Goal: Task Accomplishment & Management: Manage account settings

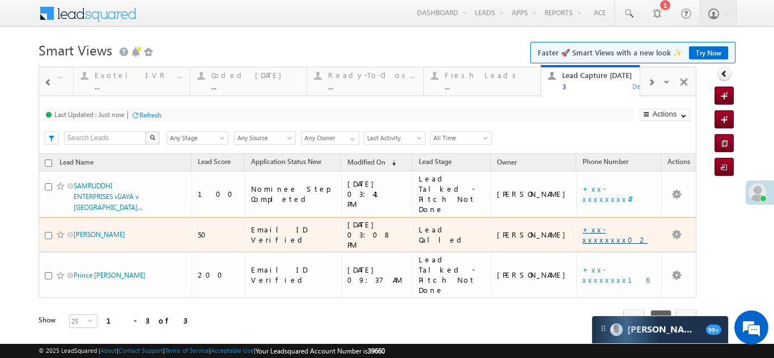
click at [597, 225] on link "+xx-xxxxxxxx02" at bounding box center [614, 235] width 65 height 20
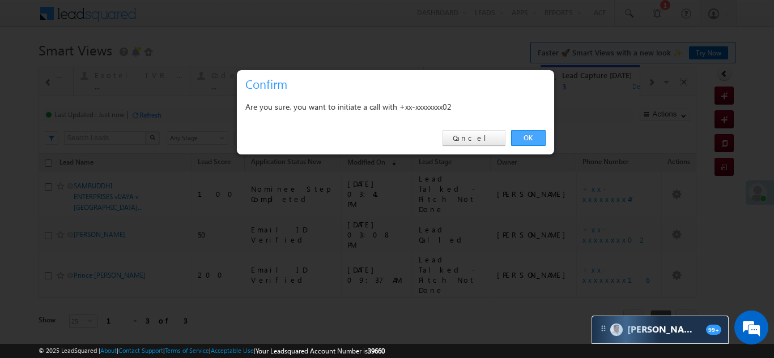
click at [536, 134] on link "OK" at bounding box center [528, 138] width 35 height 16
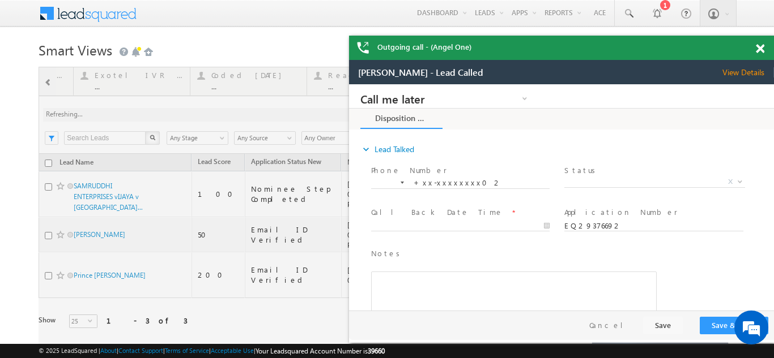
click at [761, 49] on span at bounding box center [759, 49] width 8 height 10
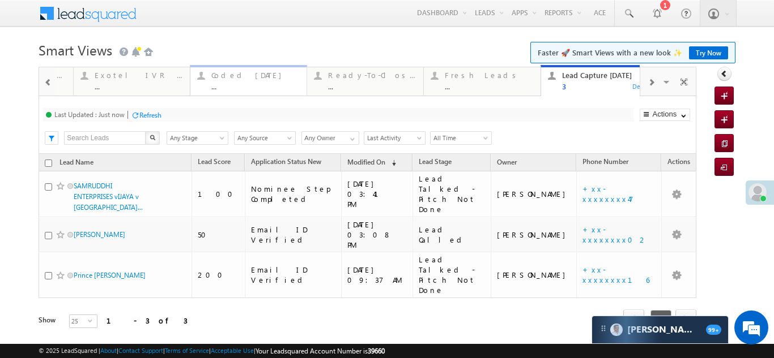
click at [234, 78] on div "Coded Today" at bounding box center [255, 75] width 88 height 9
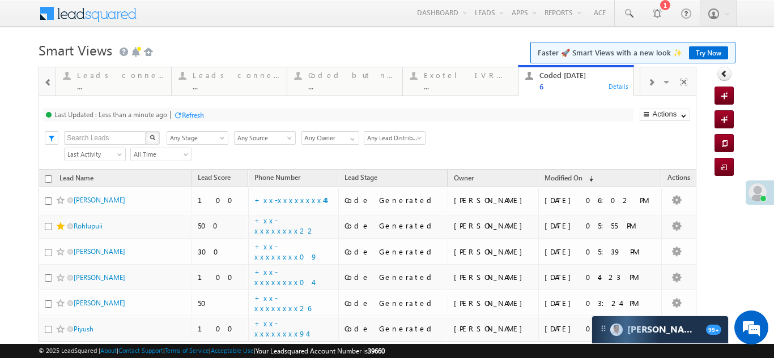
click at [647, 84] on span at bounding box center [650, 82] width 7 height 9
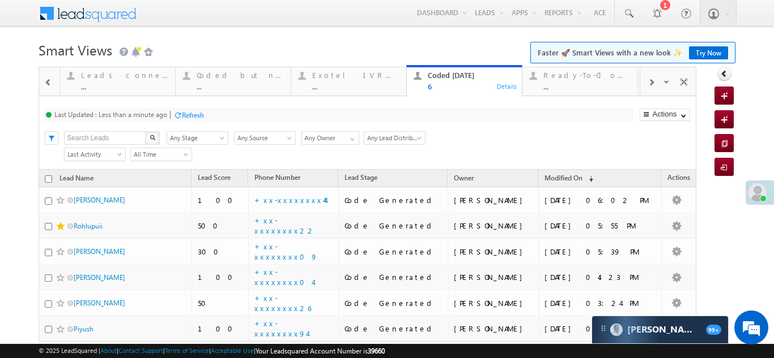
click at [647, 84] on span at bounding box center [650, 82] width 7 height 9
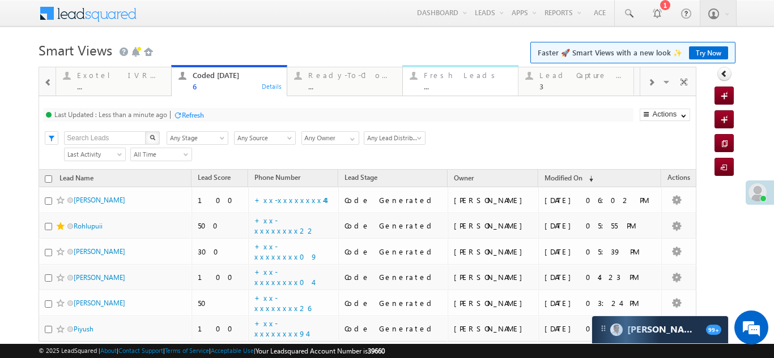
click at [434, 74] on div "Fresh Leads" at bounding box center [467, 75] width 87 height 9
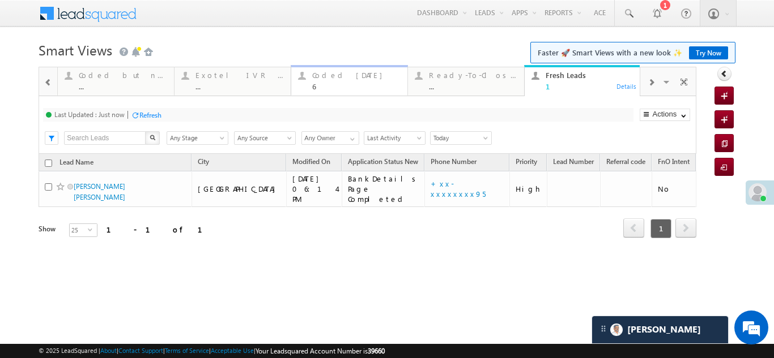
click at [339, 75] on div "Coded Today" at bounding box center [356, 75] width 88 height 9
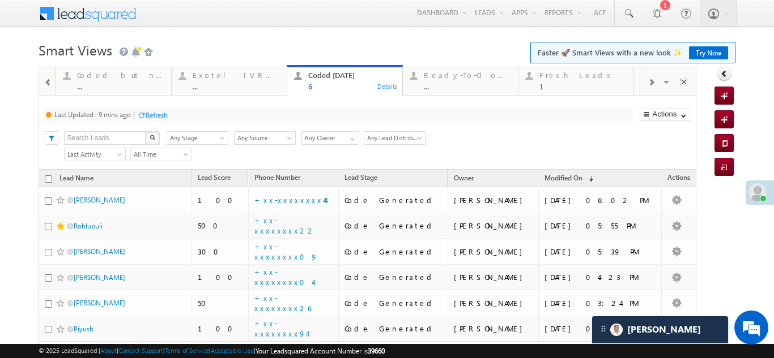
click at [164, 115] on div "Refresh" at bounding box center [157, 115] width 22 height 8
click at [156, 113] on div "Refresh" at bounding box center [150, 115] width 22 height 8
click at [647, 82] on span at bounding box center [650, 82] width 7 height 9
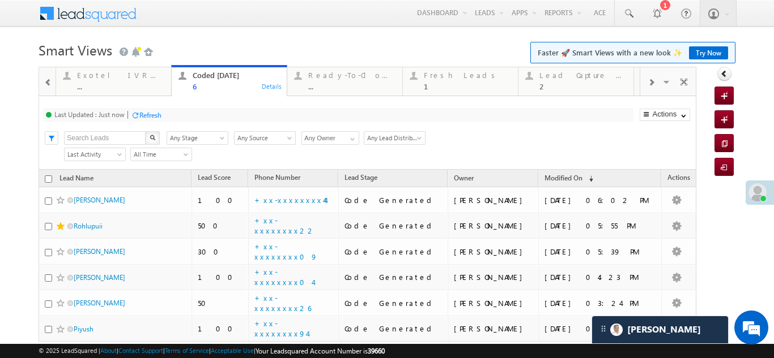
click at [647, 82] on span at bounding box center [650, 82] width 7 height 9
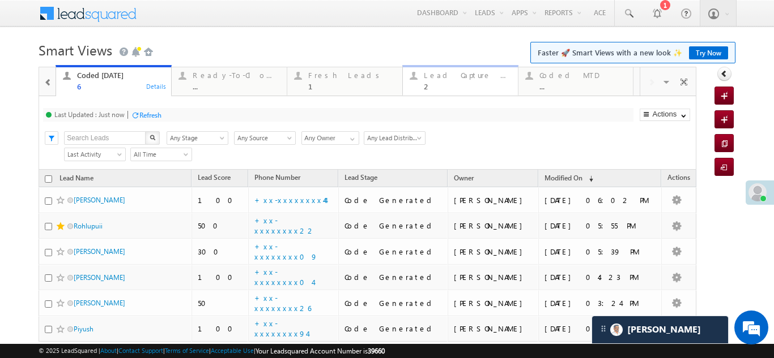
click at [438, 83] on div "2" at bounding box center [467, 86] width 87 height 8
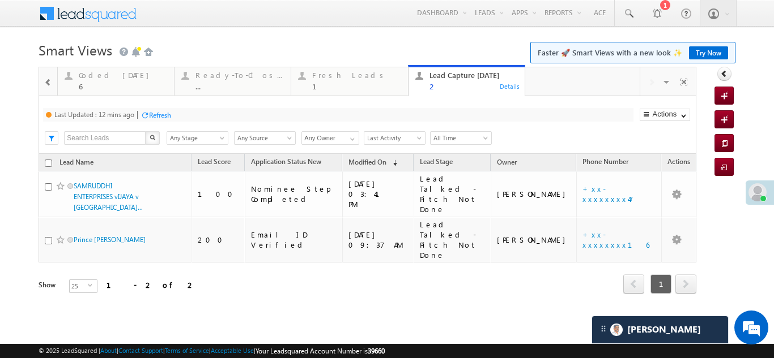
click at [160, 116] on div "Refresh" at bounding box center [160, 115] width 22 height 8
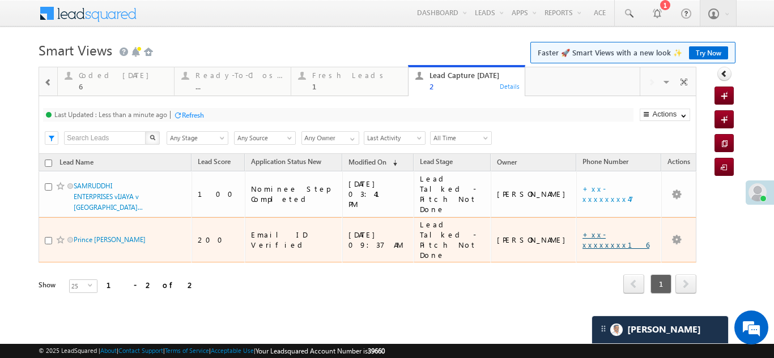
click at [608, 230] on link "+xx-xxxxxxxx16" at bounding box center [615, 240] width 67 height 20
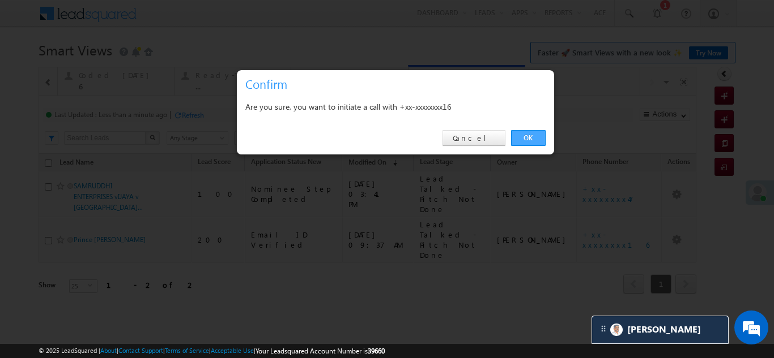
click at [527, 139] on link "OK" at bounding box center [528, 138] width 35 height 16
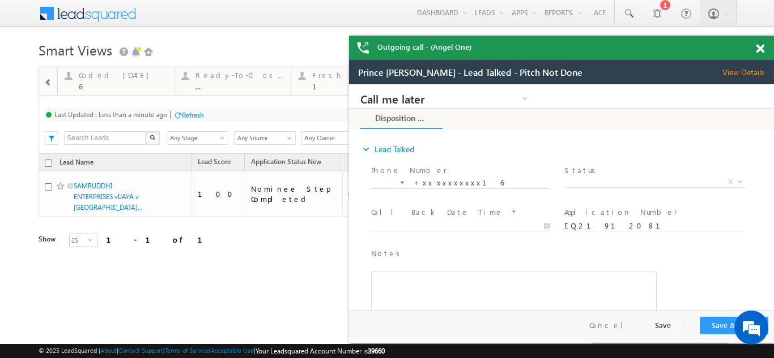
click at [757, 49] on span at bounding box center [759, 49] width 8 height 10
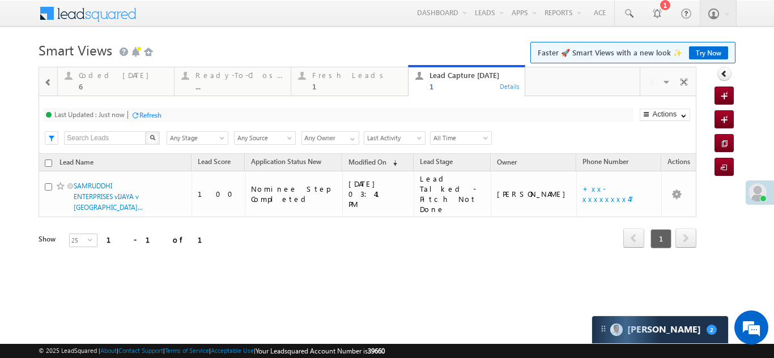
click at [147, 112] on div "Refresh" at bounding box center [150, 115] width 22 height 8
click at [100, 81] on div "Coded Today 6" at bounding box center [123, 80] width 88 height 22
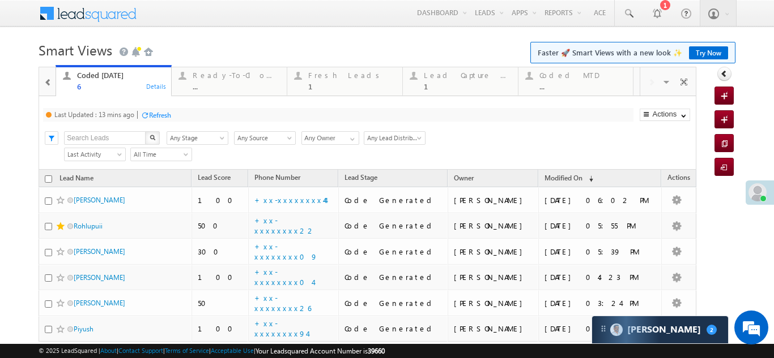
click at [171, 116] on div "Refresh" at bounding box center [160, 115] width 22 height 8
click at [150, 113] on div "Refresh" at bounding box center [150, 115] width 22 height 8
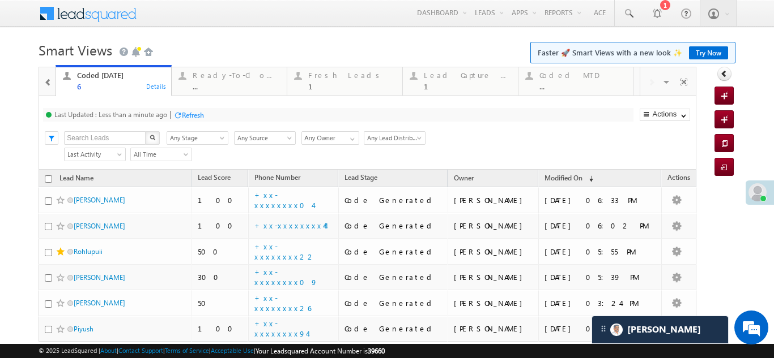
click at [191, 115] on div "Refresh" at bounding box center [193, 115] width 22 height 8
click at [333, 78] on div "Fresh Leads" at bounding box center [351, 75] width 87 height 9
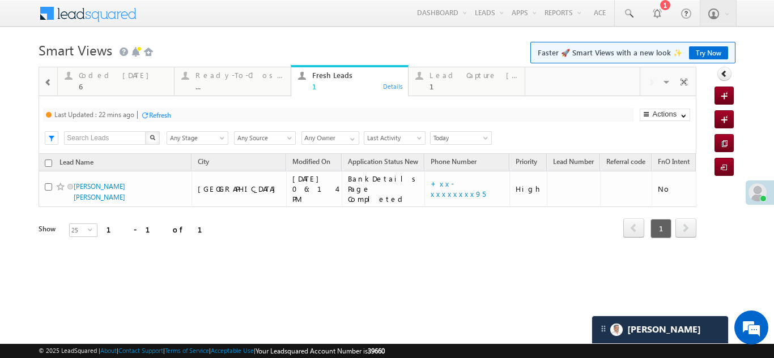
click at [161, 113] on div "Refresh" at bounding box center [160, 115] width 22 height 8
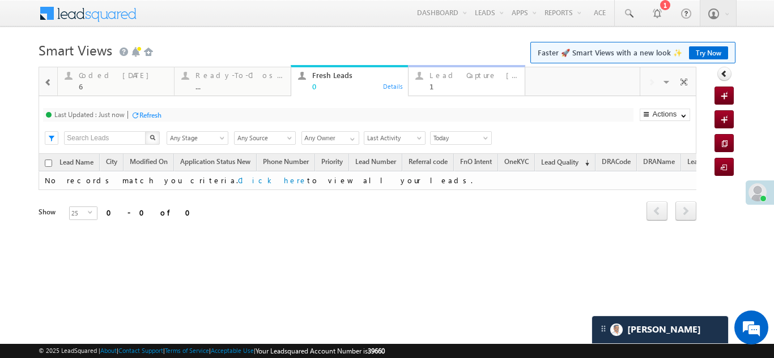
click at [459, 75] on div "Lead Capture Today" at bounding box center [473, 75] width 88 height 9
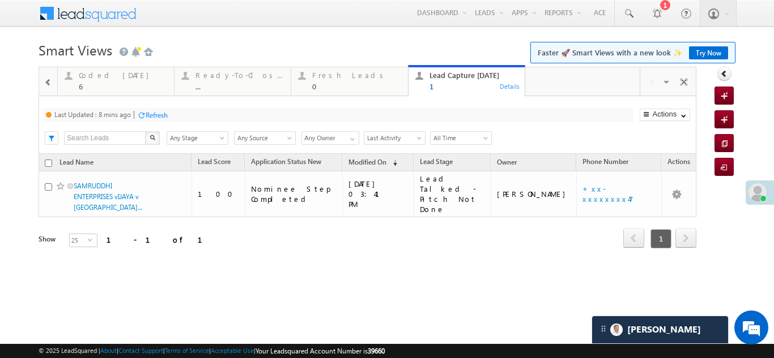
click at [156, 114] on div "Refresh" at bounding box center [157, 115] width 22 height 8
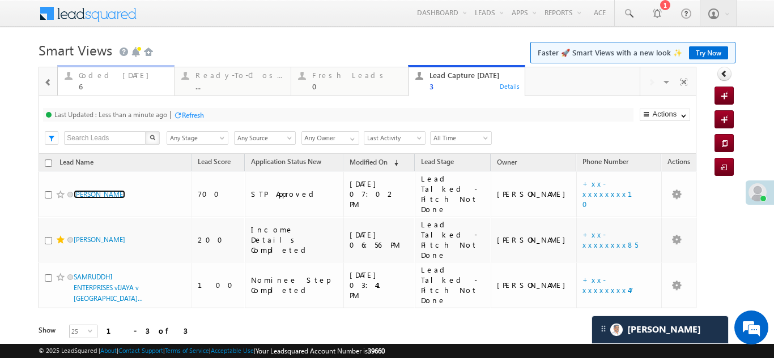
click at [117, 76] on div "Coded Today" at bounding box center [123, 75] width 88 height 9
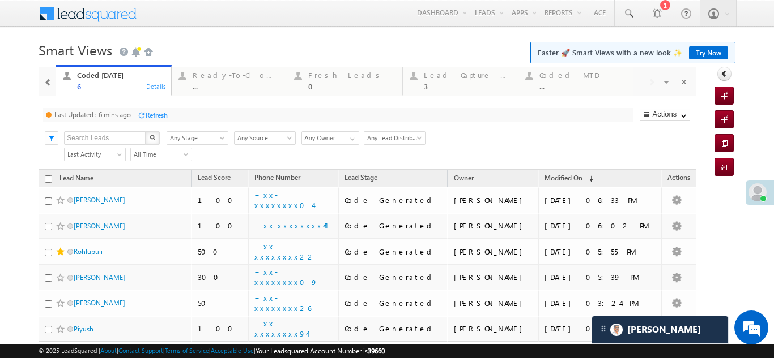
click at [164, 114] on div "Refresh" at bounding box center [157, 115] width 22 height 8
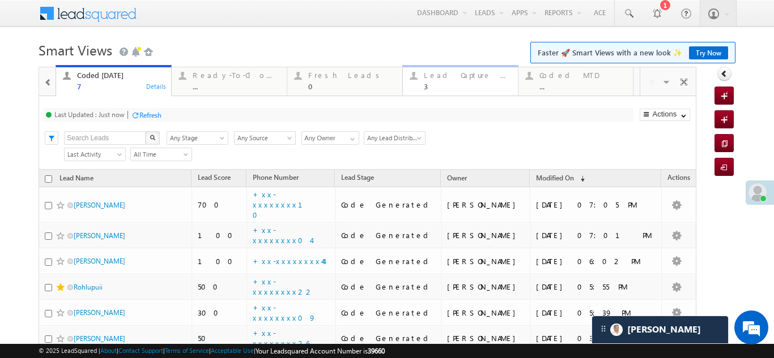
click at [464, 76] on div "Lead Capture Today" at bounding box center [467, 75] width 87 height 9
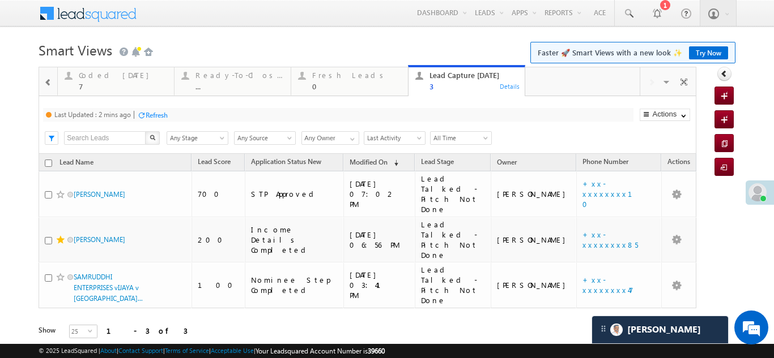
click at [163, 113] on div "Refresh" at bounding box center [157, 115] width 22 height 8
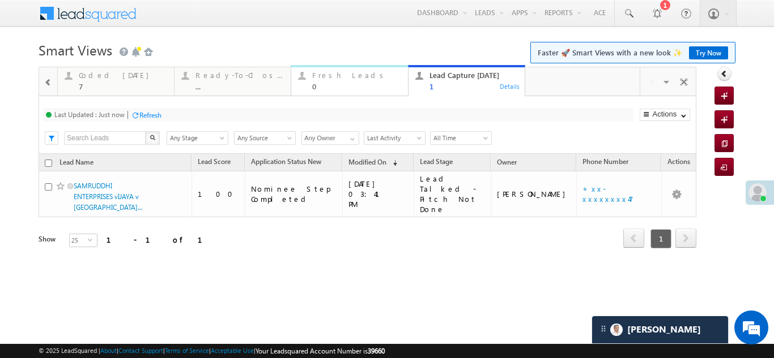
click at [329, 78] on div "Fresh Leads" at bounding box center [356, 75] width 88 height 9
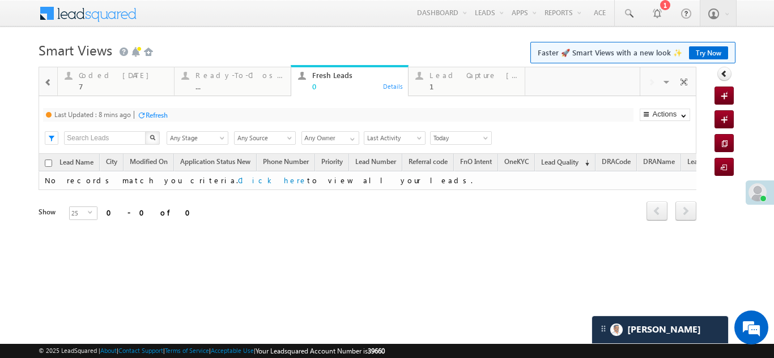
click at [163, 112] on div "Refresh" at bounding box center [157, 115] width 22 height 8
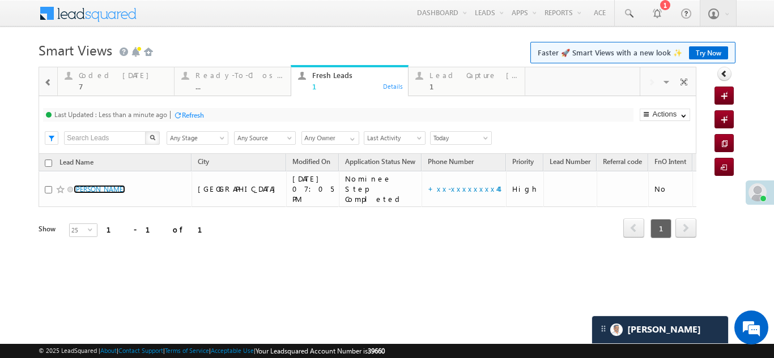
click at [762, 191] on span at bounding box center [757, 192] width 18 height 18
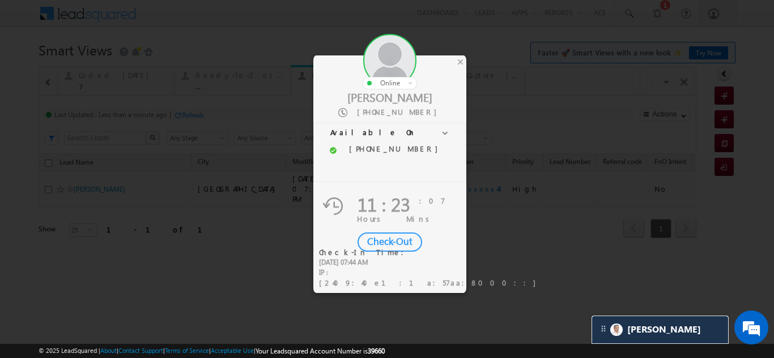
click at [386, 241] on div "Check-Out" at bounding box center [389, 242] width 65 height 19
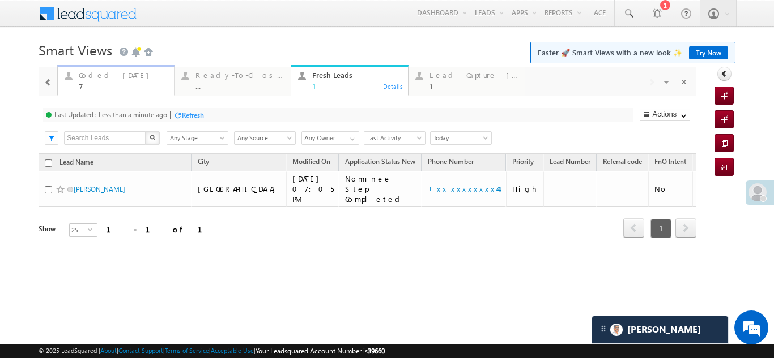
click at [109, 76] on div "Coded Today" at bounding box center [123, 75] width 88 height 9
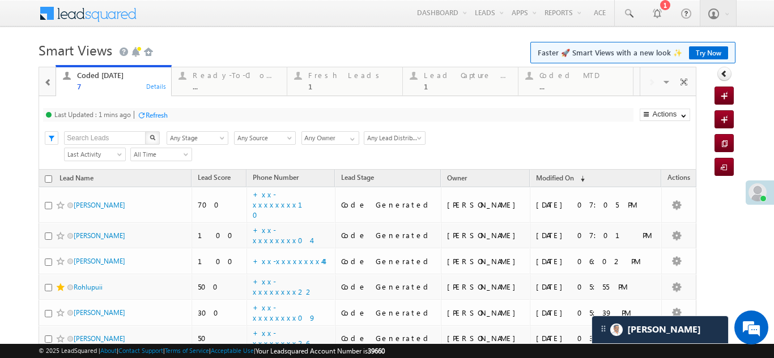
click at [165, 114] on div "Refresh" at bounding box center [157, 115] width 22 height 8
click at [326, 75] on div "Fresh Leads" at bounding box center [351, 75] width 87 height 9
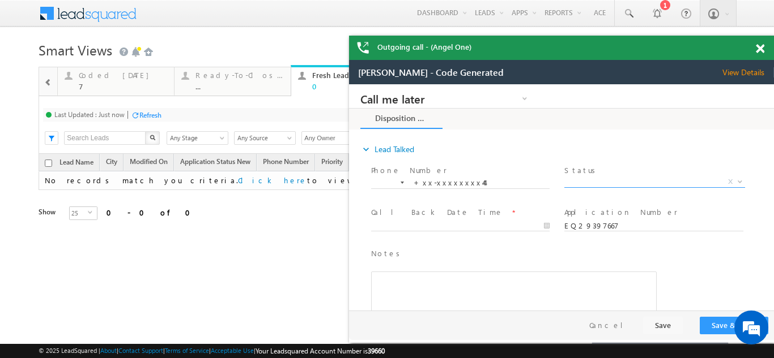
click at [603, 177] on span "X" at bounding box center [654, 182] width 180 height 11
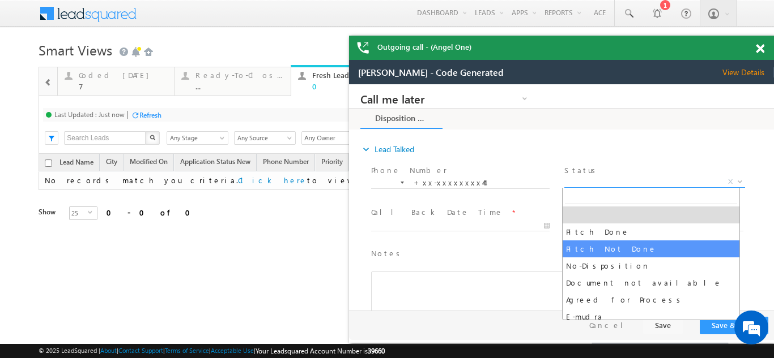
select select "Pitch Not Done"
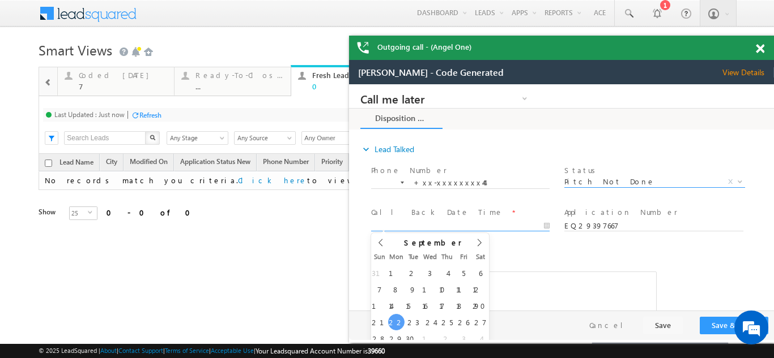
type input "09/22/25 7:10 PM"
click at [411, 221] on input "09/22/25 7:10 PM" at bounding box center [460, 226] width 178 height 11
click at [720, 321] on button "Save & Close" at bounding box center [733, 326] width 69 height 18
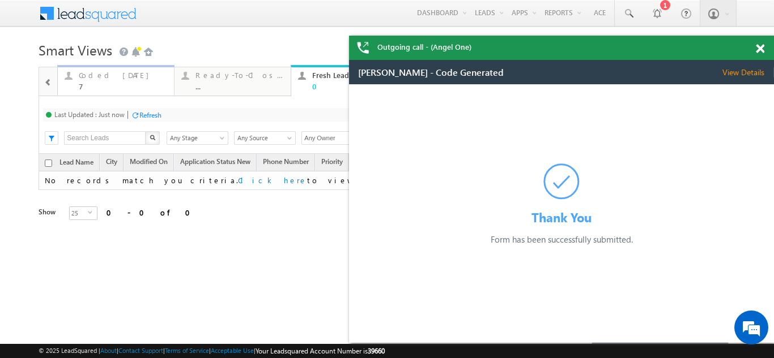
click at [101, 74] on div "Coded Today" at bounding box center [123, 75] width 88 height 9
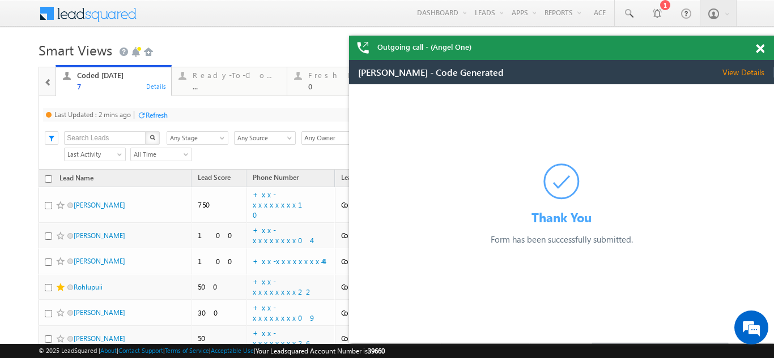
click at [157, 113] on div "Refresh" at bounding box center [157, 115] width 22 height 8
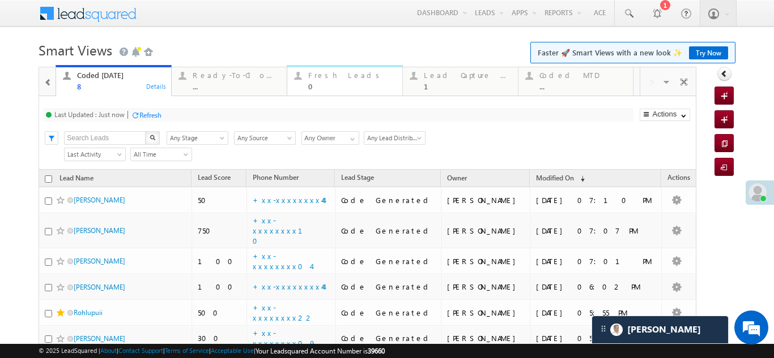
click at [332, 75] on div "Fresh Leads" at bounding box center [351, 75] width 87 height 9
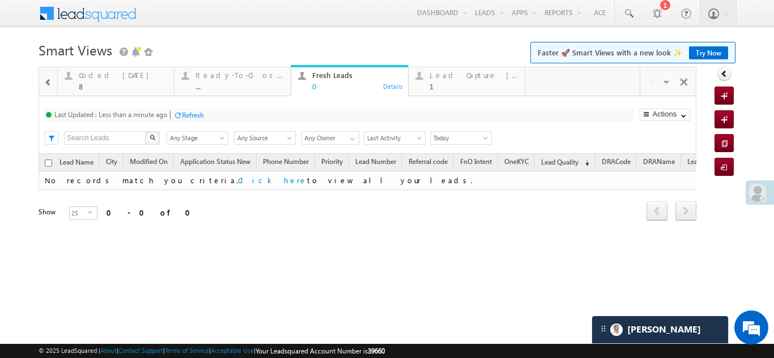
click at [189, 112] on div "Refresh" at bounding box center [193, 115] width 22 height 8
click at [457, 78] on div "Lead Capture Today" at bounding box center [473, 75] width 88 height 9
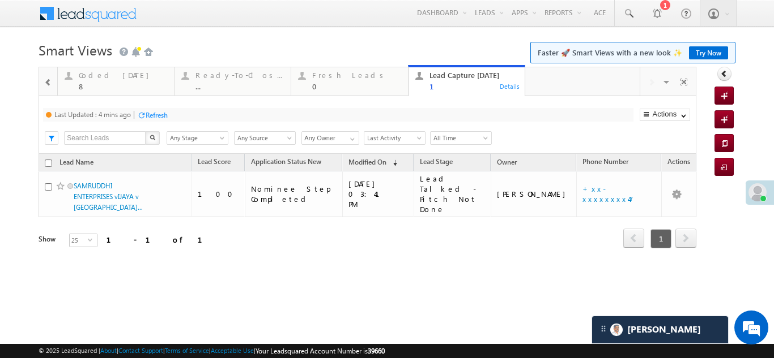
click at [156, 113] on div "Refresh" at bounding box center [157, 115] width 22 height 8
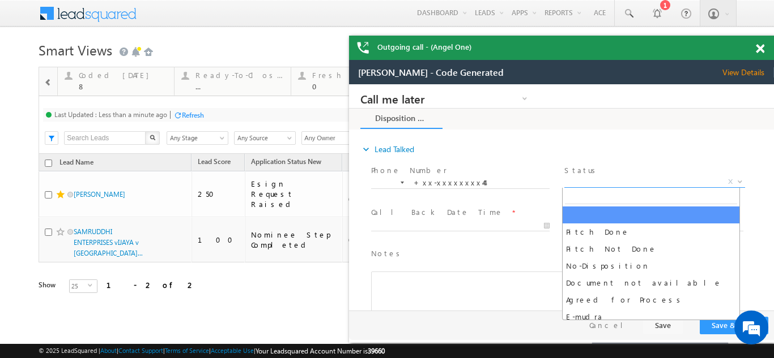
click at [615, 177] on span "X" at bounding box center [654, 182] width 180 height 11
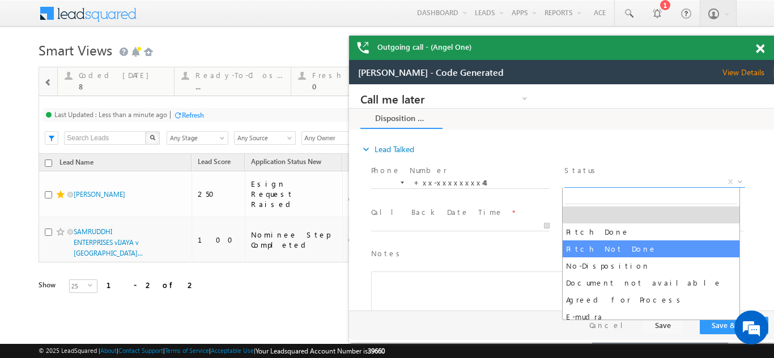
select select "Pitch Not Done"
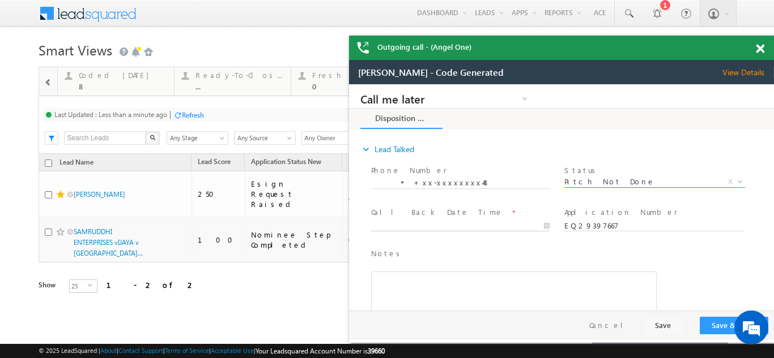
type input "09/22/25 7:11 PM"
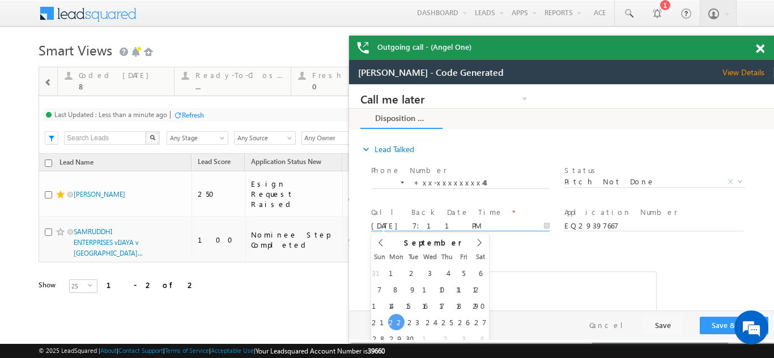
click at [463, 224] on input "09/22/25 7:11 PM" at bounding box center [460, 226] width 178 height 11
click at [710, 327] on button "Save & Close" at bounding box center [733, 326] width 69 height 18
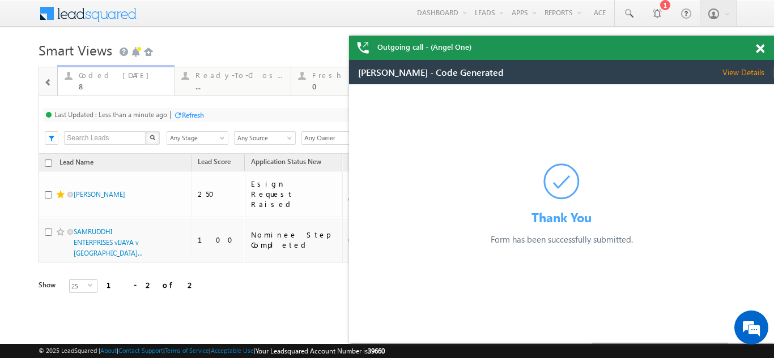
click at [96, 76] on div "Coded Today" at bounding box center [123, 75] width 88 height 9
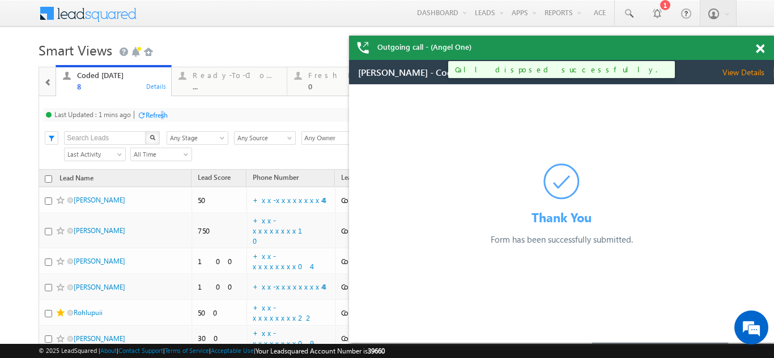
click at [164, 114] on div "Refresh" at bounding box center [157, 115] width 22 height 8
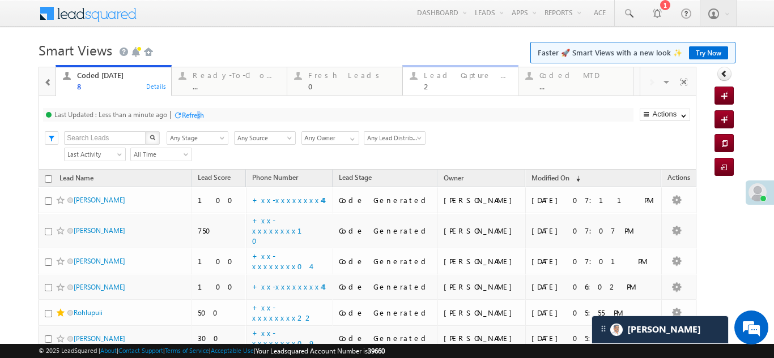
click at [455, 83] on div "2" at bounding box center [467, 86] width 87 height 8
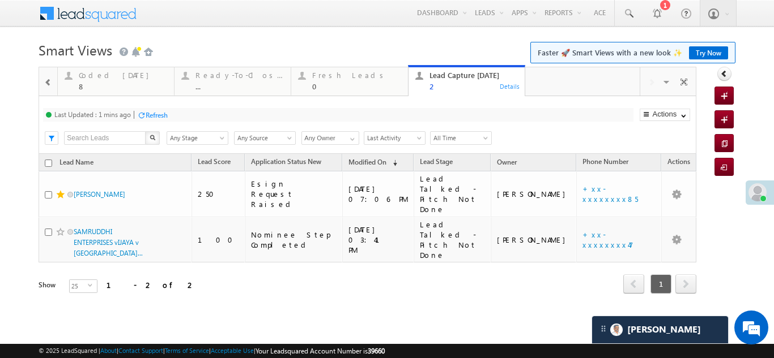
click at [159, 112] on div "Refresh" at bounding box center [157, 115] width 22 height 8
click at [110, 79] on div "Coded Today" at bounding box center [123, 75] width 88 height 9
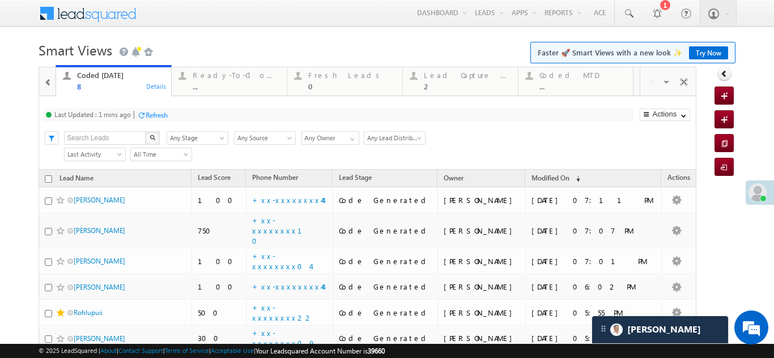
click at [200, 115] on div "Last Updated : 1 mins ago Refresh Refreshing..." at bounding box center [338, 115] width 590 height 14
click at [163, 114] on div "Refresh" at bounding box center [157, 115] width 22 height 8
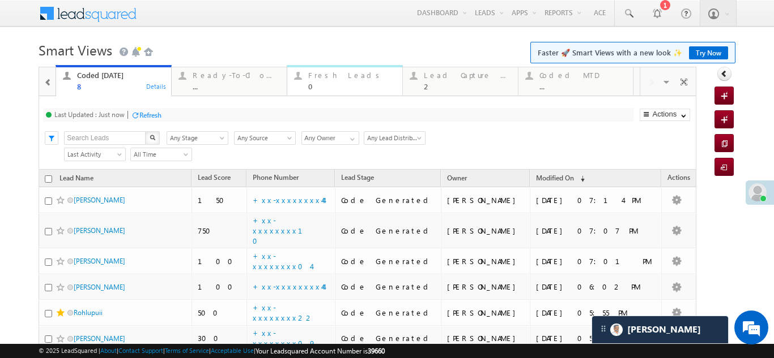
click at [327, 79] on div "Fresh Leads" at bounding box center [351, 75] width 87 height 9
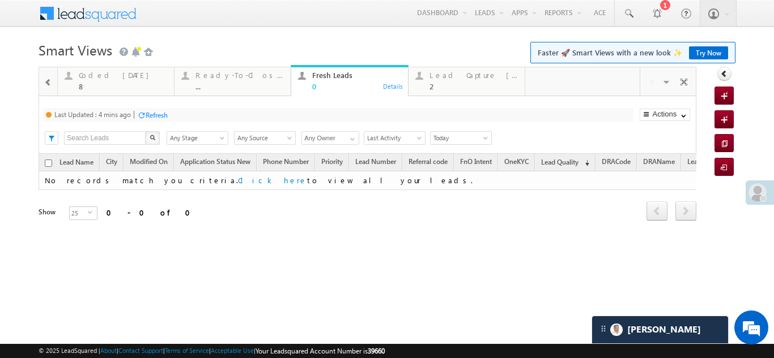
click at [158, 113] on div "Refresh" at bounding box center [157, 115] width 22 height 8
click at [454, 76] on div "Lead Capture Today" at bounding box center [473, 75] width 88 height 9
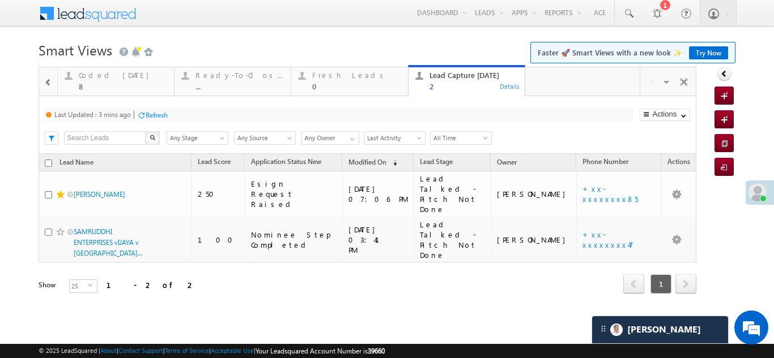
click at [168, 116] on div "Refresh" at bounding box center [157, 115] width 22 height 8
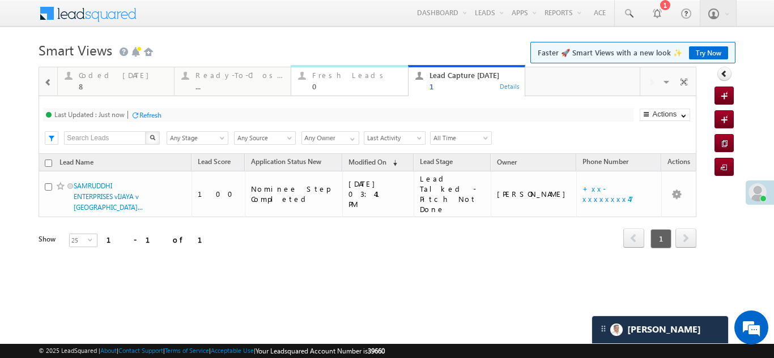
click at [336, 72] on div "Fresh Leads" at bounding box center [356, 75] width 88 height 9
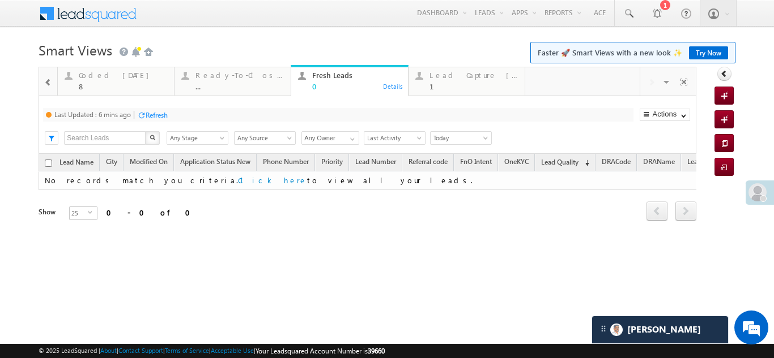
click at [156, 113] on div "Refresh" at bounding box center [157, 115] width 22 height 8
click at [108, 80] on div "Coded Today 8" at bounding box center [123, 80] width 88 height 22
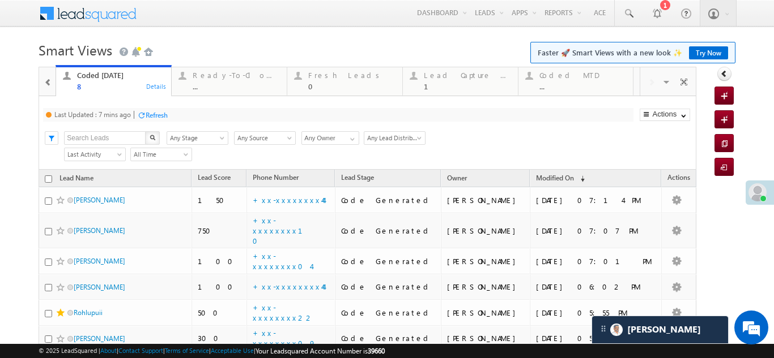
click at [159, 116] on div "Refresh" at bounding box center [157, 115] width 22 height 8
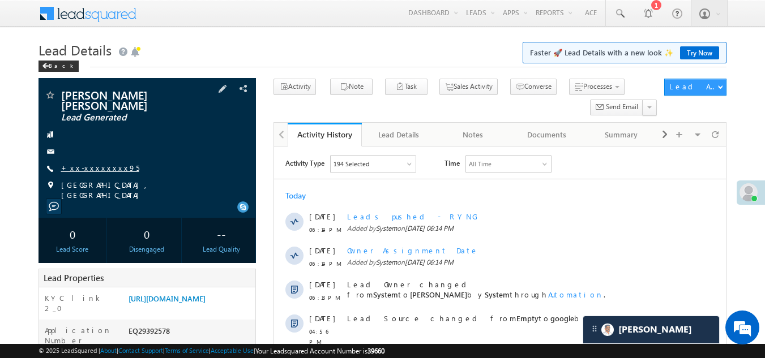
click at [102, 163] on link "+xx-xxxxxxxx95" at bounding box center [100, 168] width 78 height 10
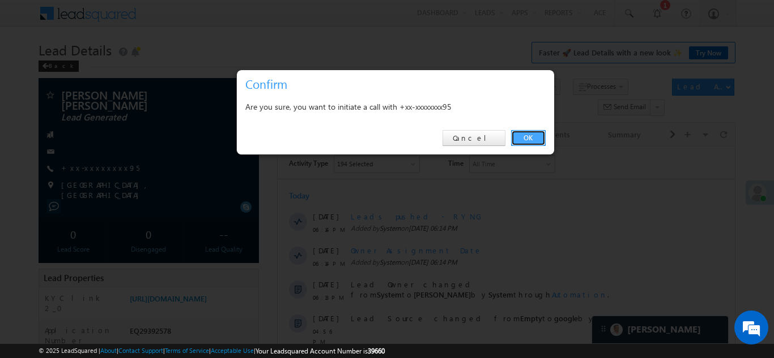
click at [521, 136] on link "OK" at bounding box center [528, 138] width 35 height 16
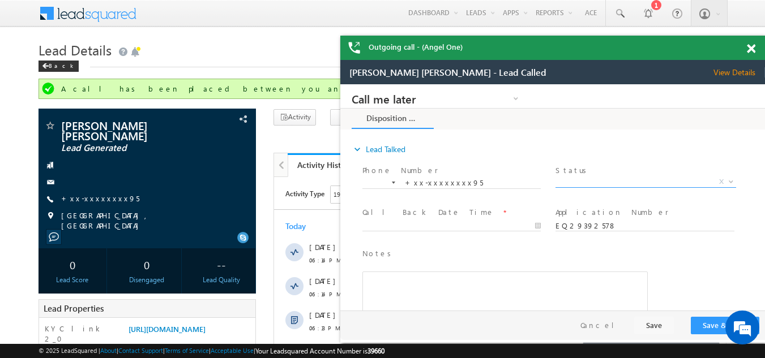
click at [603, 178] on span "X" at bounding box center [646, 182] width 180 height 11
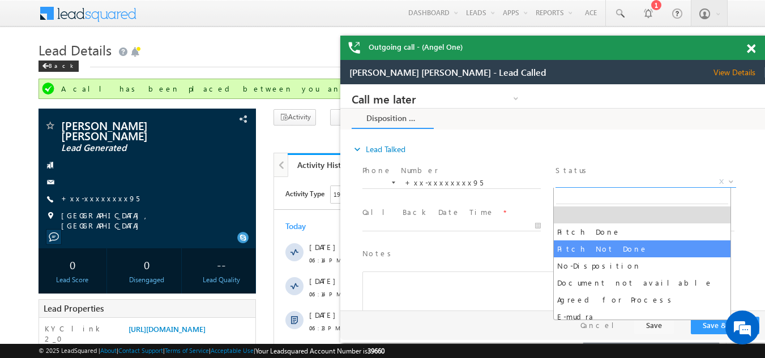
select select "Pitch Not Done"
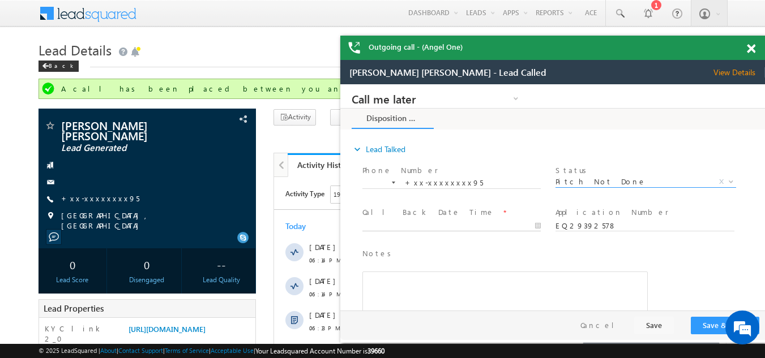
type input "09/22/25 6:25 PM"
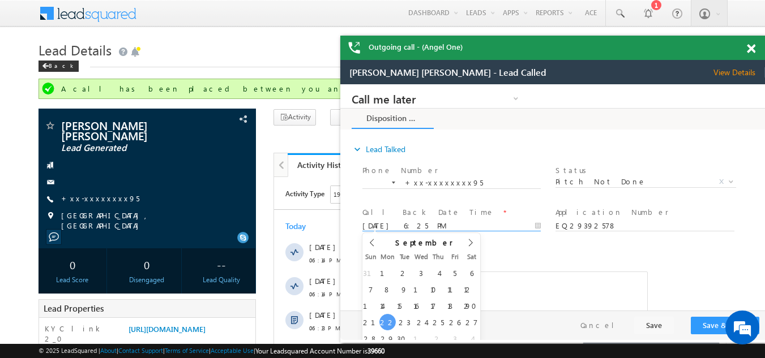
click at [424, 224] on input "09/22/25 6:25 PM" at bounding box center [451, 226] width 178 height 11
click at [706, 327] on button "Save & Close" at bounding box center [725, 326] width 69 height 18
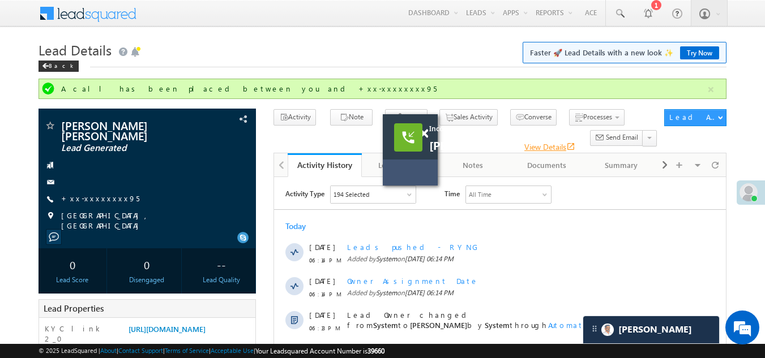
click at [565, 146] on link "View Details open_in_new" at bounding box center [549, 147] width 51 height 11
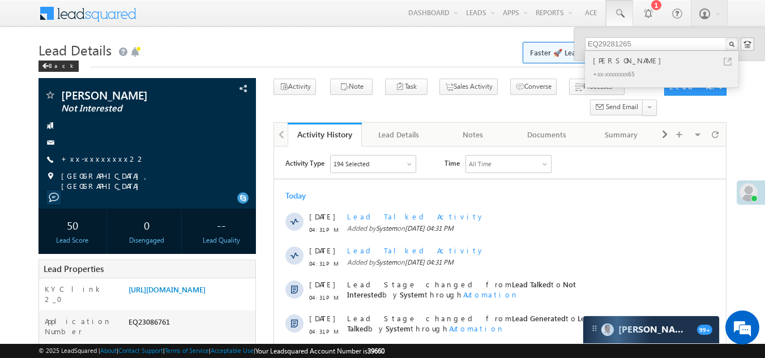
type input "EQ29281265"
click at [623, 61] on div "[PERSON_NAME]" at bounding box center [667, 60] width 152 height 12
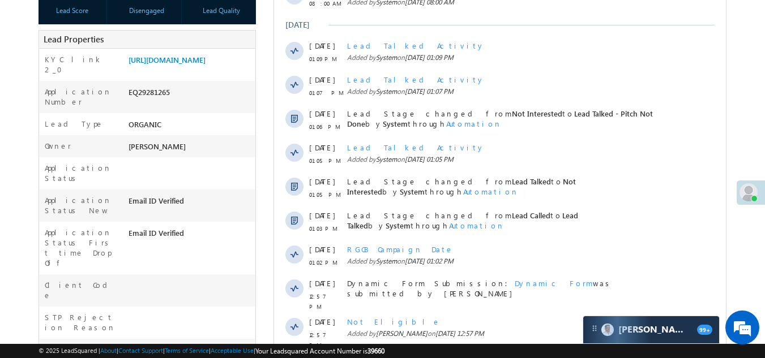
scroll to position [486, 0]
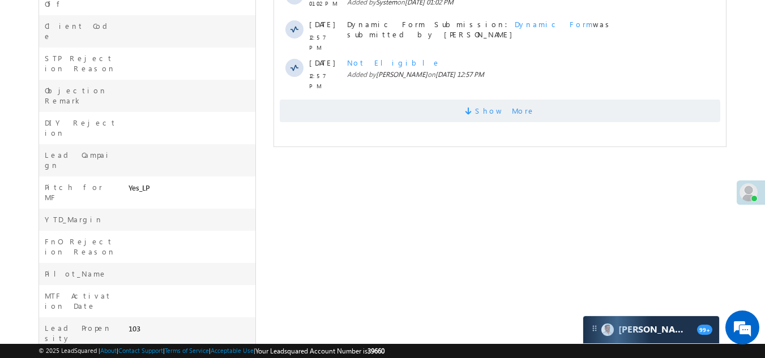
click at [362, 109] on span "Show More" at bounding box center [500, 111] width 441 height 23
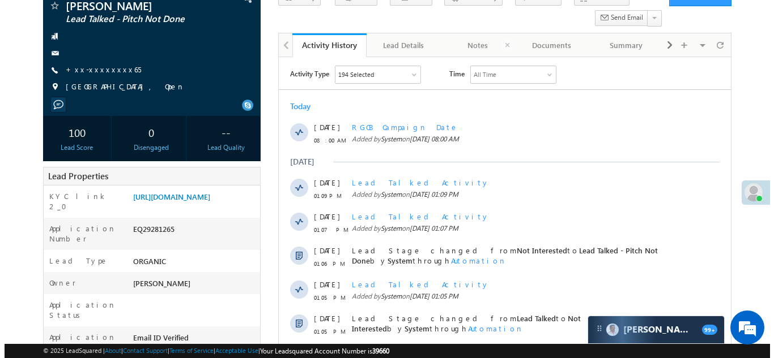
scroll to position [0, 0]
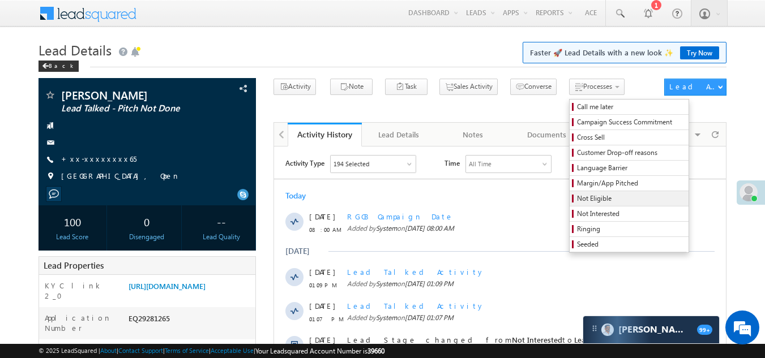
click at [577, 199] on span "Not Eligible" at bounding box center [631, 199] width 108 height 10
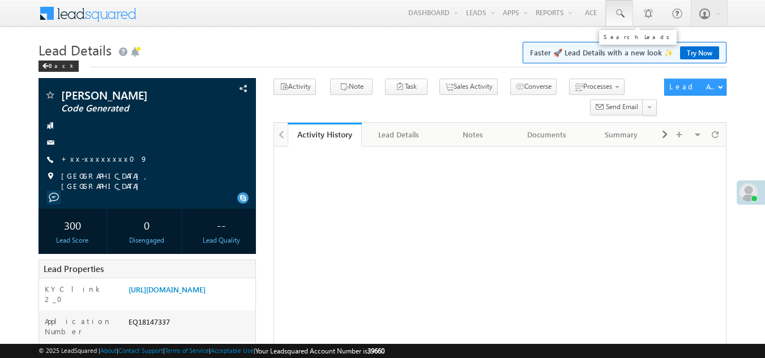
click at [617, 14] on span at bounding box center [619, 13] width 11 height 11
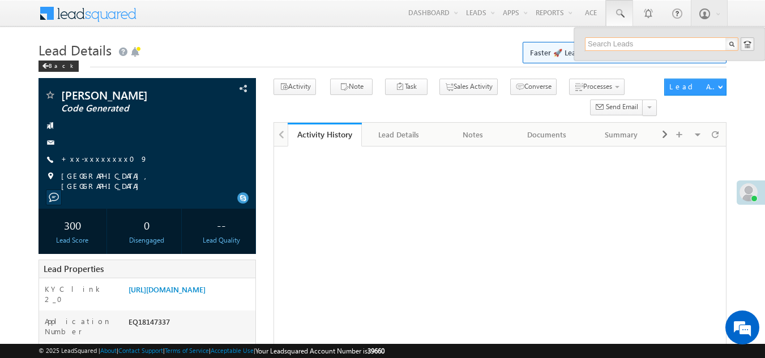
paste input "EQ29263363"
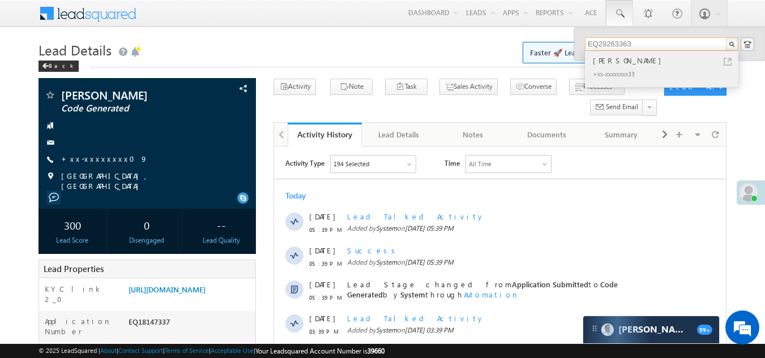
type input "EQ29263363"
click at [612, 61] on div "Vishal Ahire" at bounding box center [667, 60] width 152 height 12
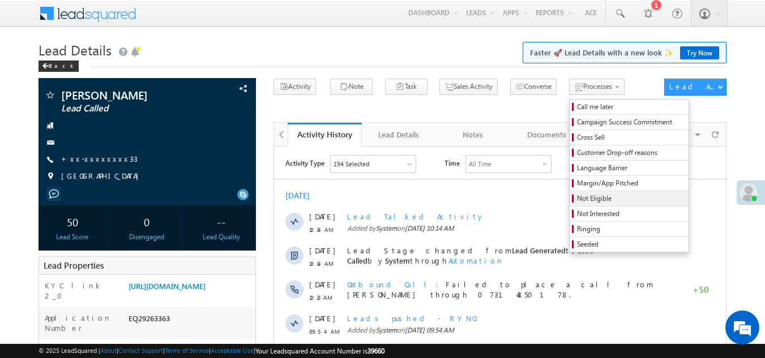
click at [577, 199] on span "Not Eligible" at bounding box center [631, 199] width 108 height 10
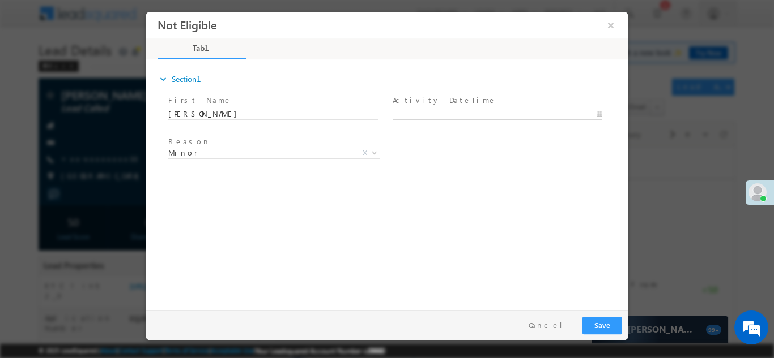
type input "09/22/25 6:21 PM"
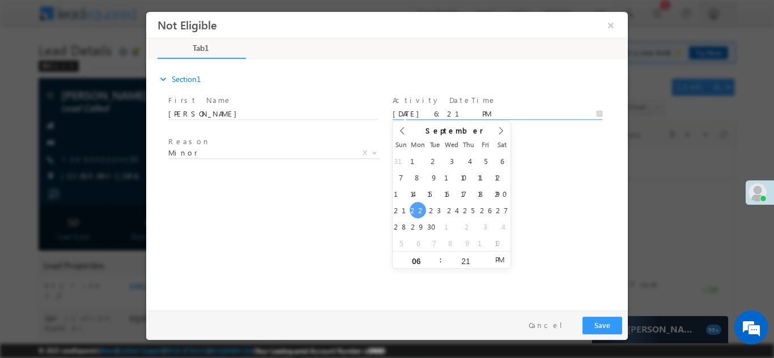
click at [449, 110] on input "09/22/25 6:21 PM" at bounding box center [497, 113] width 210 height 11
click at [603, 325] on button "Save" at bounding box center [602, 326] width 40 height 18
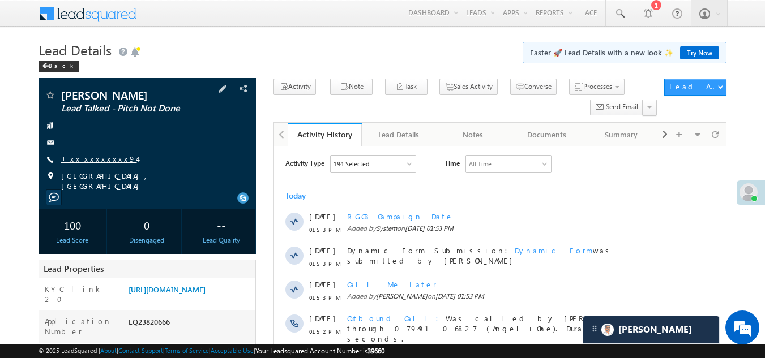
click at [86, 159] on link "+xx-xxxxxxxx94" at bounding box center [99, 159] width 76 height 10
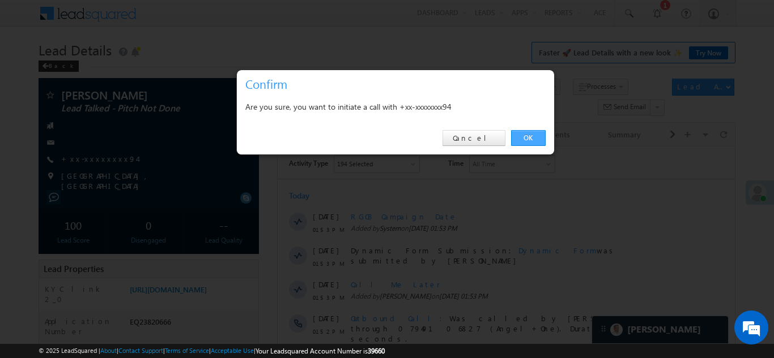
click at [532, 138] on link "OK" at bounding box center [528, 138] width 35 height 16
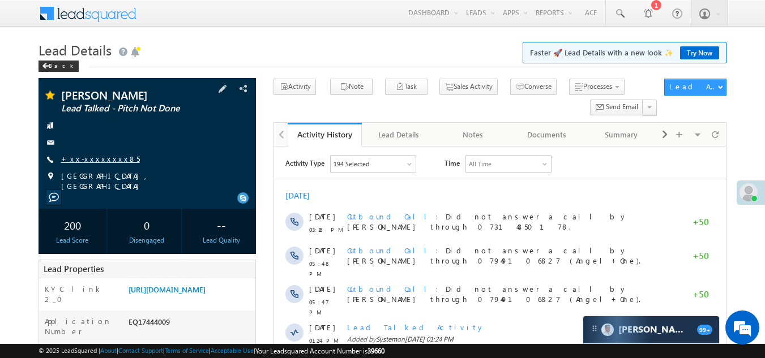
click at [91, 156] on link "+xx-xxxxxxxx85" at bounding box center [100, 159] width 79 height 10
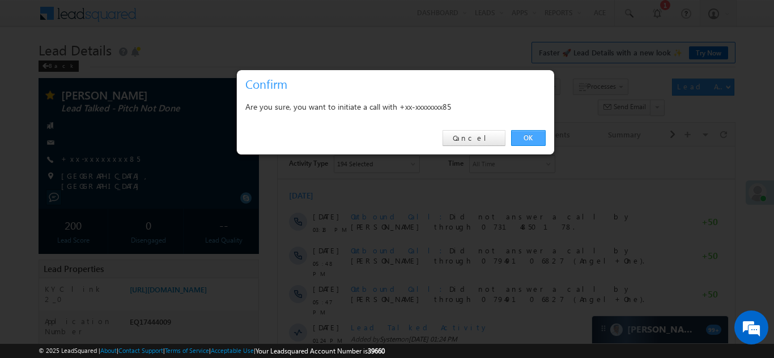
click at [526, 135] on link "OK" at bounding box center [528, 138] width 35 height 16
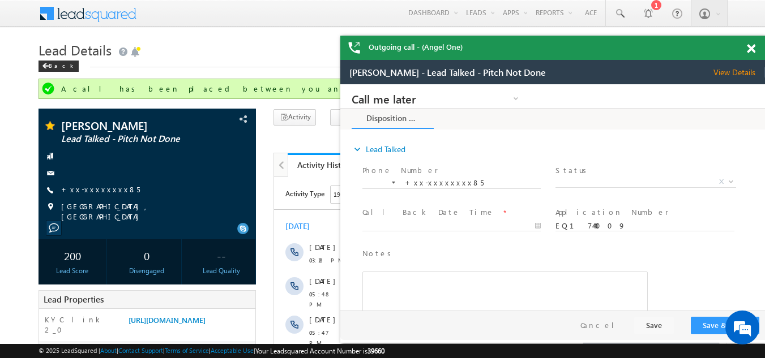
click at [751, 49] on span at bounding box center [751, 49] width 8 height 10
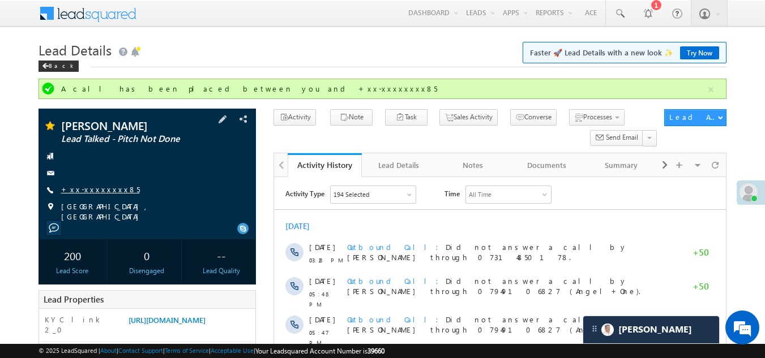
click at [93, 190] on link "+xx-xxxxxxxx85" at bounding box center [100, 190] width 79 height 10
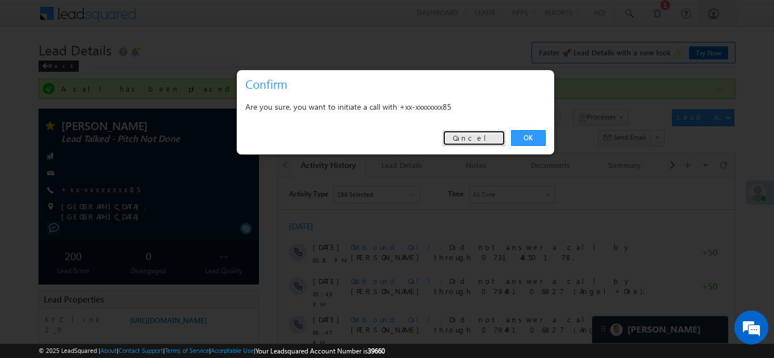
click at [474, 139] on link "Cancel" at bounding box center [473, 138] width 63 height 16
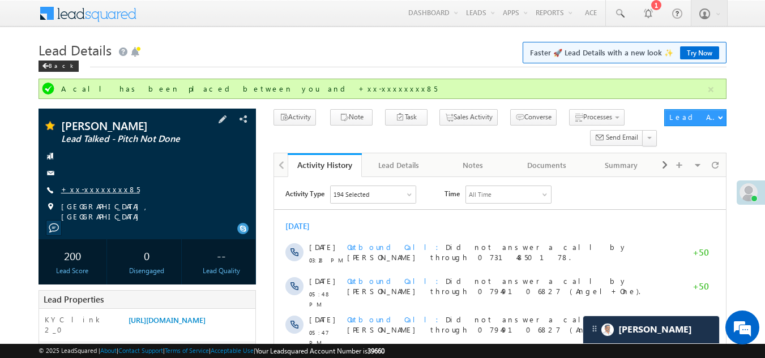
click at [87, 189] on link "+xx-xxxxxxxx85" at bounding box center [100, 190] width 79 height 10
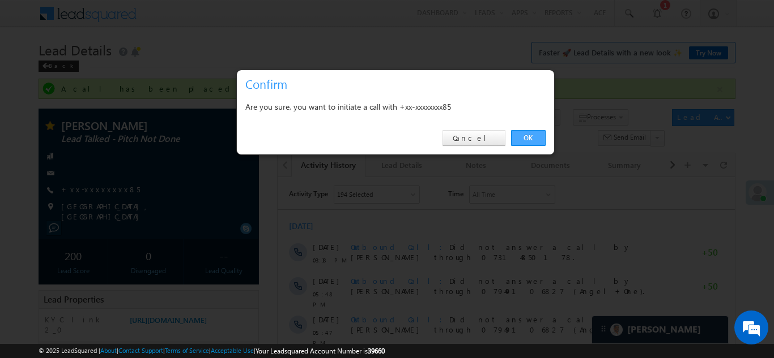
click at [523, 144] on link "OK" at bounding box center [528, 138] width 35 height 16
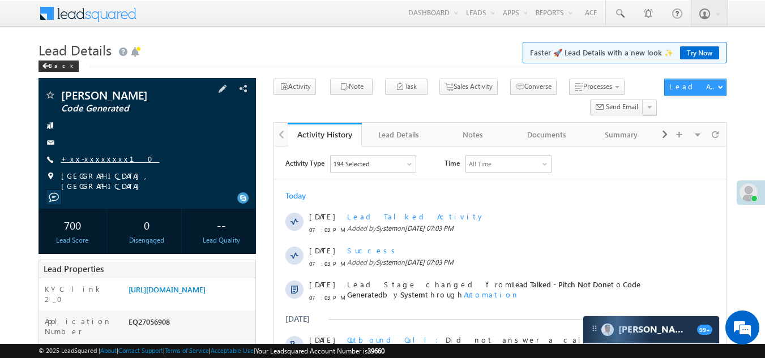
click at [96, 155] on link "+xx-xxxxxxxx10" at bounding box center [110, 159] width 99 height 10
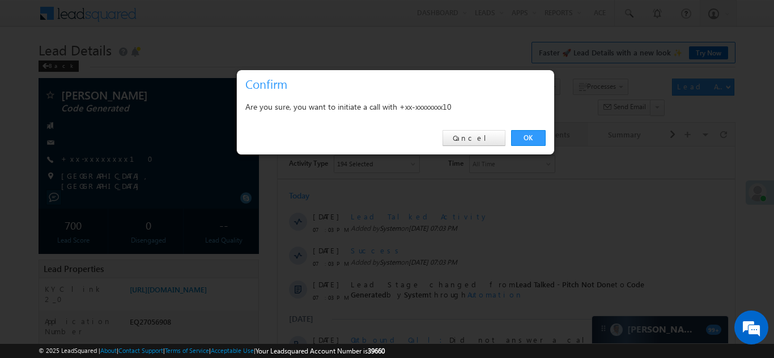
click at [527, 135] on link "OK" at bounding box center [528, 138] width 35 height 16
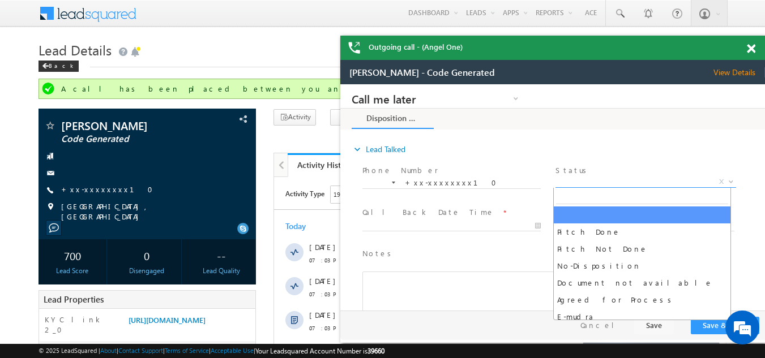
click at [589, 177] on span "X" at bounding box center [646, 182] width 180 height 11
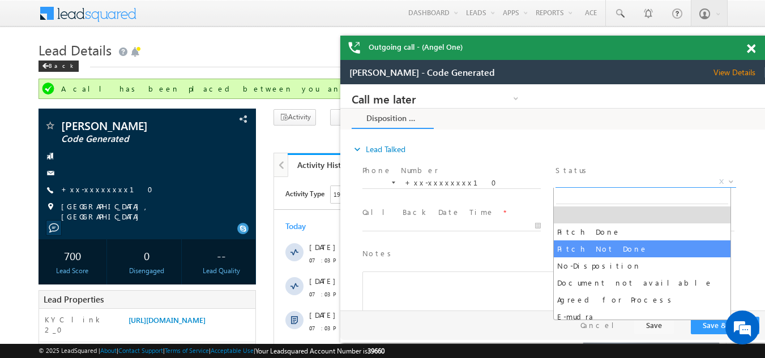
select select "Pitch Not Done"
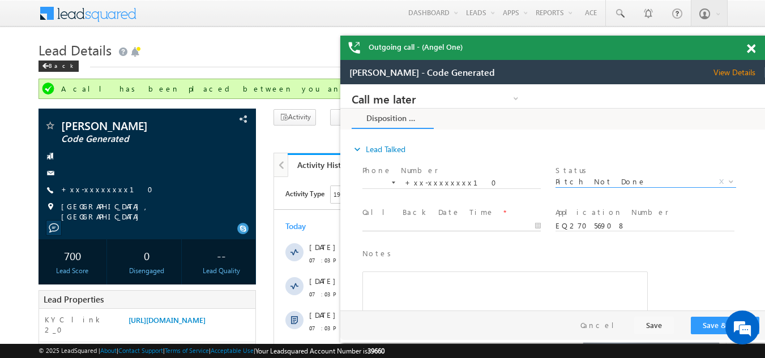
type input "[DATE] 7:05 PM"
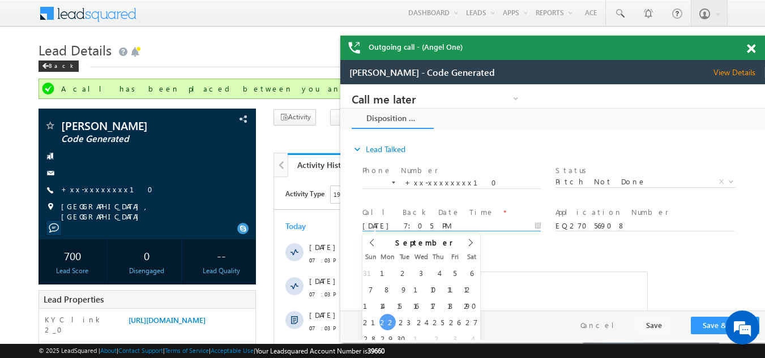
click at [468, 225] on input "[DATE] 7:05 PM" at bounding box center [451, 226] width 178 height 11
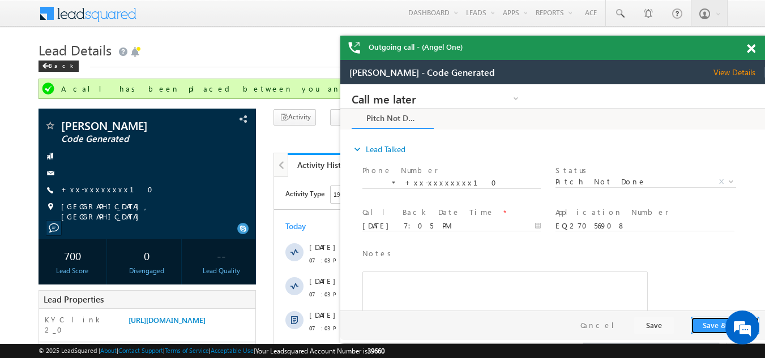
click at [708, 328] on button "Save & Close" at bounding box center [725, 326] width 69 height 18
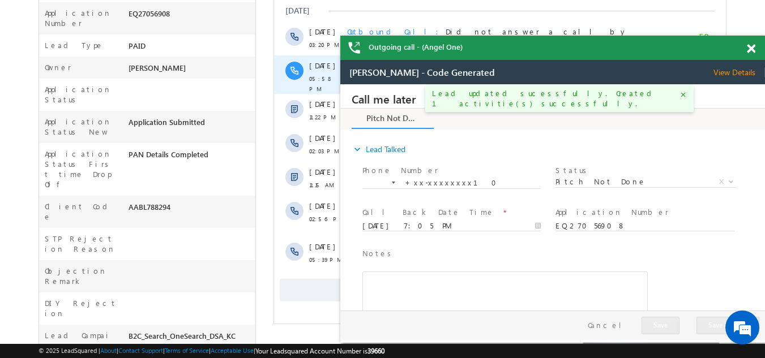
scroll to position [340, 0]
click at [324, 279] on span "Show More" at bounding box center [500, 290] width 441 height 23
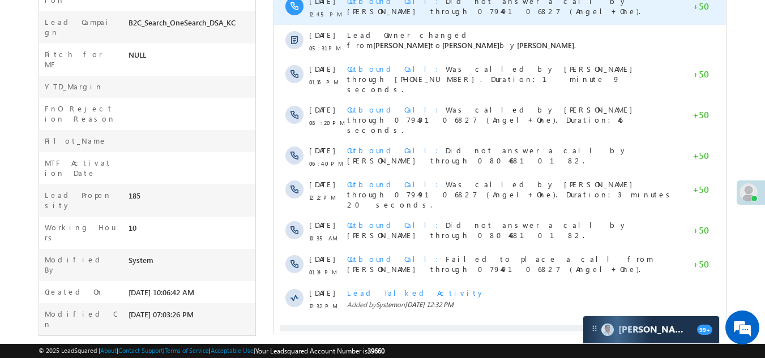
scroll to position [659, 0]
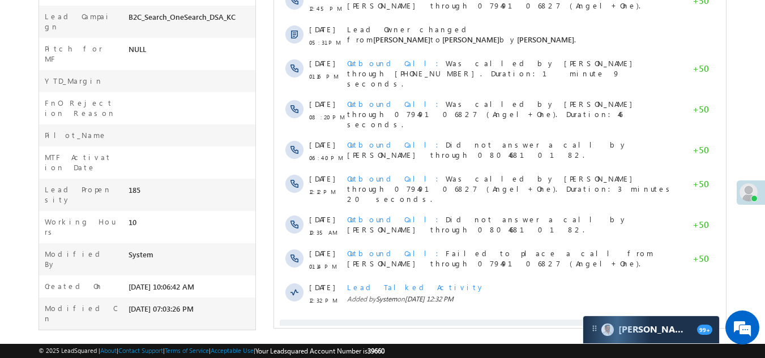
click at [403, 320] on span "Show More" at bounding box center [500, 331] width 441 height 23
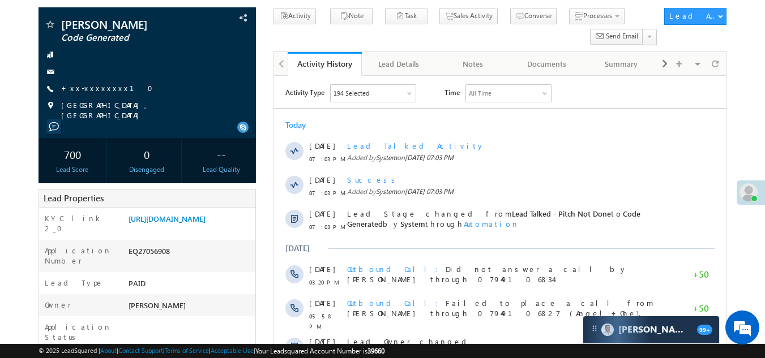
scroll to position [0, 0]
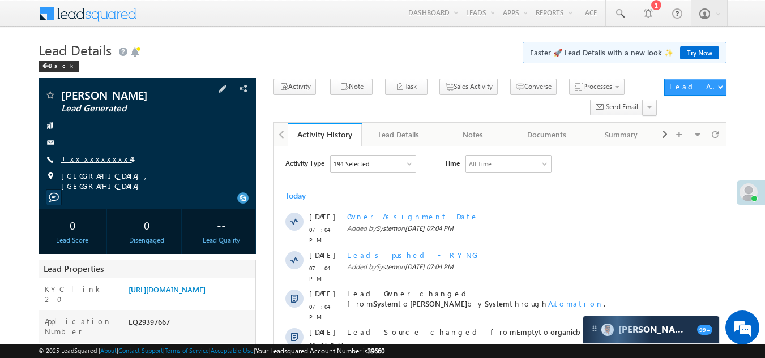
click at [95, 158] on link "+xx-xxxxxxxx44" at bounding box center [96, 159] width 71 height 10
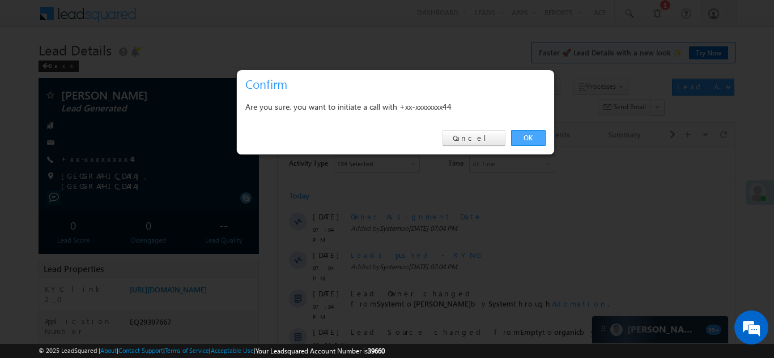
click at [518, 134] on link "OK" at bounding box center [528, 138] width 35 height 16
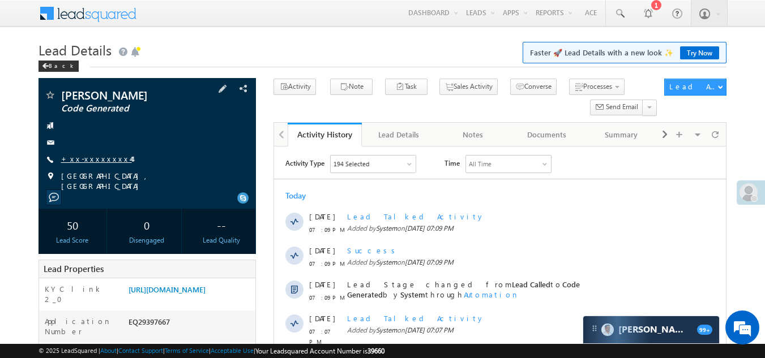
click at [100, 157] on link "+xx-xxxxxxxx44" at bounding box center [96, 159] width 71 height 10
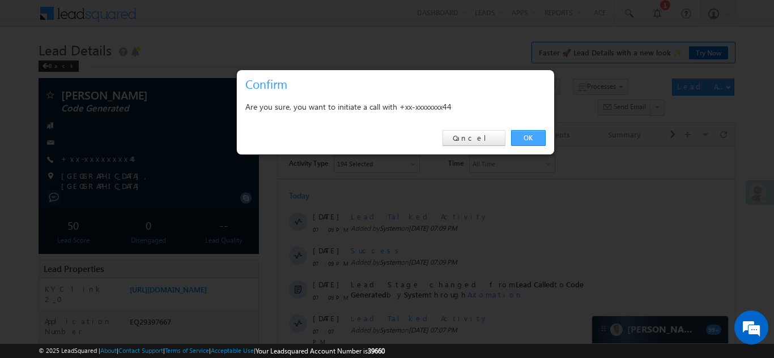
click at [525, 138] on link "OK" at bounding box center [528, 138] width 35 height 16
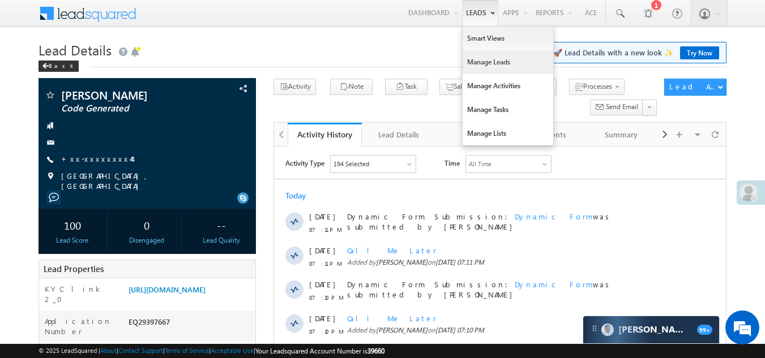
click at [483, 61] on link "Manage Leads" at bounding box center [508, 62] width 91 height 24
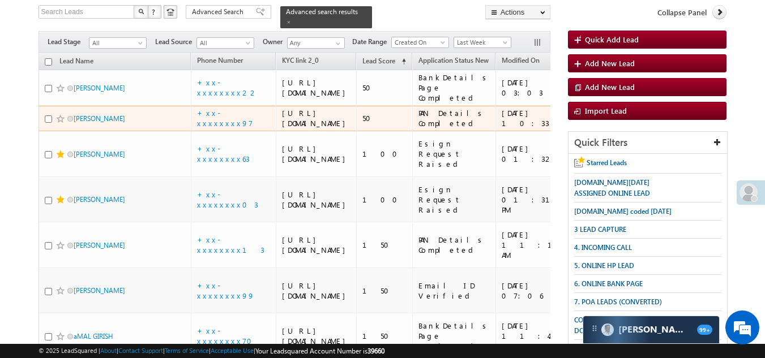
scroll to position [57, 0]
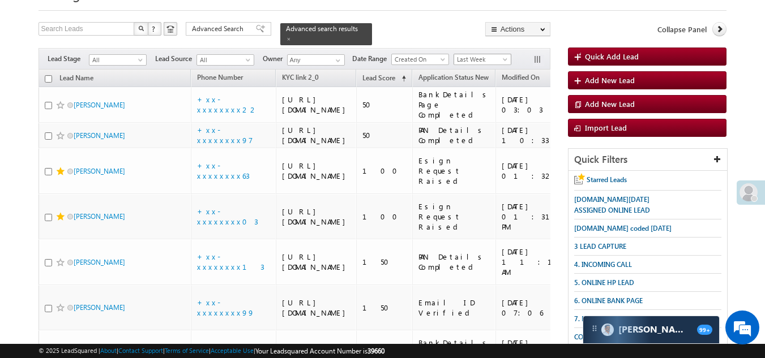
click at [475, 54] on span "Last Week" at bounding box center [481, 59] width 54 height 10
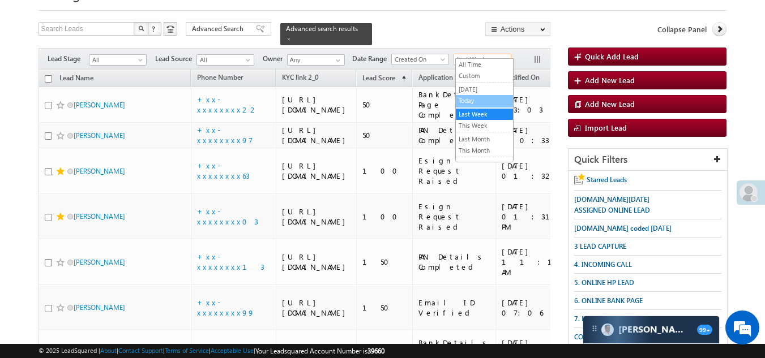
click at [472, 98] on link "Today" at bounding box center [484, 101] width 57 height 10
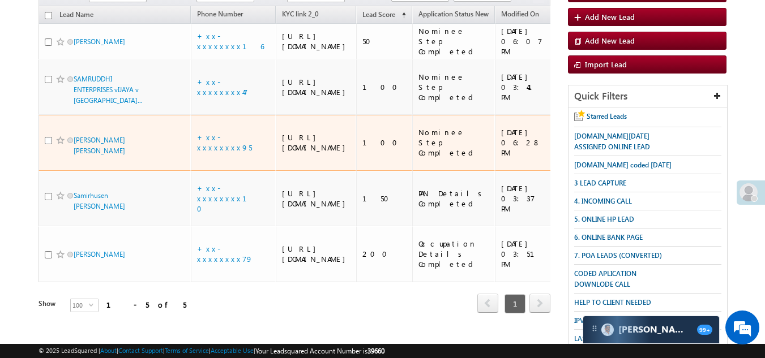
scroll to position [56, 0]
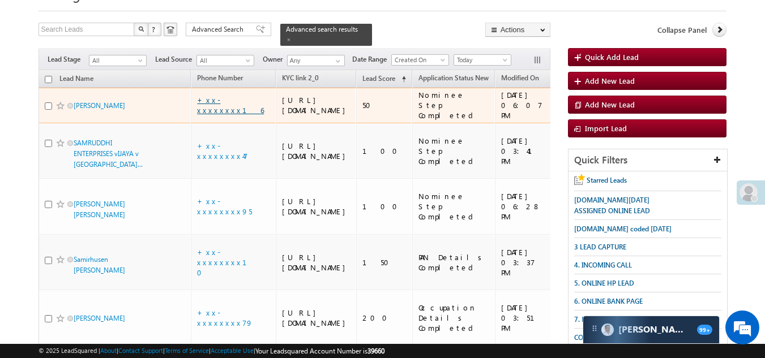
click at [225, 112] on link "+xx-xxxxxxxx16" at bounding box center [230, 105] width 67 height 20
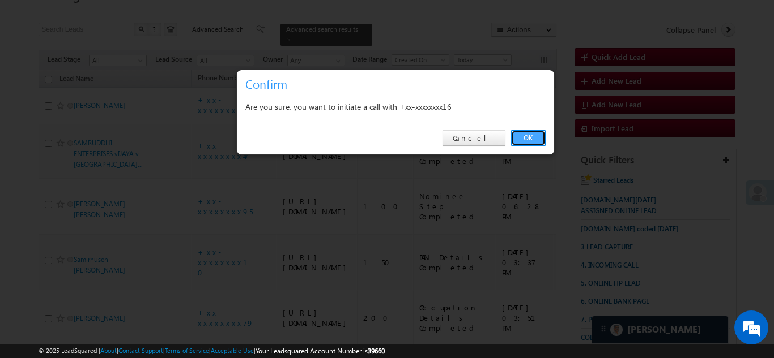
click at [519, 136] on link "OK" at bounding box center [528, 138] width 35 height 16
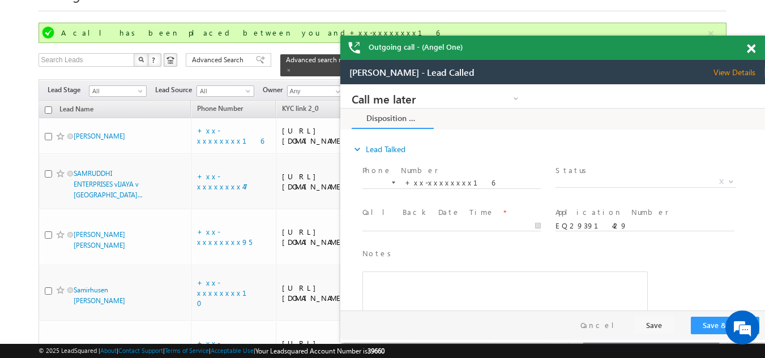
scroll to position [0, 0]
click at [610, 177] on span "X" at bounding box center [646, 182] width 180 height 11
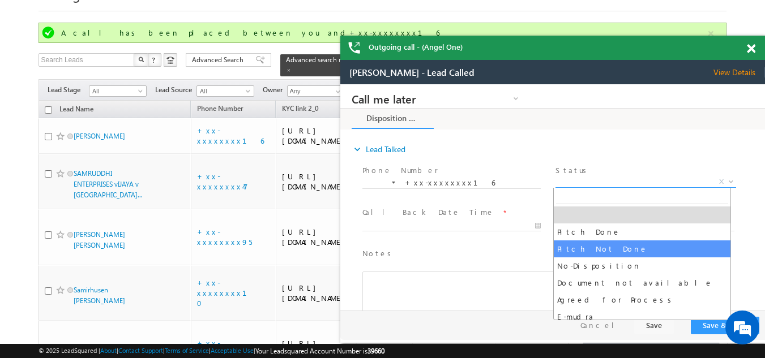
select select "Pitch Not Done"
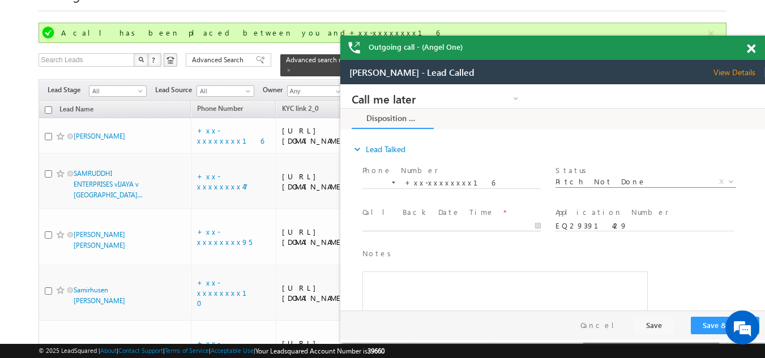
type input "09/22/25 7:24 PM"
click at [430, 227] on body "Call me later Campaign Success Commitment Cross Sell Customer Drop-off reasons …" at bounding box center [552, 197] width 425 height 227
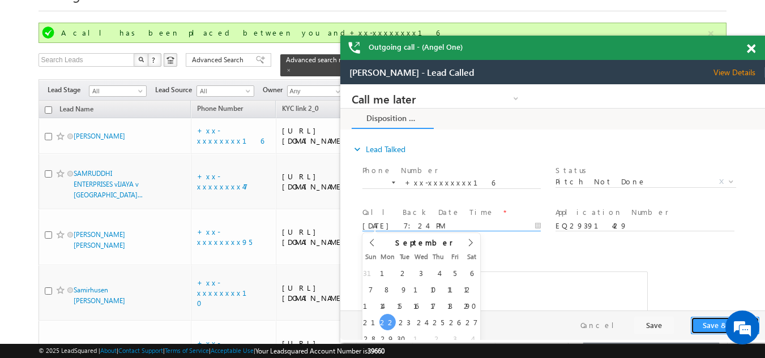
click at [703, 324] on button "Save & Close" at bounding box center [725, 326] width 69 height 18
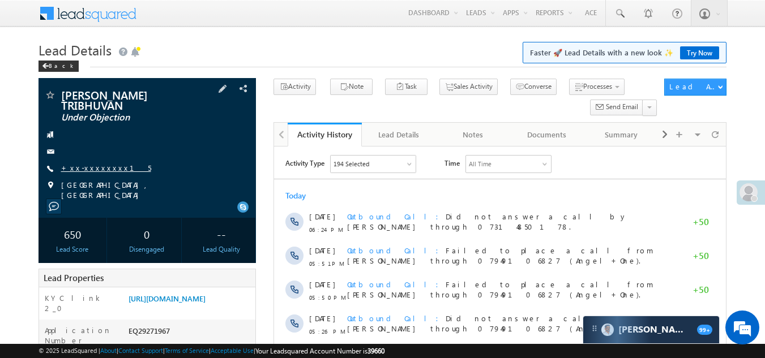
click at [87, 168] on link "+xx-xxxxxxxx15" at bounding box center [106, 168] width 90 height 10
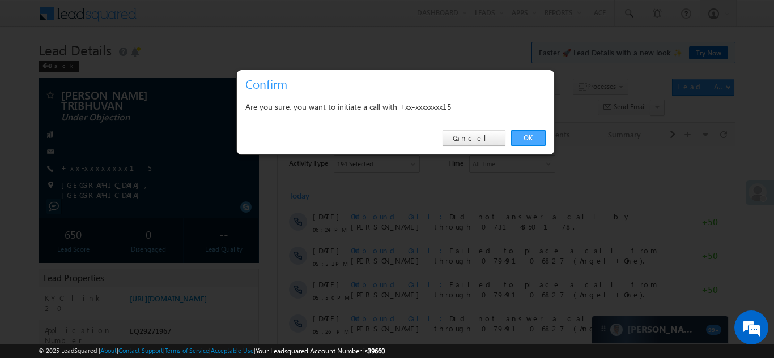
click at [528, 136] on link "OK" at bounding box center [528, 138] width 35 height 16
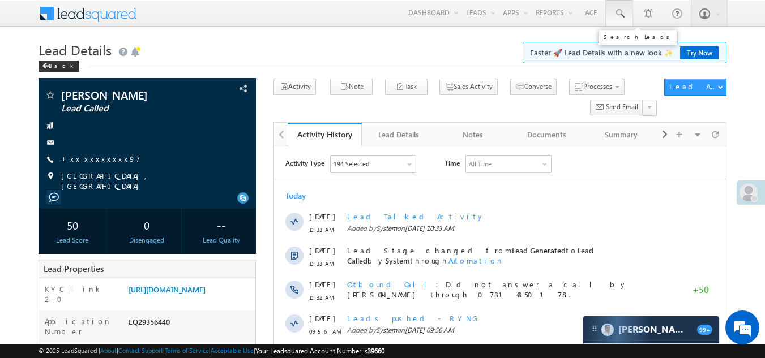
click at [616, 11] on span at bounding box center [619, 13] width 11 height 11
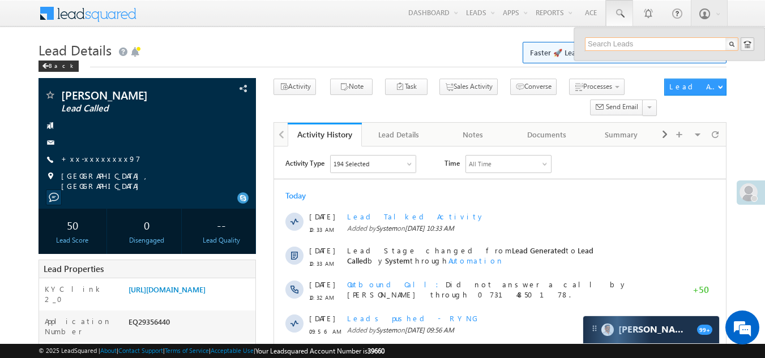
paste input "EQ29317612"
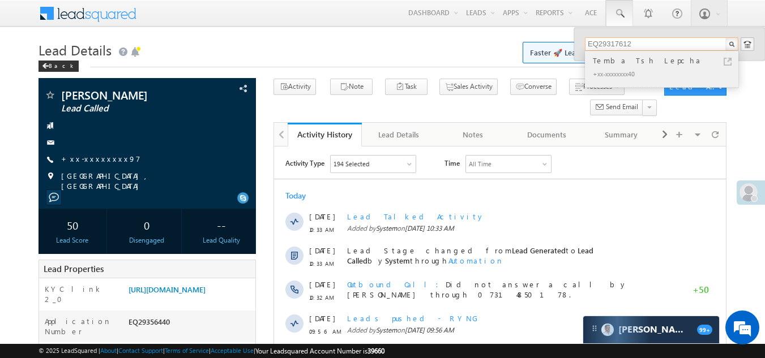
type input "EQ29317612"
click at [608, 67] on div "+xx-xxxxxxxx40" at bounding box center [667, 74] width 152 height 14
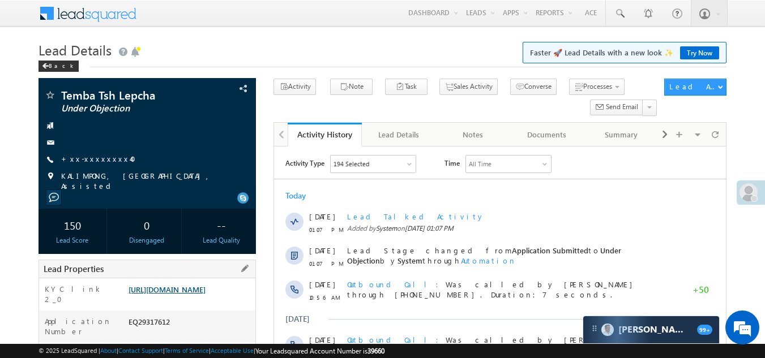
click at [192, 294] on link "[URL][DOMAIN_NAME]" at bounding box center [167, 290] width 77 height 10
click at [95, 156] on link "+xx-xxxxxxxx40" at bounding box center [102, 159] width 82 height 10
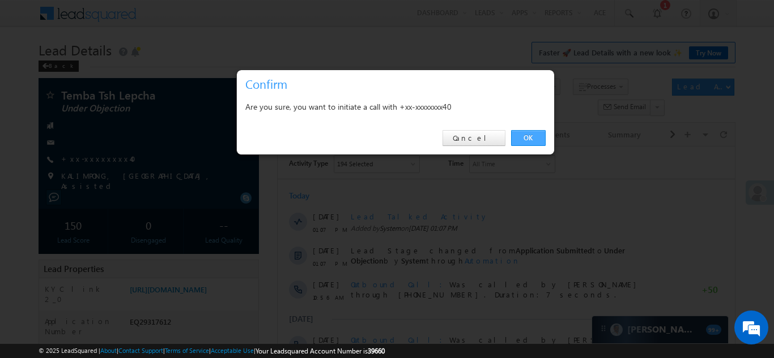
click at [521, 135] on link "OK" at bounding box center [528, 138] width 35 height 16
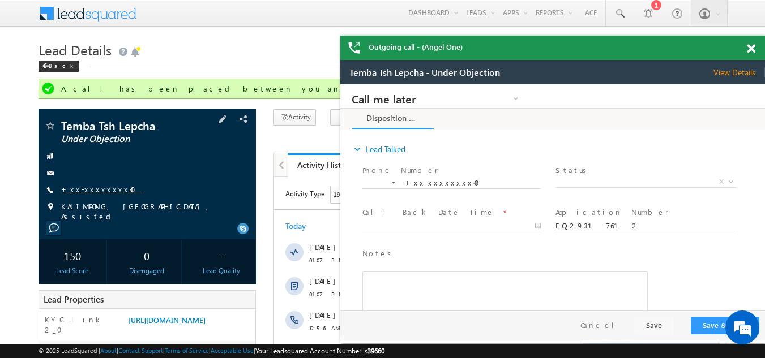
click at [92, 189] on link "+xx-xxxxxxxx40" at bounding box center [102, 190] width 82 height 10
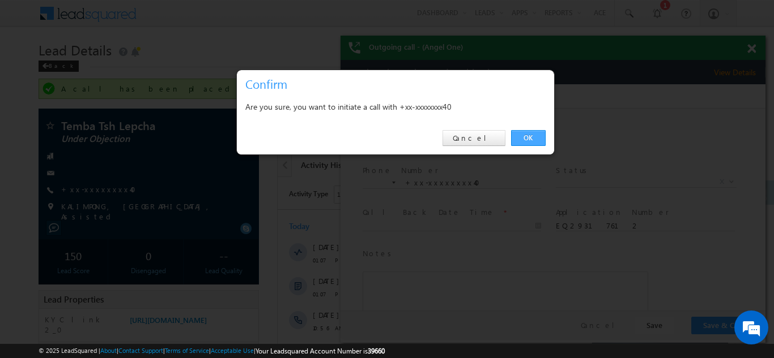
click at [524, 138] on link "OK" at bounding box center [528, 138] width 35 height 16
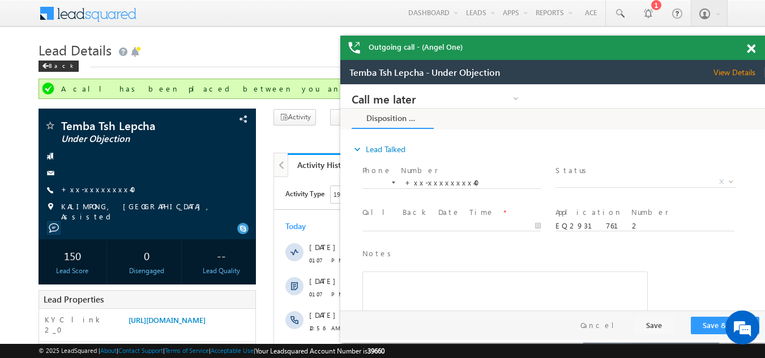
click at [750, 47] on span at bounding box center [751, 49] width 8 height 10
click at [750, 46] on span at bounding box center [751, 49] width 8 height 10
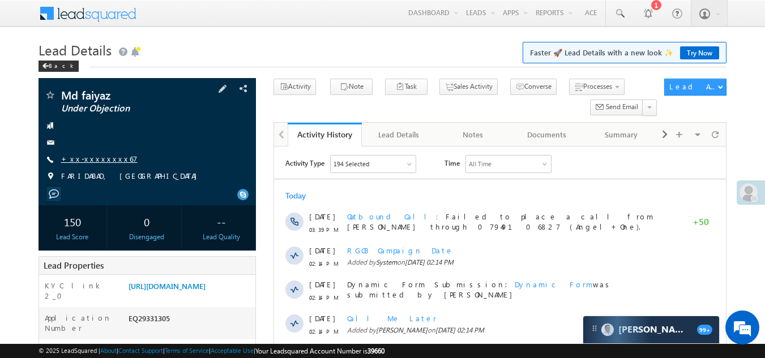
click at [87, 158] on link "+xx-xxxxxxxx67" at bounding box center [99, 159] width 76 height 10
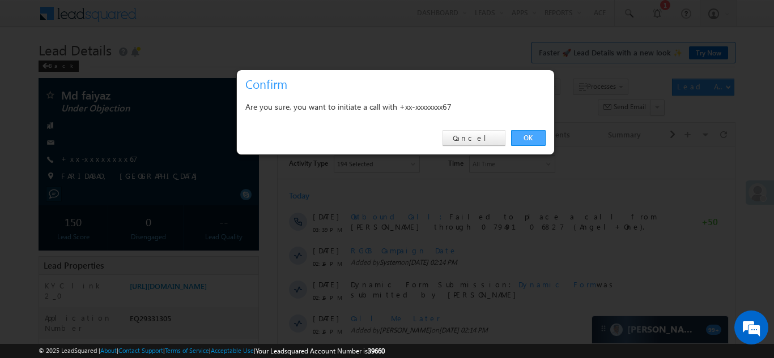
click at [535, 134] on link "OK" at bounding box center [528, 138] width 35 height 16
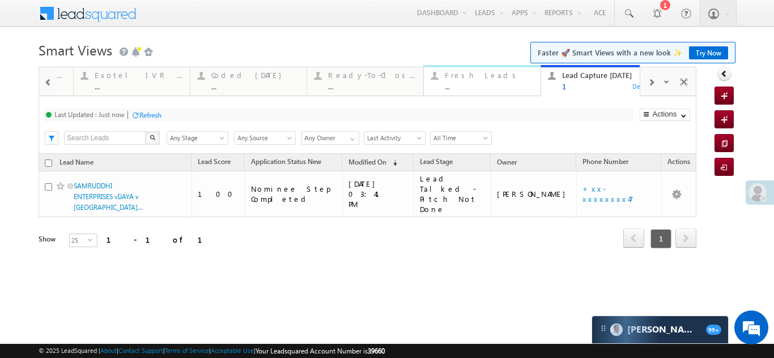
click at [458, 83] on div "..." at bounding box center [489, 86] width 88 height 8
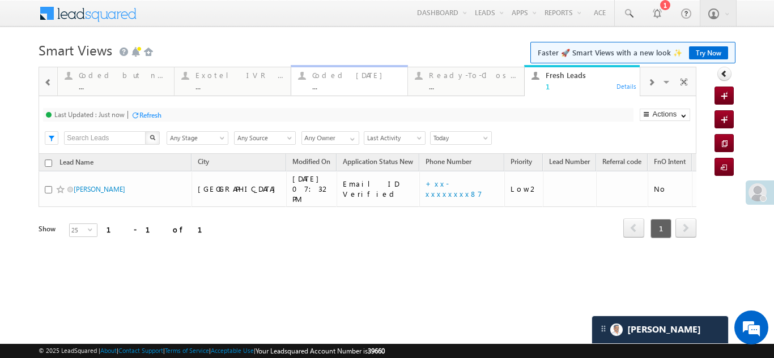
click at [330, 77] on div "Coded [DATE]" at bounding box center [356, 75] width 88 height 9
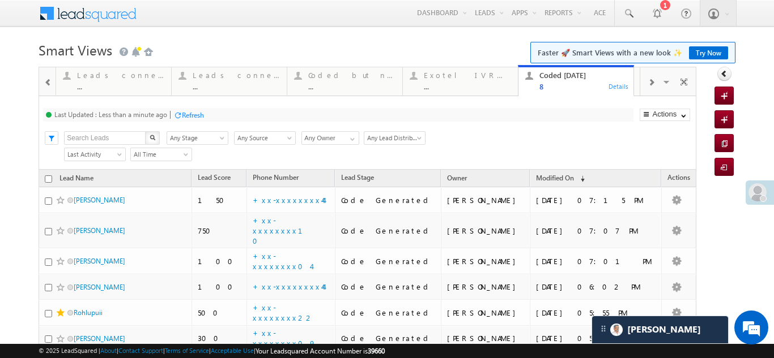
click at [647, 83] on span at bounding box center [650, 82] width 7 height 9
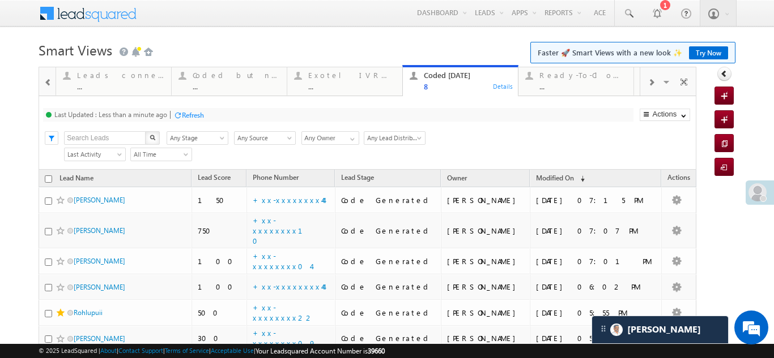
click at [647, 83] on span at bounding box center [650, 82] width 7 height 9
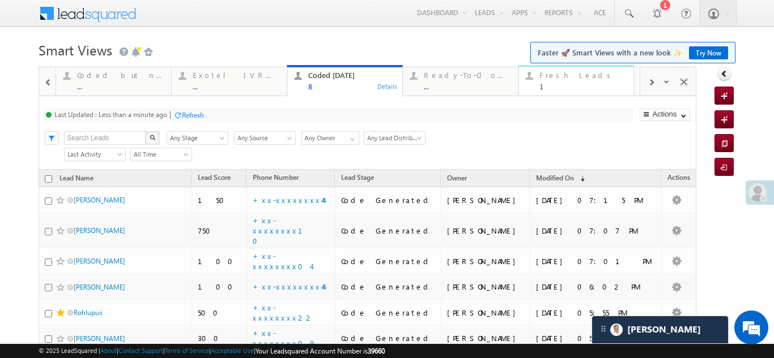
click at [552, 69] on div "Fresh Leads 1" at bounding box center [582, 80] width 87 height 22
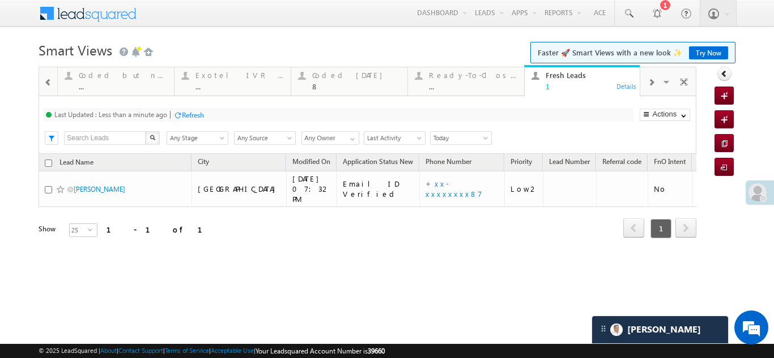
click at [193, 112] on div "Refresh" at bounding box center [193, 115] width 22 height 8
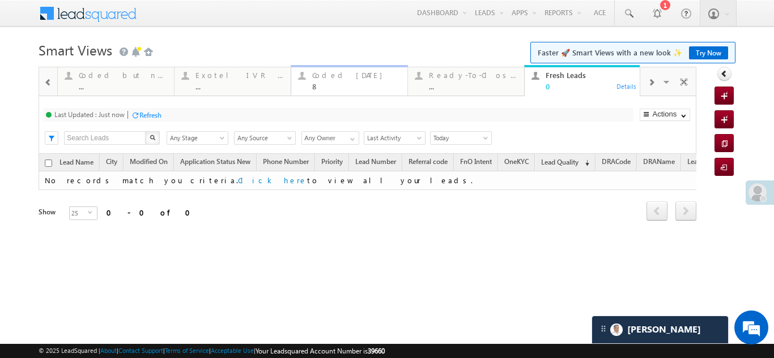
click at [341, 78] on div "Coded Today" at bounding box center [356, 75] width 88 height 9
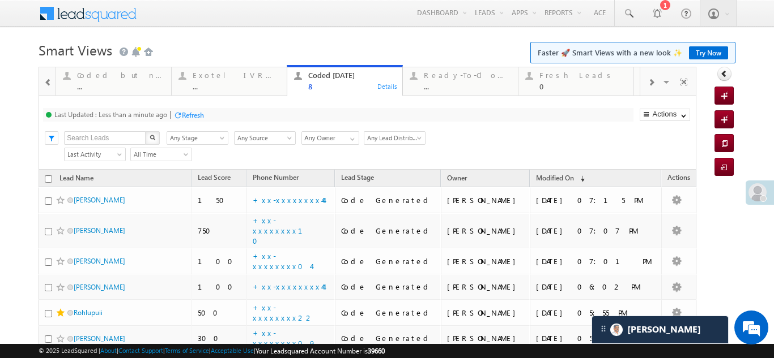
click at [188, 114] on div "Refresh" at bounding box center [193, 115] width 22 height 8
click at [190, 115] on div "Refresh" at bounding box center [193, 115] width 22 height 8
click at [109, 79] on div "Coded but no Recording" at bounding box center [120, 75] width 87 height 9
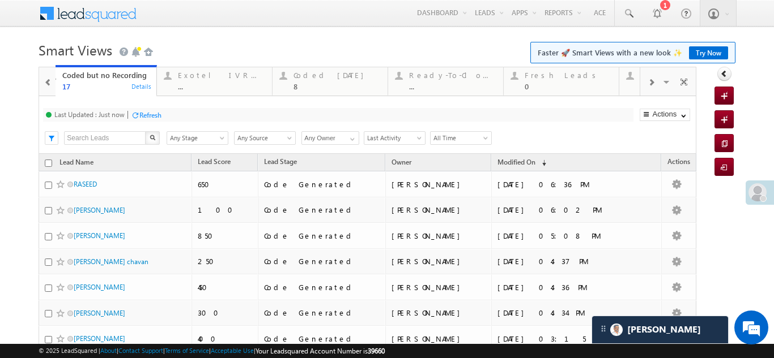
click at [46, 83] on span at bounding box center [48, 82] width 8 height 9
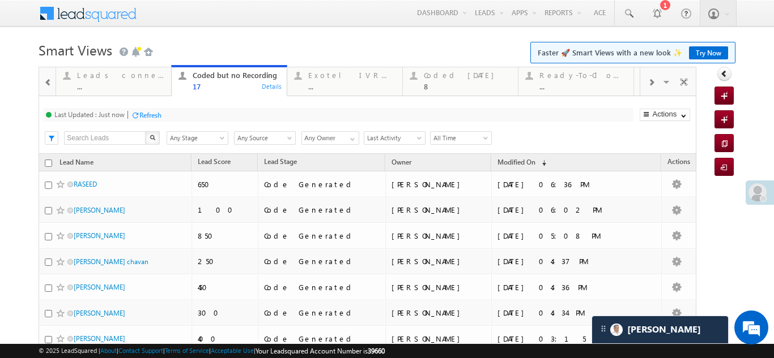
click at [46, 83] on span at bounding box center [48, 82] width 8 height 9
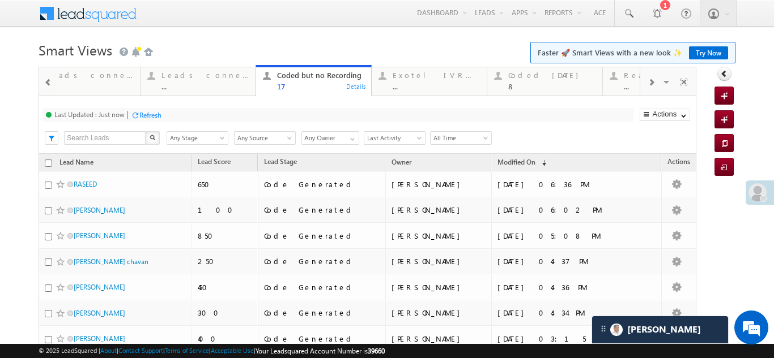
click at [45, 83] on span at bounding box center [48, 82] width 8 height 9
click at [45, 82] on span at bounding box center [48, 82] width 8 height 9
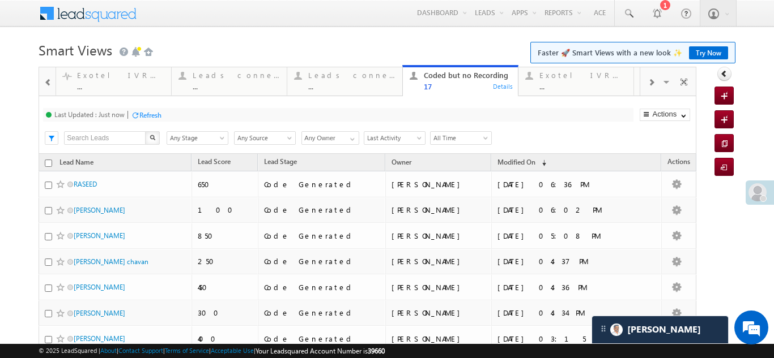
click at [45, 81] on span at bounding box center [48, 82] width 8 height 9
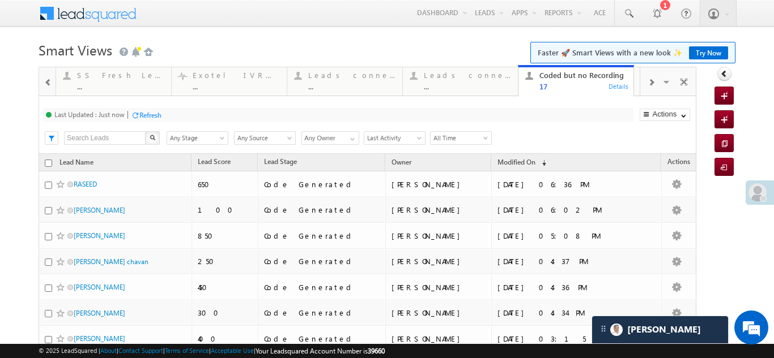
click at [45, 80] on span at bounding box center [48, 82] width 8 height 9
click at [228, 79] on div "Fresh Objection Cases" at bounding box center [236, 75] width 87 height 9
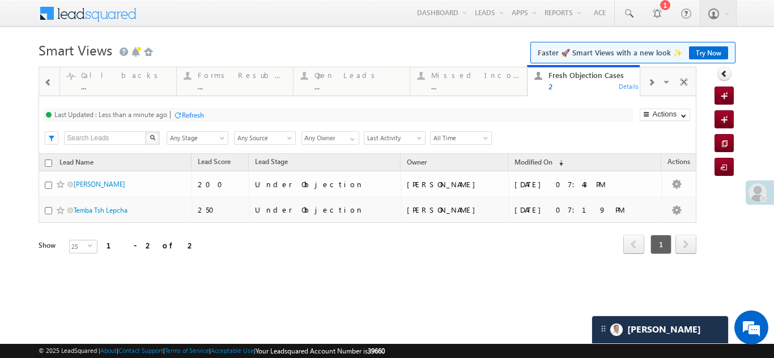
click at [650, 80] on span at bounding box center [650, 82] width 7 height 9
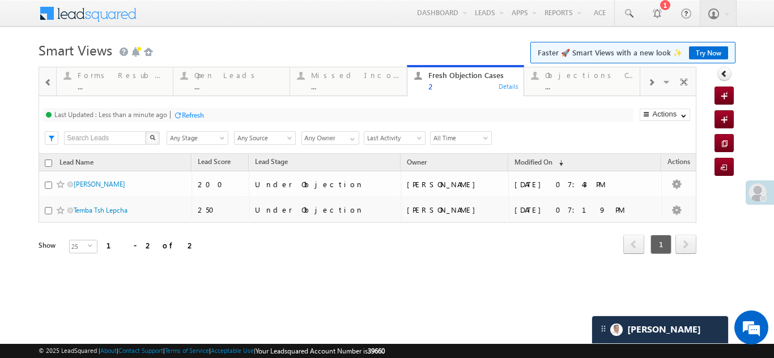
click at [650, 80] on span at bounding box center [650, 82] width 7 height 9
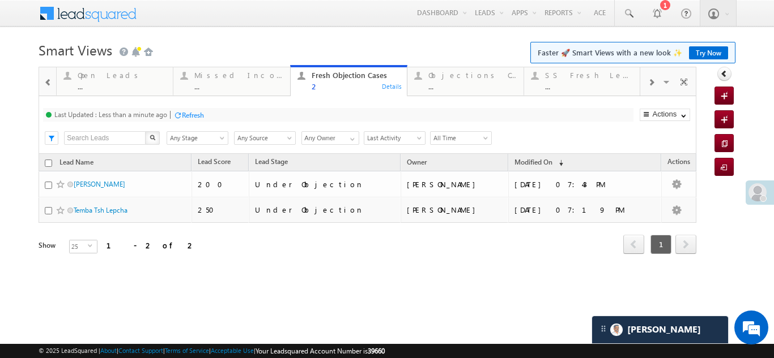
click at [650, 80] on span at bounding box center [650, 82] width 7 height 9
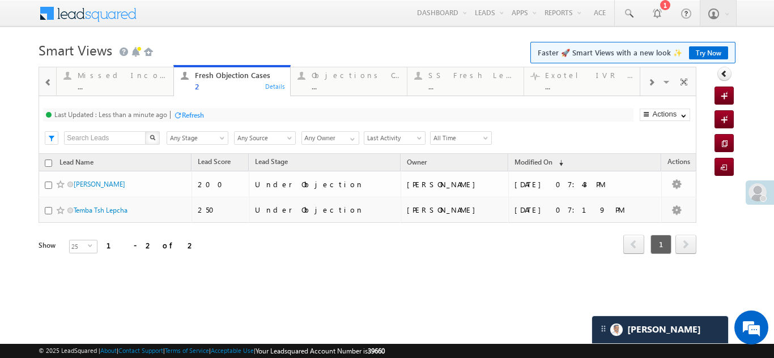
click at [650, 80] on span at bounding box center [650, 82] width 7 height 9
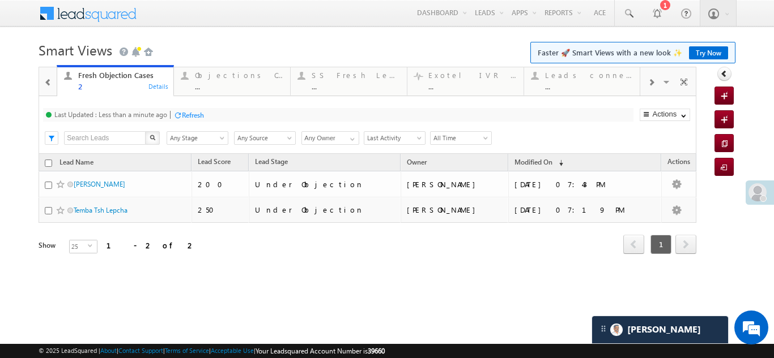
click at [650, 80] on span at bounding box center [650, 82] width 7 height 9
click at [648, 83] on span at bounding box center [650, 82] width 7 height 9
click at [649, 81] on span at bounding box center [650, 82] width 7 height 9
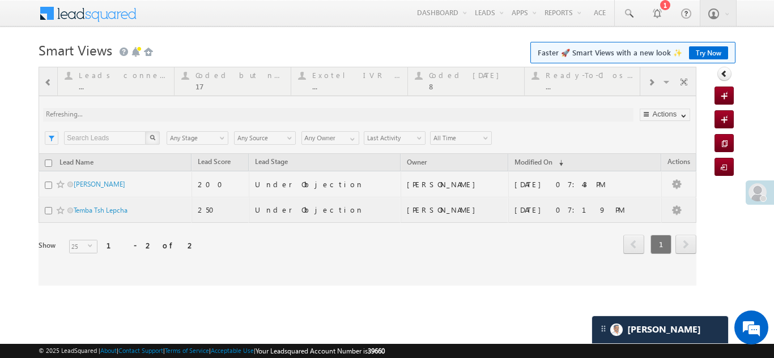
click at [550, 78] on div at bounding box center [367, 176] width 657 height 219
click at [426, 79] on div at bounding box center [367, 176] width 657 height 219
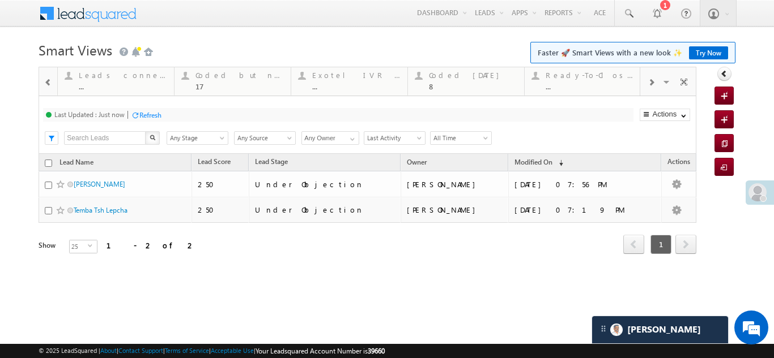
click at [146, 112] on div "Refresh" at bounding box center [150, 115] width 22 height 8
click at [439, 72] on div "Coded Today" at bounding box center [473, 75] width 88 height 9
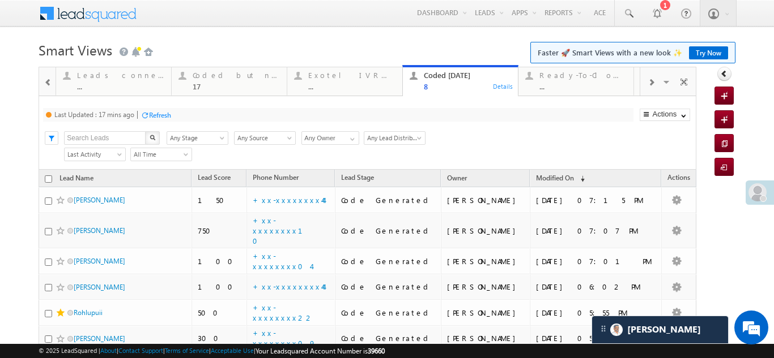
click at [159, 113] on div "Refresh" at bounding box center [160, 115] width 22 height 8
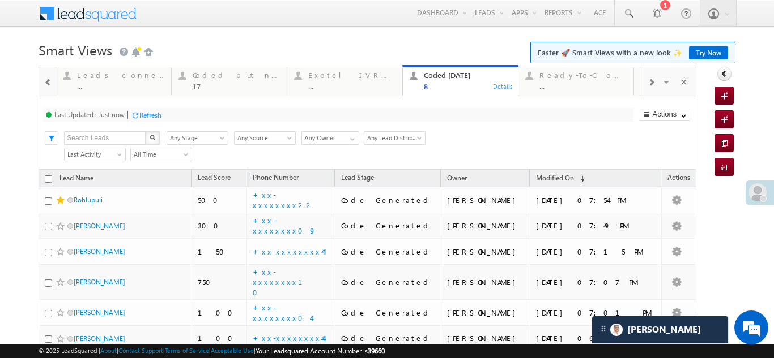
click at [647, 86] on span at bounding box center [650, 82] width 7 height 9
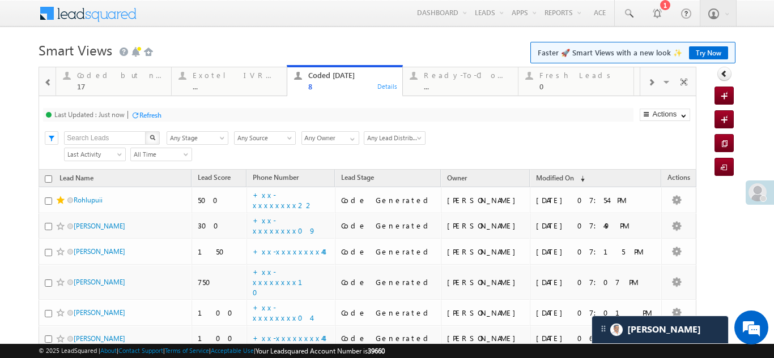
click at [647, 86] on span at bounding box center [650, 82] width 7 height 9
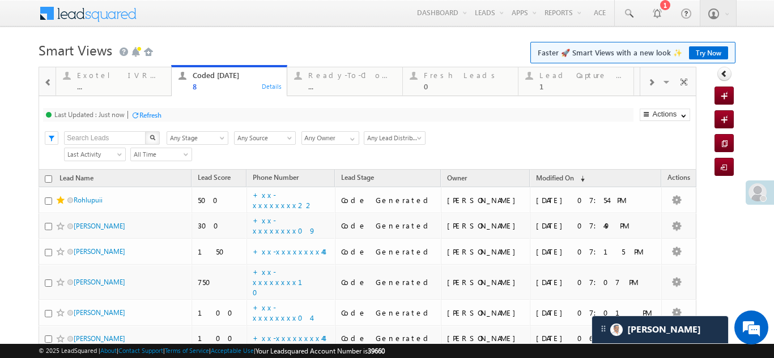
click at [153, 113] on div "Refresh" at bounding box center [150, 115] width 22 height 8
click at [562, 82] on div "Lead Capture Today 1" at bounding box center [582, 80] width 87 height 22
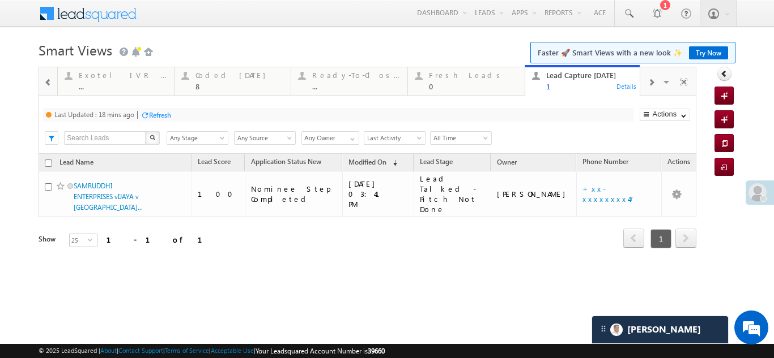
click at [165, 116] on div "Refresh" at bounding box center [160, 115] width 22 height 8
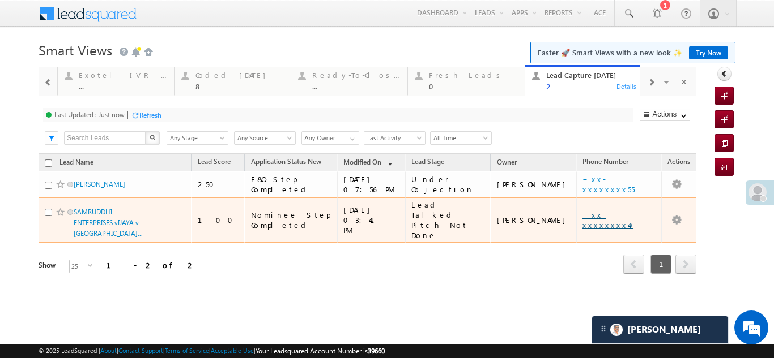
click at [607, 216] on link "+xx-xxxxxxxx47" at bounding box center [607, 220] width 51 height 20
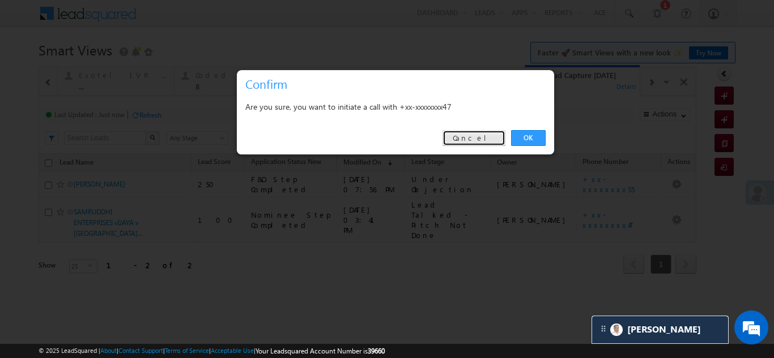
click at [486, 136] on link "Cancel" at bounding box center [473, 138] width 63 height 16
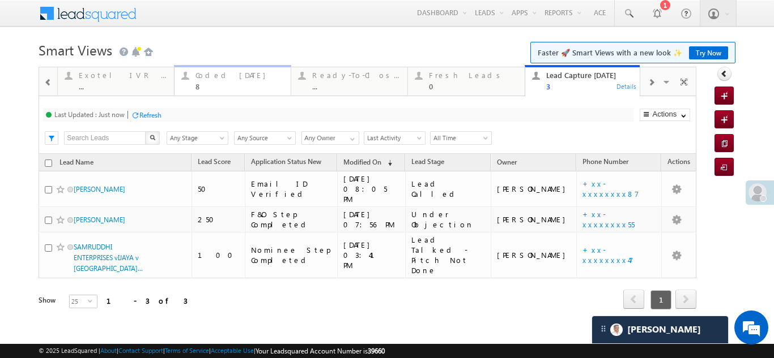
click at [221, 78] on div "Coded Today" at bounding box center [239, 75] width 88 height 9
drag, startPoint x: -19001610, startPoint y: -19001752, endPoint x: -19001655, endPoint y: -19001804, distance: 68.6
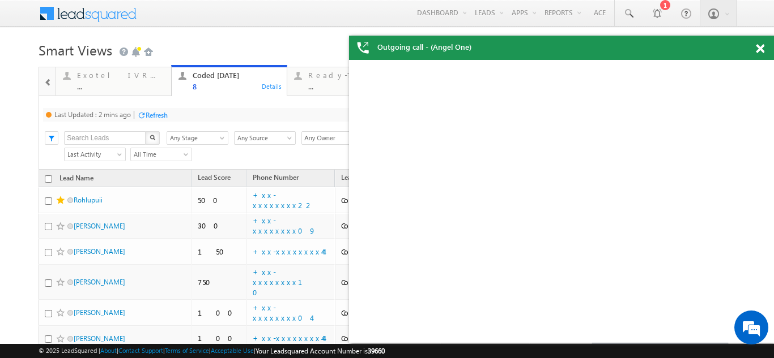
click at [161, 116] on div "Refresh" at bounding box center [157, 115] width 22 height 8
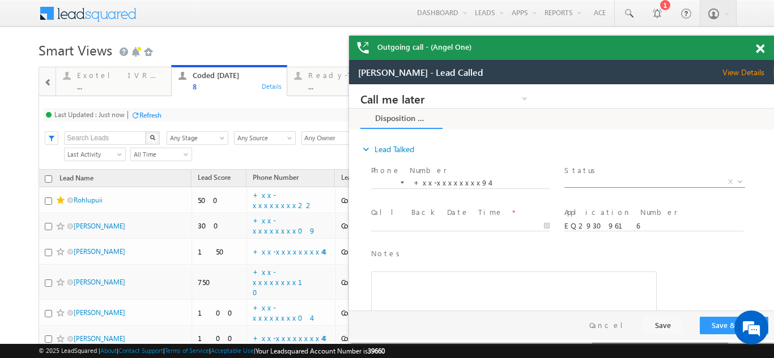
click at [598, 180] on span "X" at bounding box center [654, 182] width 180 height 11
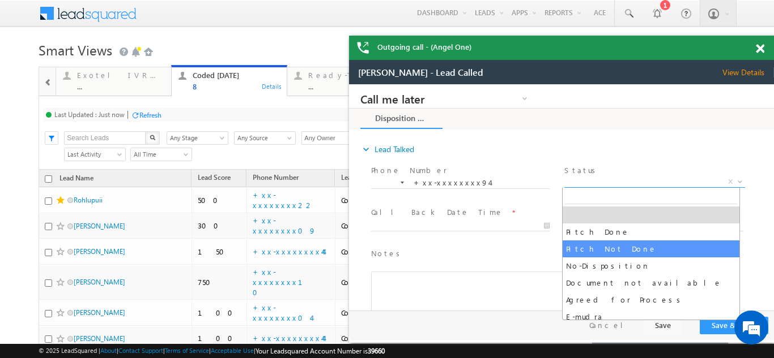
select select "Pitch Not Done"
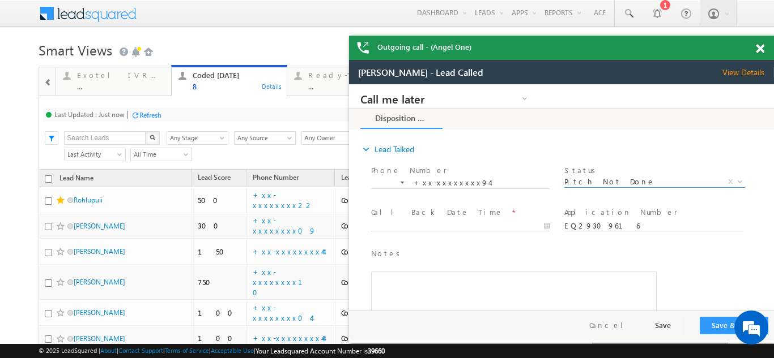
type input "09/22/25 8:08 PM"
click at [395, 225] on input "09/22/25 8:08 PM" at bounding box center [460, 226] width 178 height 11
click at [718, 323] on button "Save & Close" at bounding box center [733, 326] width 69 height 18
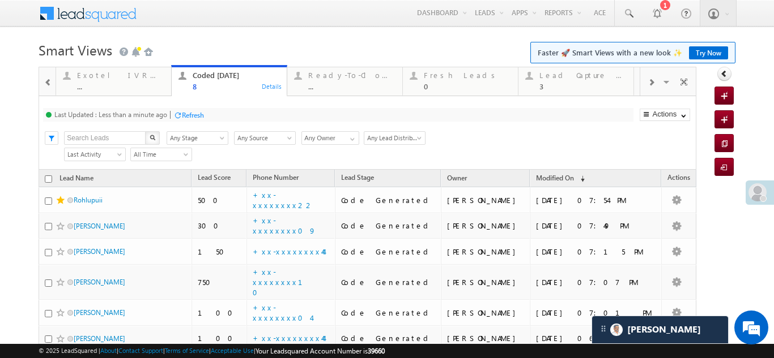
click at [193, 111] on div "Refresh" at bounding box center [193, 115] width 22 height 8
click at [441, 78] on div "Fresh Leads" at bounding box center [467, 75] width 87 height 9
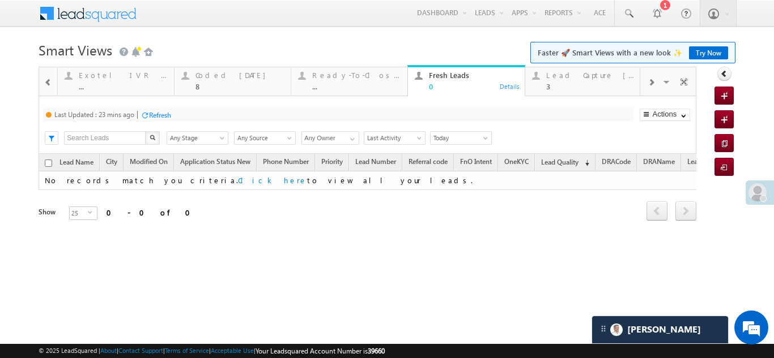
click at [156, 111] on div "Refresh" at bounding box center [160, 115] width 22 height 8
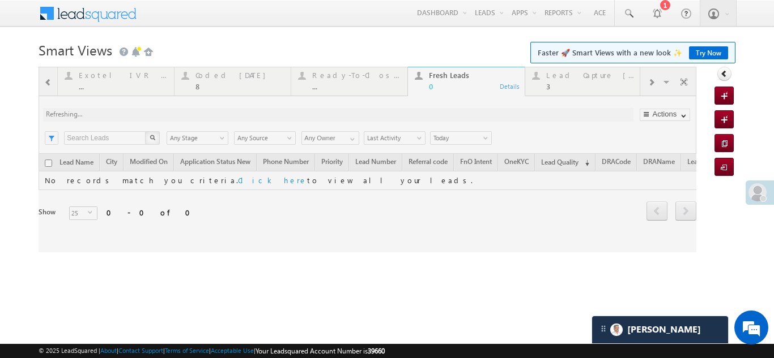
click at [562, 78] on div at bounding box center [367, 160] width 657 height 186
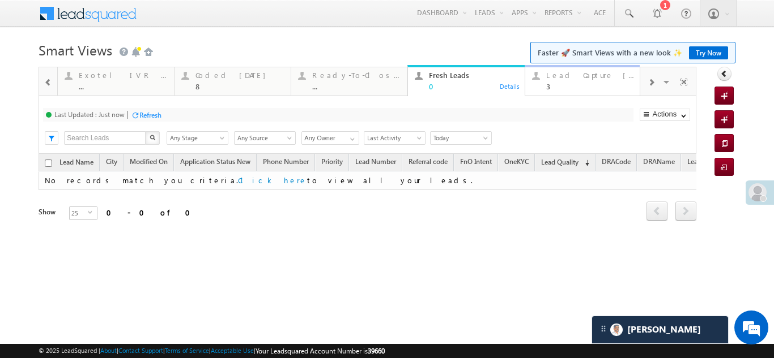
click at [567, 79] on div "Lead Capture [DATE]" at bounding box center [590, 75] width 88 height 9
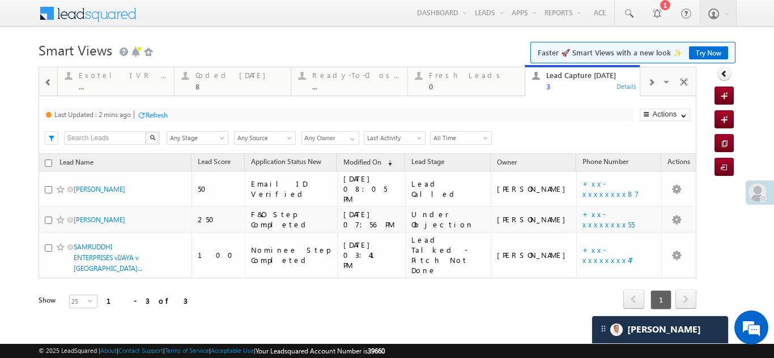
click at [159, 118] on div "Refresh" at bounding box center [157, 115] width 22 height 8
click at [216, 77] on div "Coded [DATE]" at bounding box center [239, 75] width 88 height 9
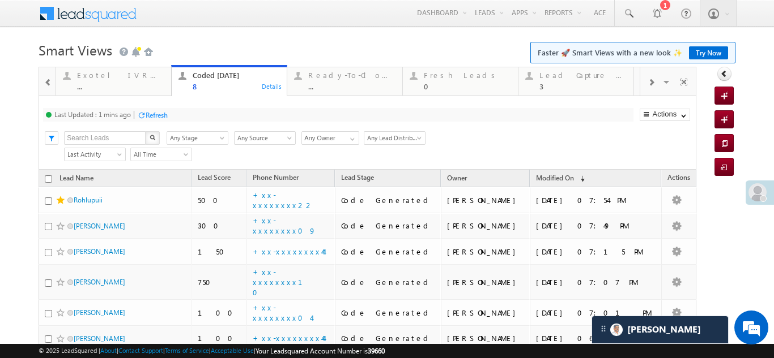
click at [164, 111] on div "Refresh" at bounding box center [157, 115] width 22 height 8
click at [189, 116] on div "Refresh" at bounding box center [193, 115] width 22 height 8
click at [571, 79] on div "Lead Capture [DATE]" at bounding box center [582, 75] width 87 height 9
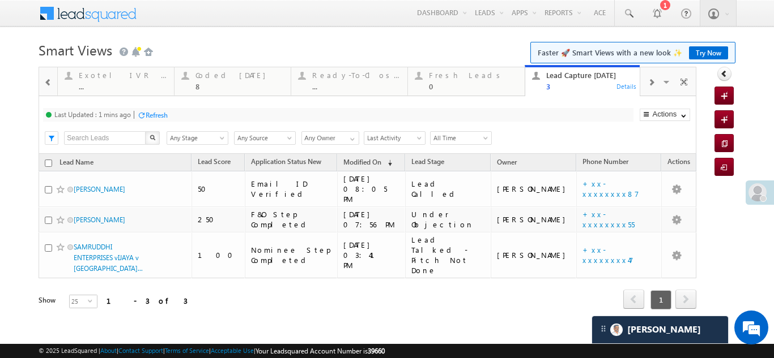
click at [161, 114] on div "Refresh" at bounding box center [157, 115] width 22 height 8
click at [208, 78] on div "Coded [DATE]" at bounding box center [239, 75] width 88 height 9
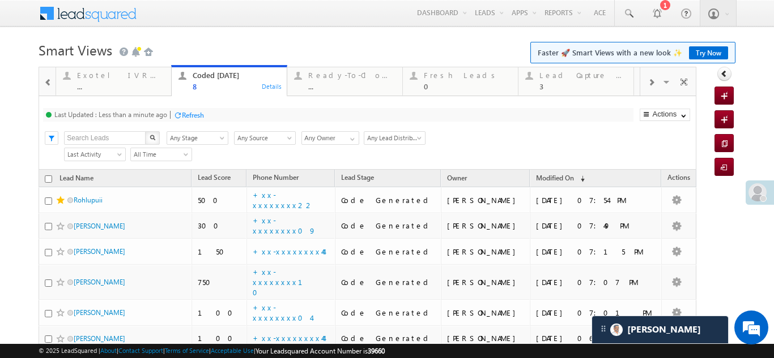
click at [198, 116] on div "Refresh" at bounding box center [193, 115] width 22 height 8
click at [445, 79] on div "Fresh Leads" at bounding box center [467, 75] width 87 height 9
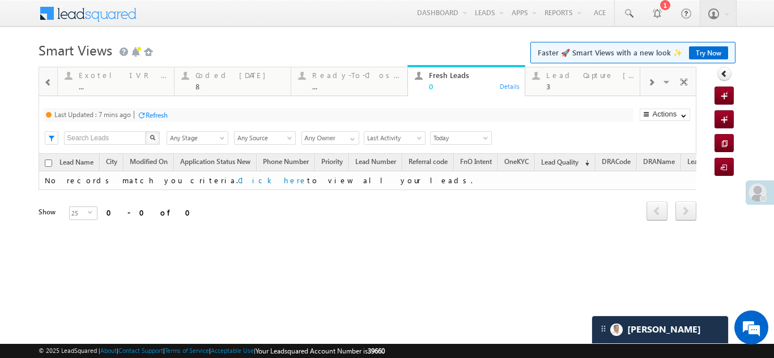
click at [147, 112] on div "Refresh" at bounding box center [157, 115] width 22 height 8
click at [580, 79] on div "Lead Capture [DATE]" at bounding box center [590, 75] width 88 height 9
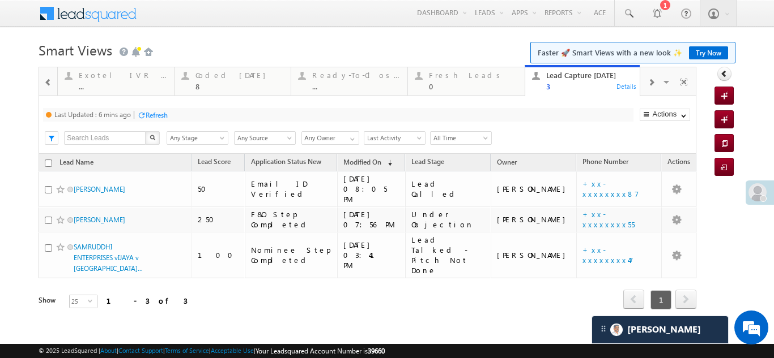
click at [161, 115] on div "Refresh" at bounding box center [157, 115] width 22 height 8
click at [216, 82] on div "Coded Today 8" at bounding box center [239, 80] width 88 height 22
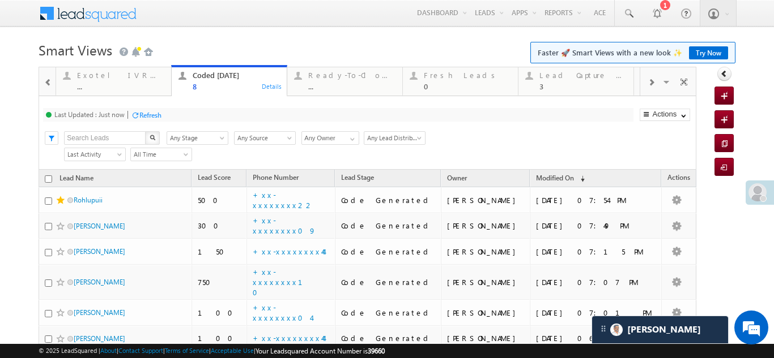
click at [153, 118] on div "Refresh" at bounding box center [150, 115] width 22 height 8
click at [155, 113] on div "Refresh" at bounding box center [150, 115] width 22 height 8
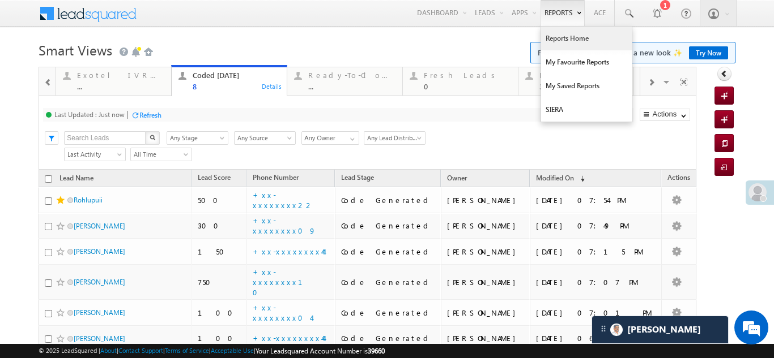
click at [560, 36] on link "Reports Home" at bounding box center [586, 39] width 91 height 24
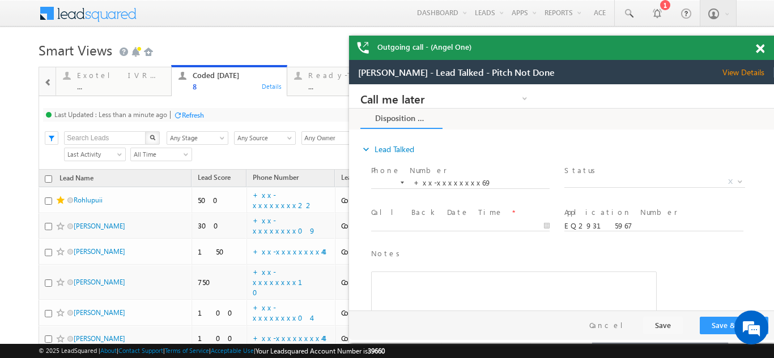
drag, startPoint x: 740, startPoint y: 70, endPoint x: 750, endPoint y: 72, distance: 10.4
click at [750, 72] on span "View Details" at bounding box center [748, 72] width 52 height 10
click at [759, 52] on span at bounding box center [759, 49] width 8 height 10
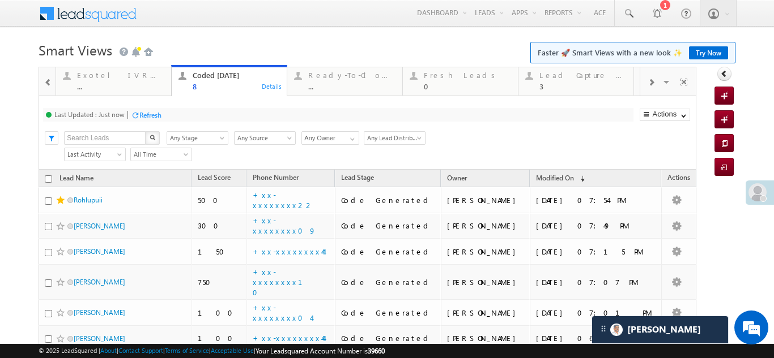
click at [150, 115] on div "Refresh" at bounding box center [150, 115] width 22 height 8
click at [447, 76] on div "Fresh Leads" at bounding box center [467, 75] width 87 height 9
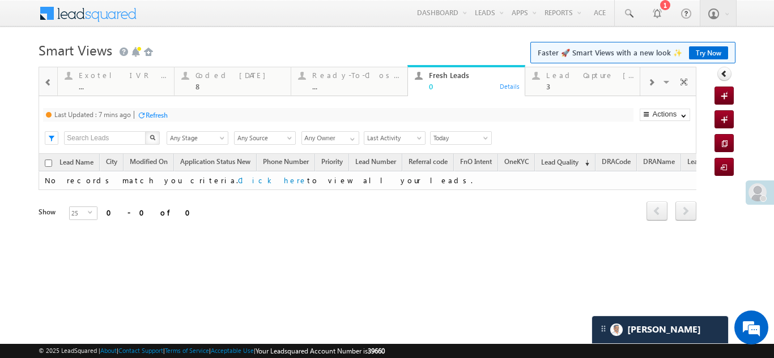
click at [157, 117] on div "Refresh" at bounding box center [157, 115] width 22 height 8
click at [220, 77] on div "Coded [DATE]" at bounding box center [239, 75] width 88 height 9
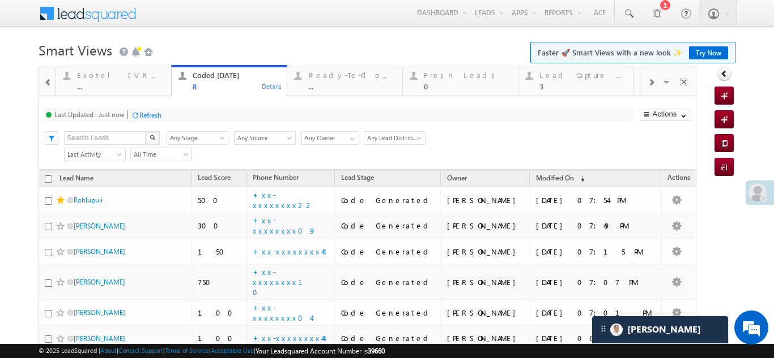
click at [148, 112] on div "Refresh" at bounding box center [150, 115] width 22 height 8
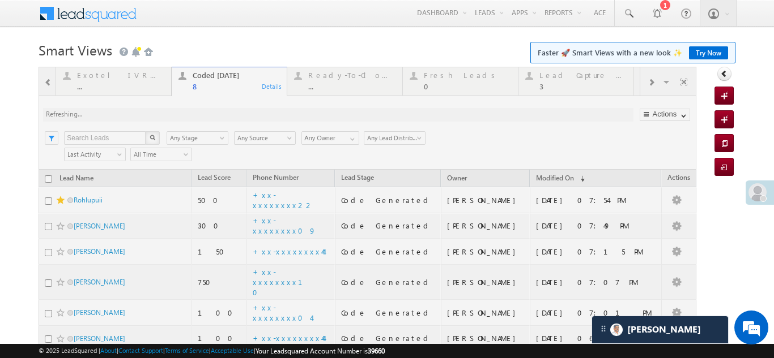
click at [571, 77] on div at bounding box center [367, 266] width 657 height 399
click at [569, 79] on div at bounding box center [367, 266] width 657 height 399
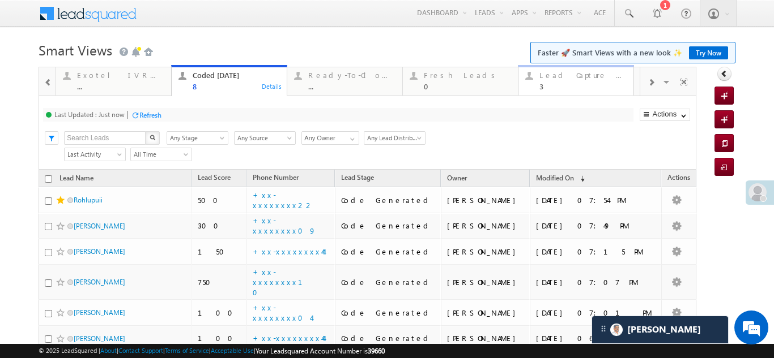
click at [568, 80] on div "Lead Capture Today 3" at bounding box center [582, 80] width 87 height 22
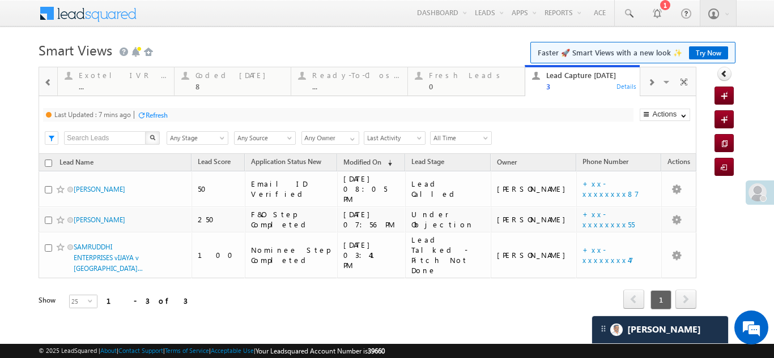
click at [161, 112] on div "Refresh" at bounding box center [157, 115] width 22 height 8
click at [222, 76] on div "Coded [DATE]" at bounding box center [239, 75] width 88 height 9
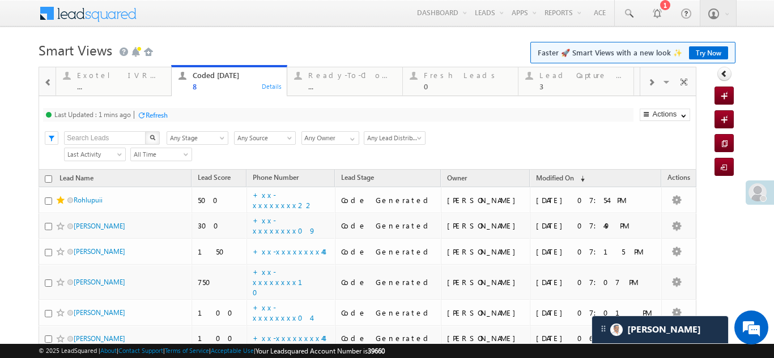
click at [163, 116] on div "Refresh" at bounding box center [157, 115] width 22 height 8
click at [152, 119] on div "Refresh" at bounding box center [146, 114] width 31 height 11
click at [577, 77] on div "Lead Capture [DATE]" at bounding box center [582, 75] width 87 height 9
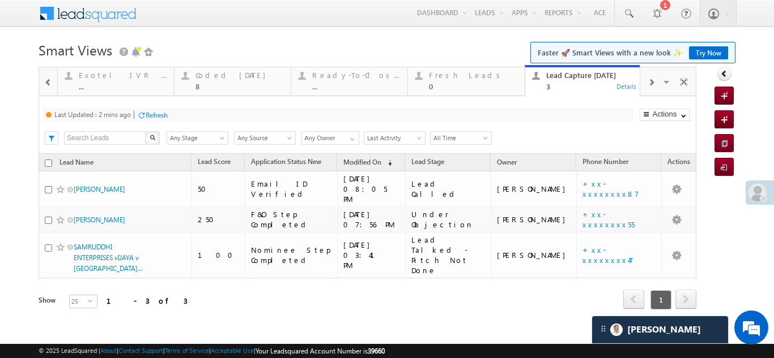
click at [157, 114] on div "Refresh" at bounding box center [157, 115] width 22 height 8
click at [157, 116] on div "Refresh" at bounding box center [157, 115] width 22 height 8
click at [161, 113] on div "Refresh" at bounding box center [157, 115] width 22 height 8
click at [153, 116] on div "Refresh" at bounding box center [157, 115] width 22 height 8
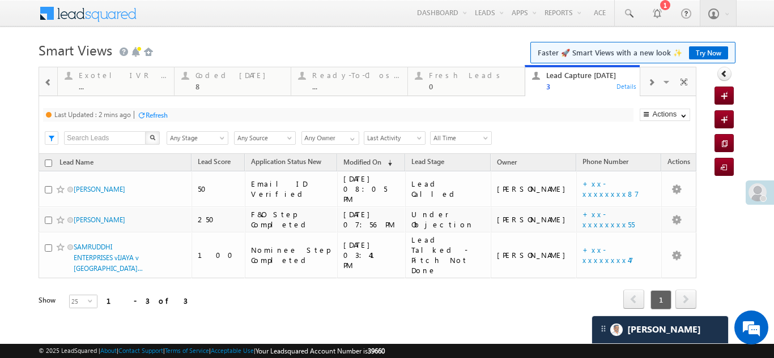
click at [156, 114] on div "Refresh" at bounding box center [157, 115] width 22 height 8
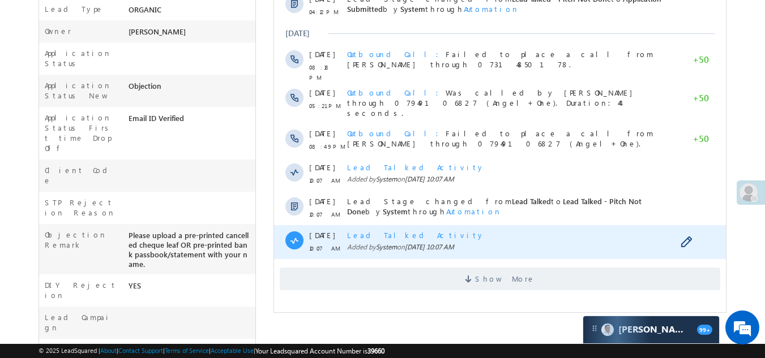
scroll to position [396, 0]
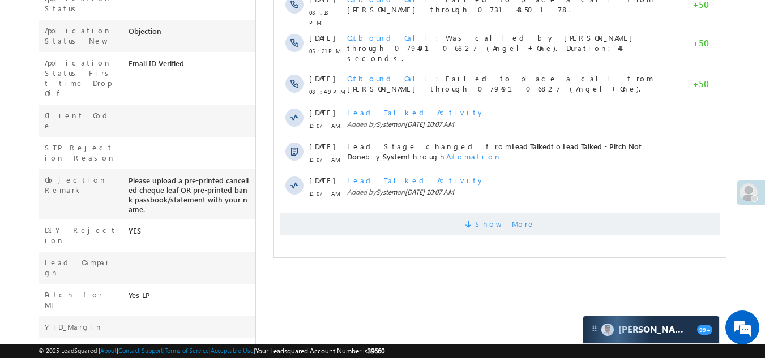
click at [309, 213] on span "Show More" at bounding box center [500, 224] width 441 height 23
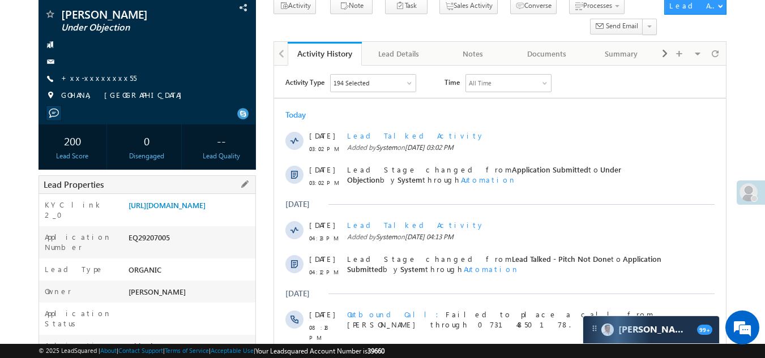
scroll to position [0, 0]
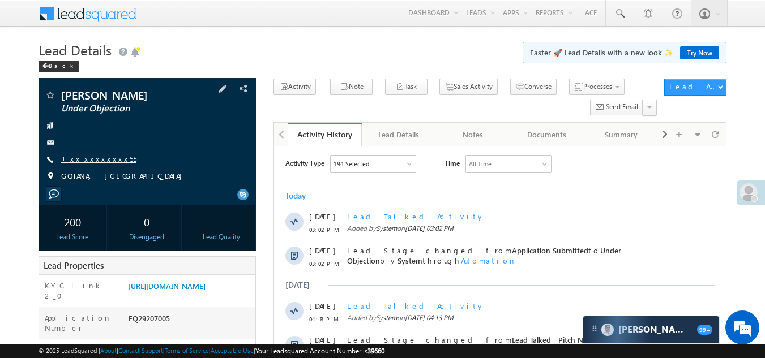
click at [98, 160] on link "+xx-xxxxxxxx55" at bounding box center [98, 159] width 75 height 10
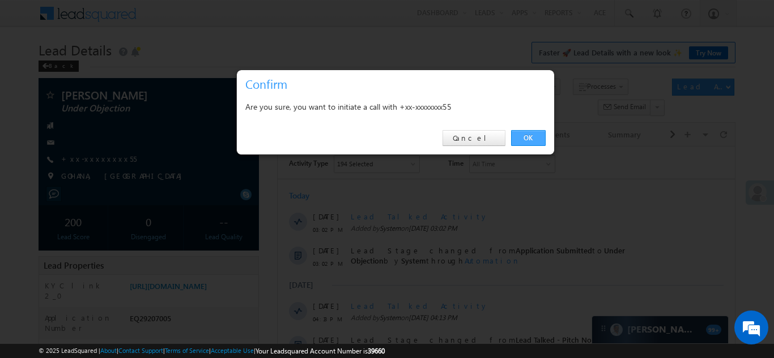
click at [533, 137] on link "OK" at bounding box center [528, 138] width 35 height 16
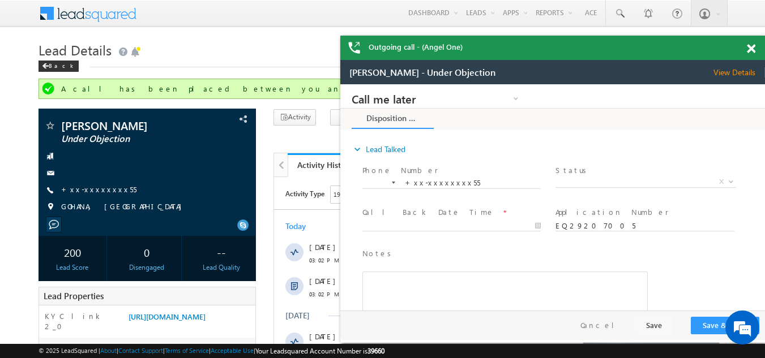
click at [749, 52] on span at bounding box center [751, 49] width 8 height 10
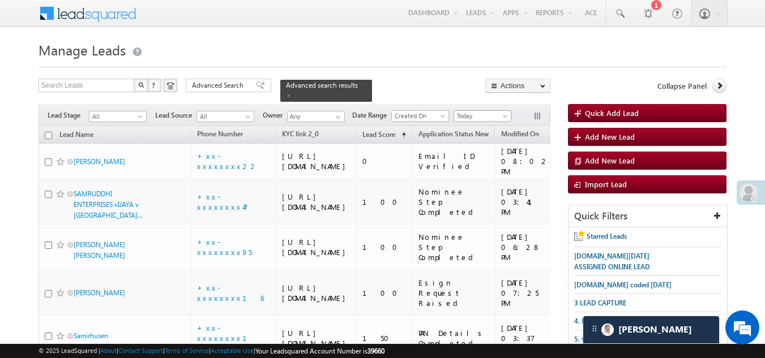
click at [484, 111] on span "Today" at bounding box center [481, 116] width 54 height 10
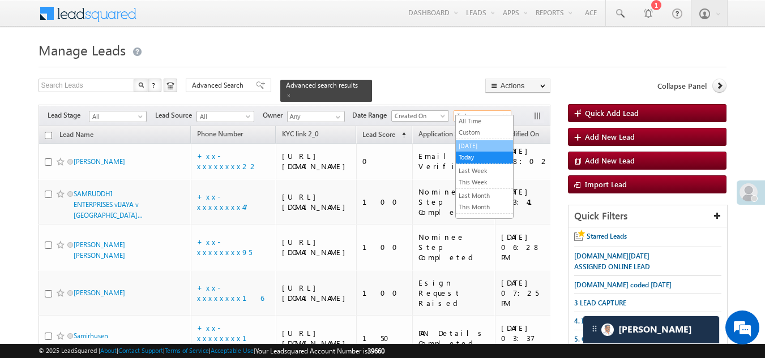
click at [486, 144] on link "[DATE]" at bounding box center [484, 146] width 57 height 10
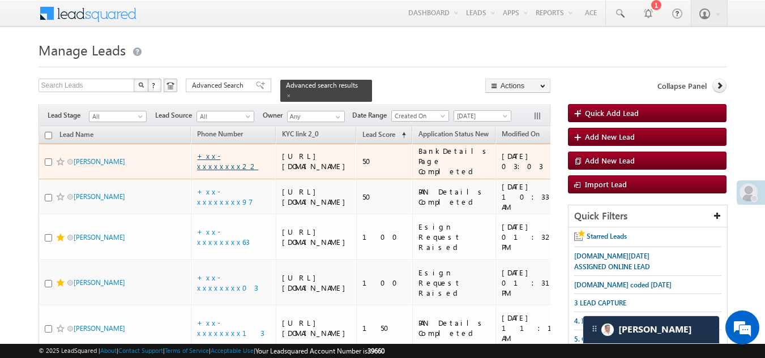
click at [230, 170] on link "+xx-xxxxxxxx22" at bounding box center [227, 161] width 61 height 20
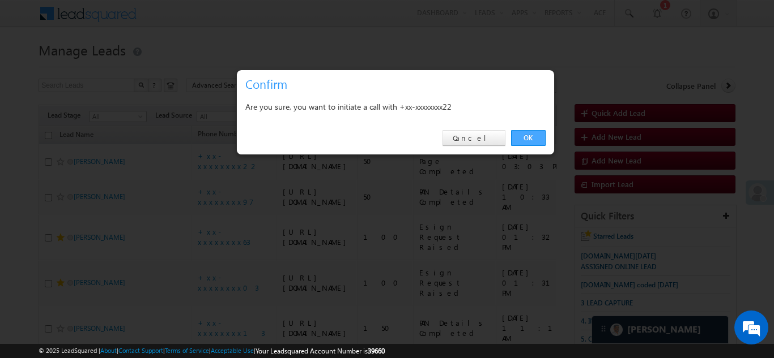
click at [527, 131] on link "OK" at bounding box center [528, 138] width 35 height 16
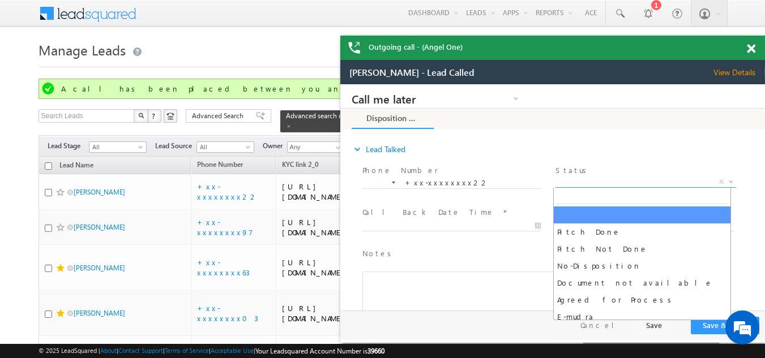
click at [607, 182] on span "X" at bounding box center [646, 182] width 180 height 11
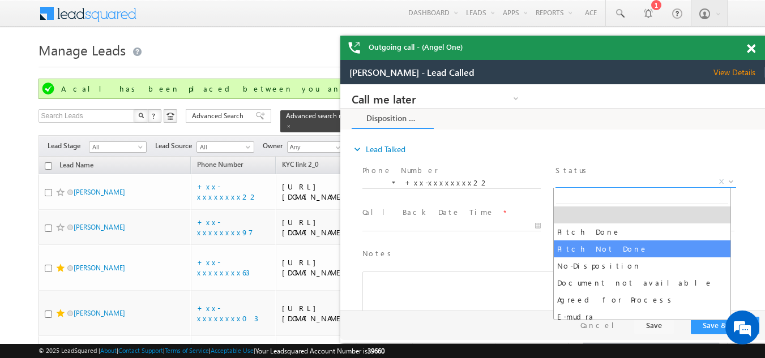
select select "Pitch Not Done"
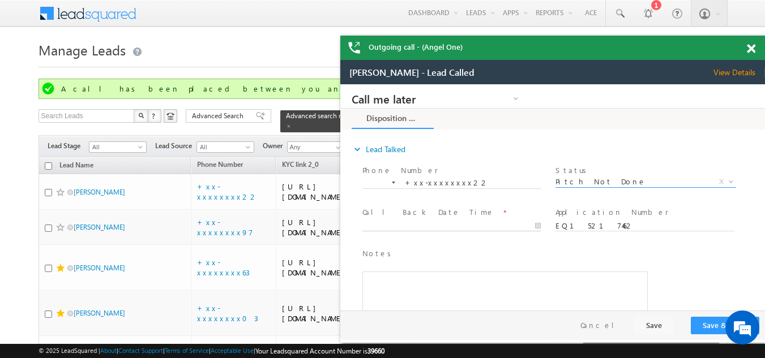
type input "09/22/25 8:24 PM"
click at [439, 224] on body "Call me later Campaign Success Commitment Cross Sell Customer Drop-off reasons …" at bounding box center [552, 197] width 425 height 227
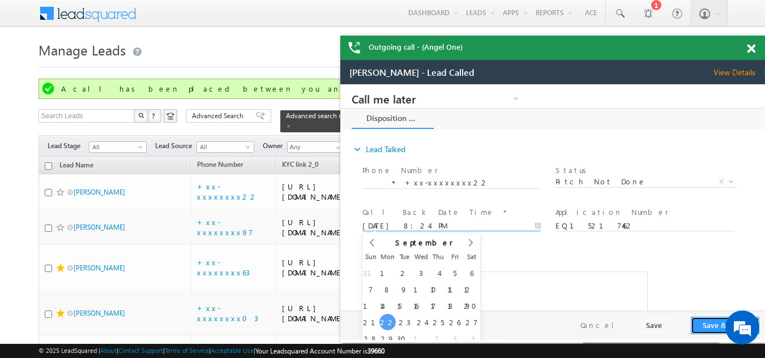
click at [712, 323] on button "Save & Close" at bounding box center [725, 326] width 69 height 18
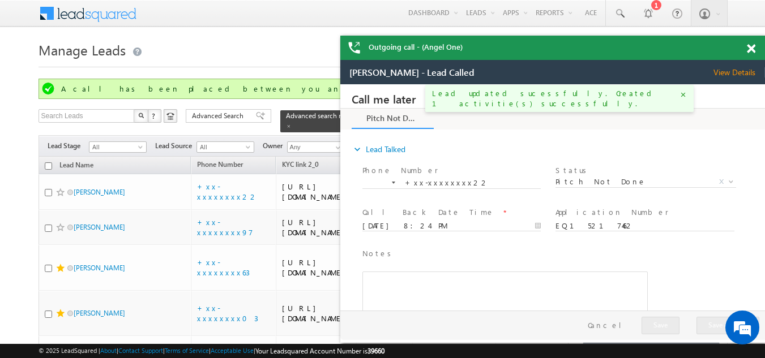
click at [751, 50] on span at bounding box center [751, 49] width 8 height 10
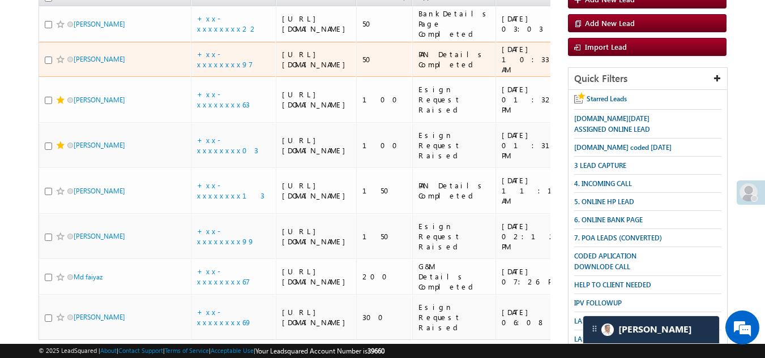
scroll to position [170, 0]
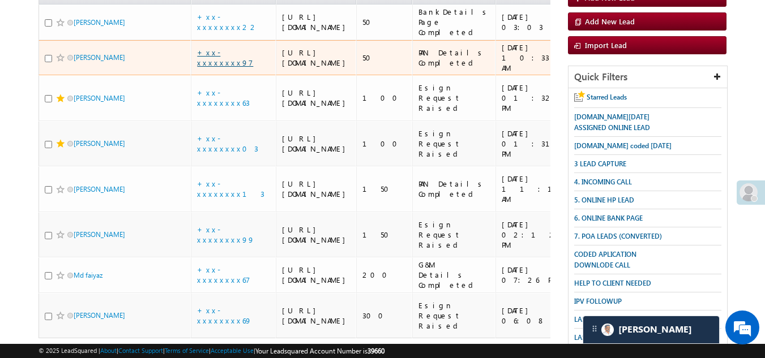
click at [227, 67] on link "+xx-xxxxxxxx97" at bounding box center [225, 58] width 56 height 20
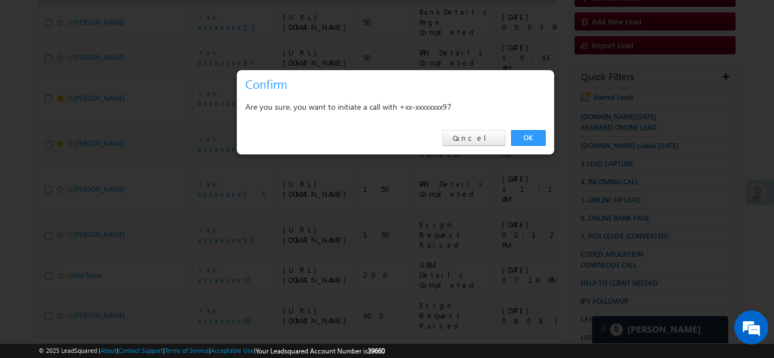
click at [531, 134] on link "OK" at bounding box center [528, 138] width 35 height 16
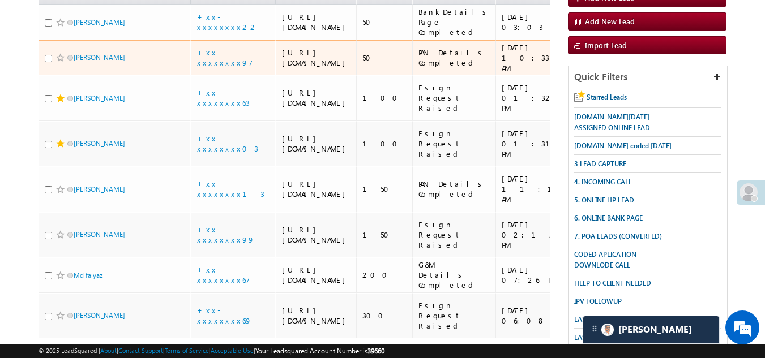
click at [50, 62] on input "checkbox" at bounding box center [48, 58] width 7 height 7
checkbox input "true"
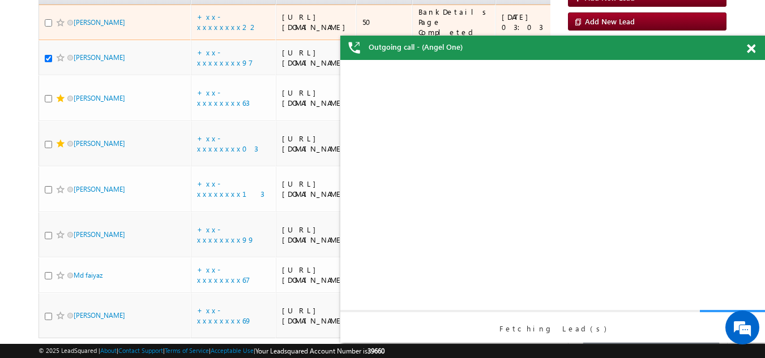
click at [48, 27] on input "checkbox" at bounding box center [48, 22] width 7 height 7
checkbox input "true"
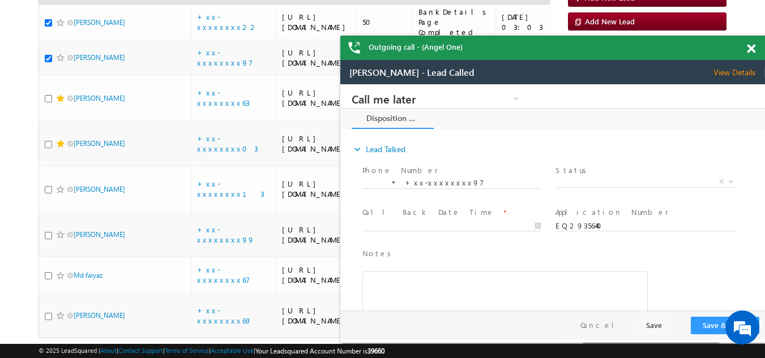
scroll to position [0, 0]
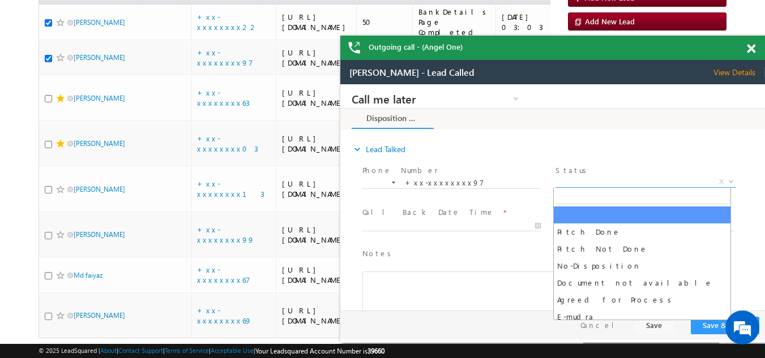
click at [602, 178] on span "X" at bounding box center [646, 182] width 180 height 11
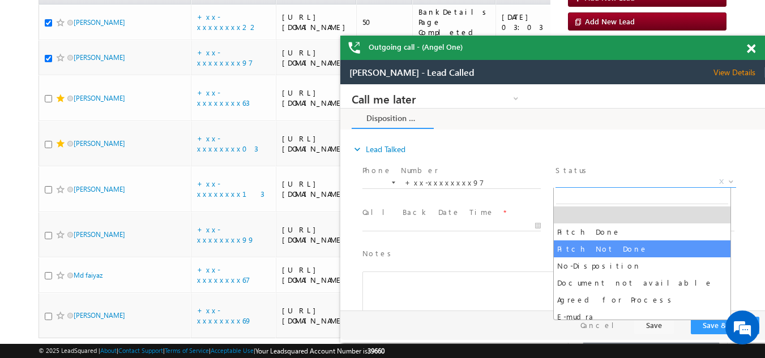
select select "Pitch Not Done"
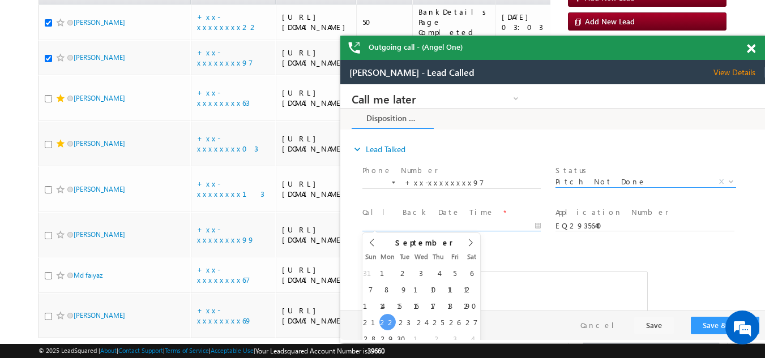
type input "09/22/25 8:25 PM"
click at [414, 225] on input "09/22/25 8:25 PM" at bounding box center [451, 226] width 178 height 11
click at [712, 320] on button "Save & Close" at bounding box center [725, 326] width 69 height 18
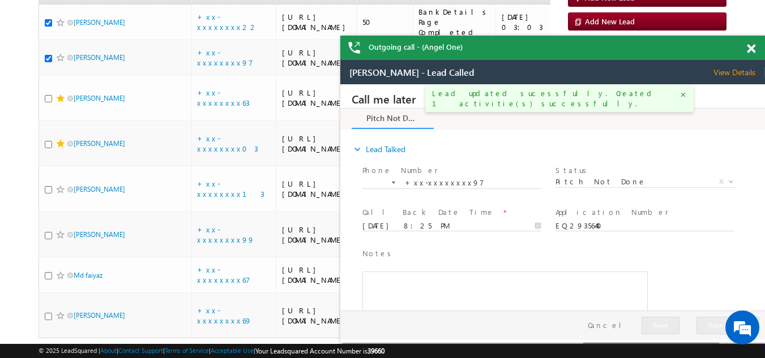
click at [749, 47] on span at bounding box center [751, 49] width 8 height 10
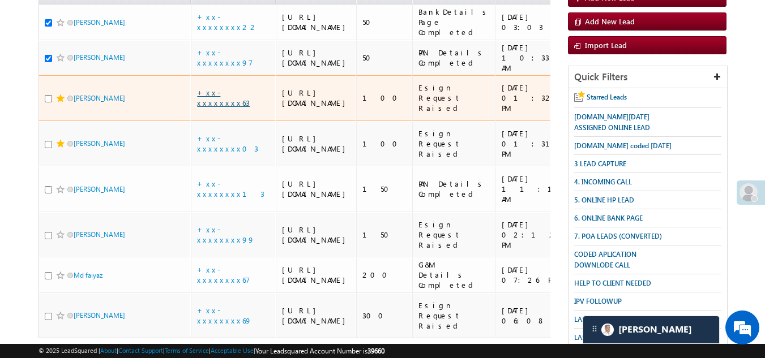
click at [216, 108] on link "+xx-xxxxxxxx63" at bounding box center [223, 98] width 53 height 20
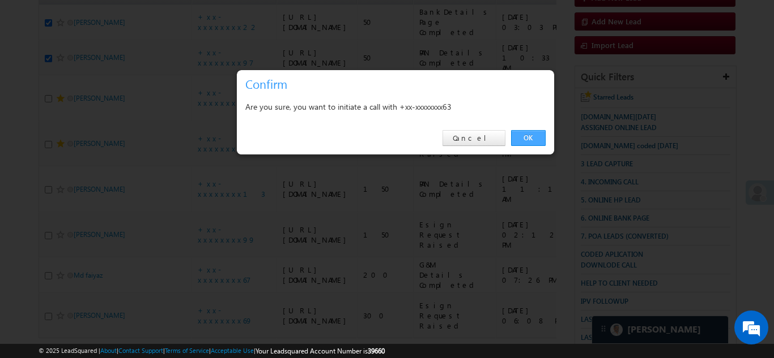
click at [520, 134] on link "OK" at bounding box center [528, 138] width 35 height 16
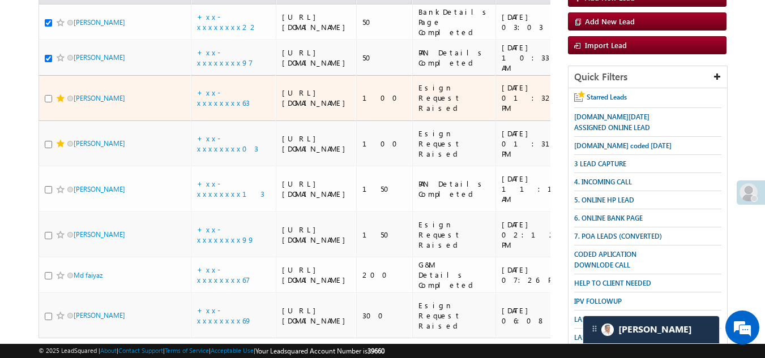
click at [48, 103] on input "checkbox" at bounding box center [48, 98] width 7 height 7
checkbox input "true"
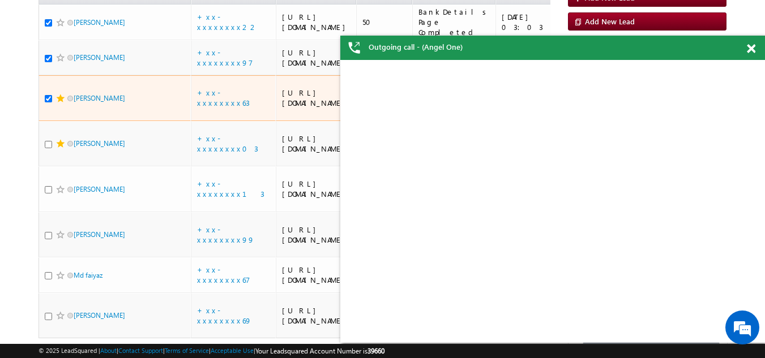
click at [57, 103] on span at bounding box center [60, 98] width 9 height 9
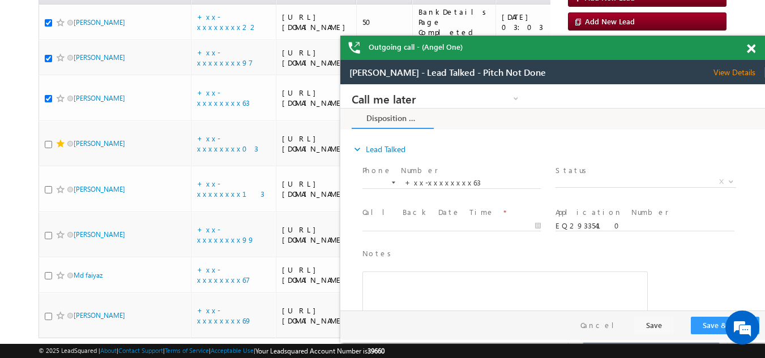
click at [753, 47] on span at bounding box center [751, 49] width 8 height 10
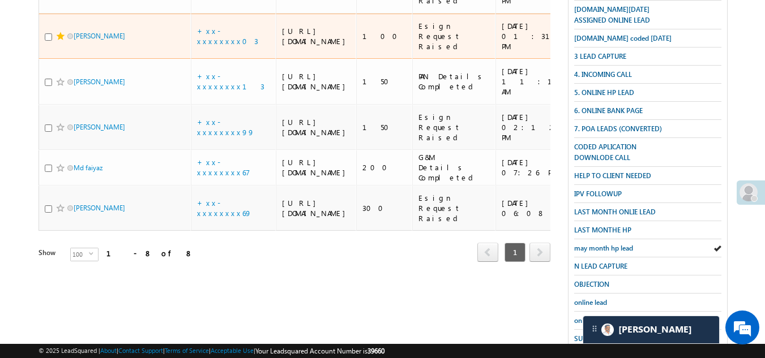
scroll to position [283, 0]
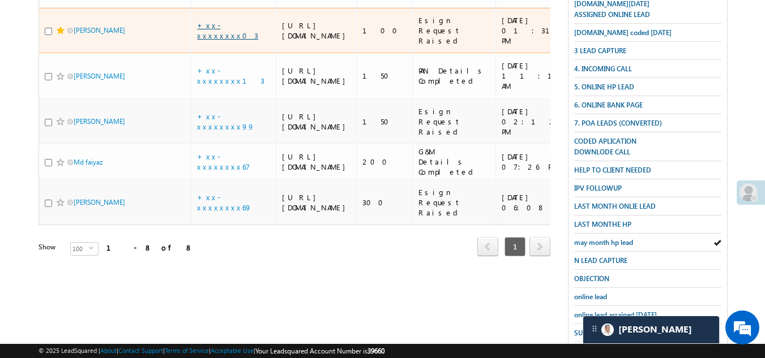
click at [220, 40] on link "+xx-xxxxxxxx03" at bounding box center [227, 30] width 61 height 20
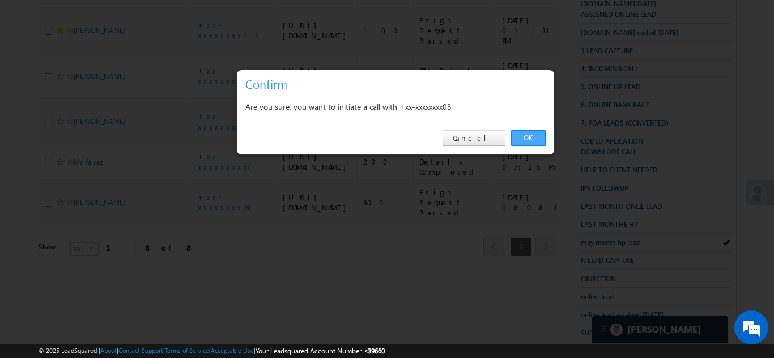
click at [524, 136] on link "OK" at bounding box center [528, 138] width 35 height 16
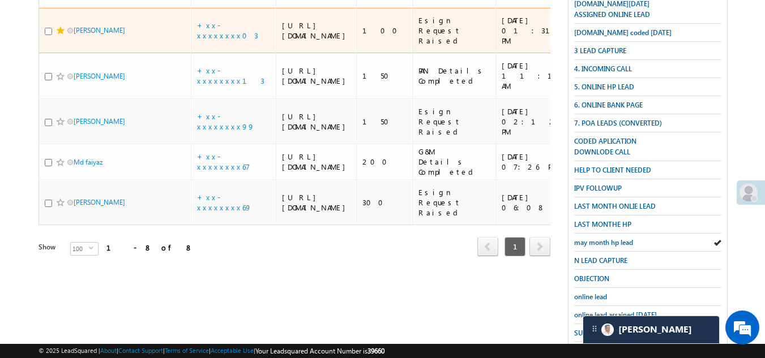
click at [46, 35] on input "checkbox" at bounding box center [48, 31] width 7 height 7
checkbox input "true"
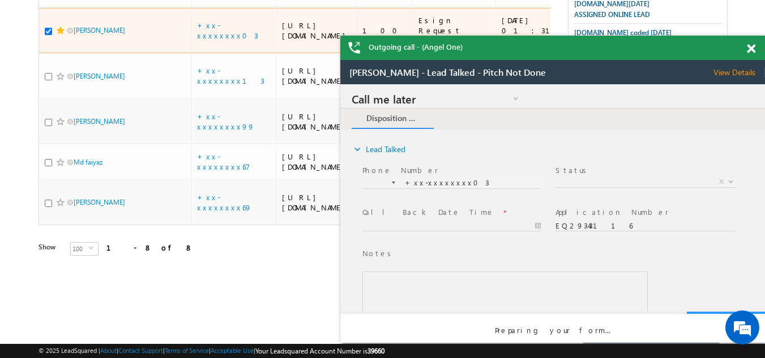
scroll to position [0, 0]
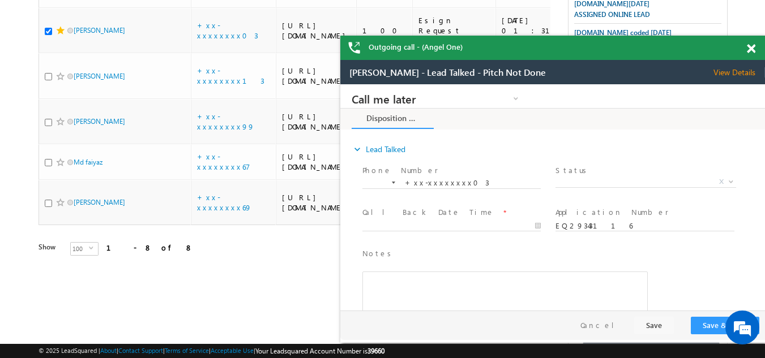
click at [751, 46] on span at bounding box center [751, 49] width 8 height 10
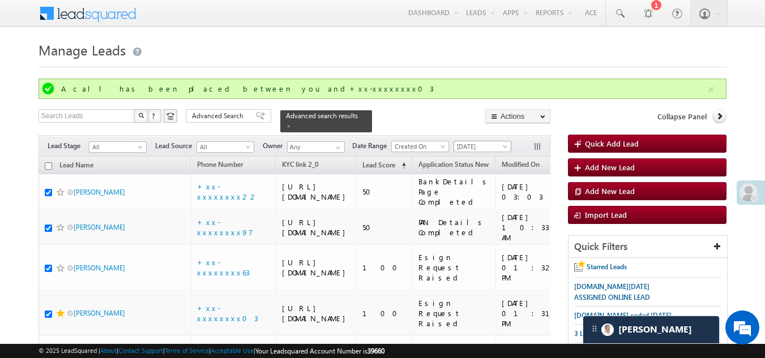
click at [481, 142] on span "[DATE]" at bounding box center [481, 147] width 54 height 10
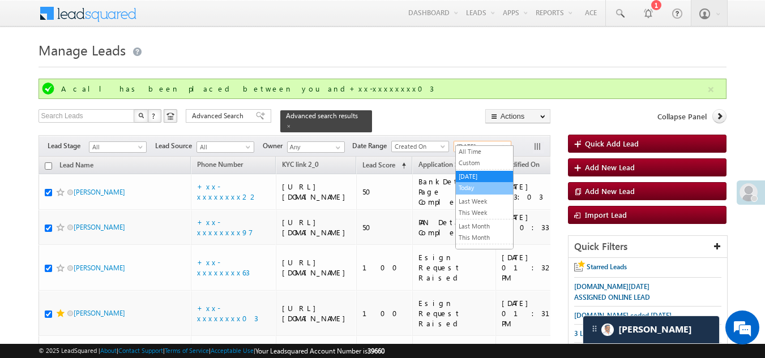
click at [472, 189] on link "Today" at bounding box center [484, 188] width 57 height 10
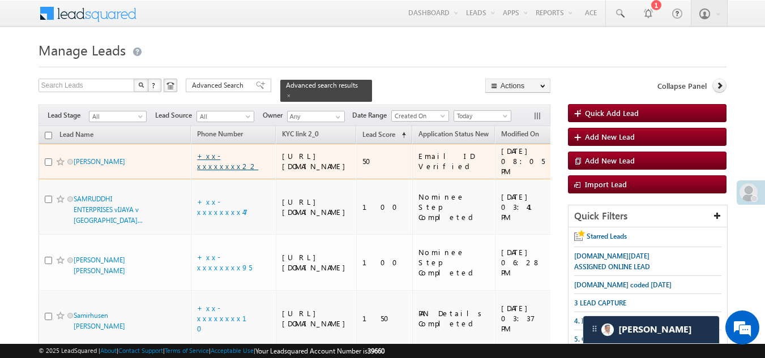
click at [228, 169] on link "+xx-xxxxxxxx22" at bounding box center [227, 161] width 61 height 20
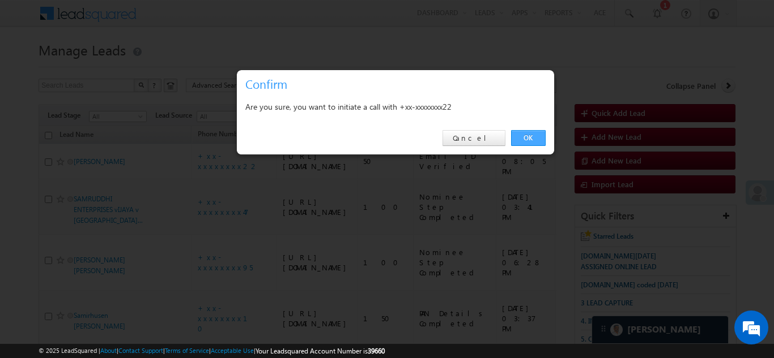
click at [526, 135] on link "OK" at bounding box center [528, 138] width 35 height 16
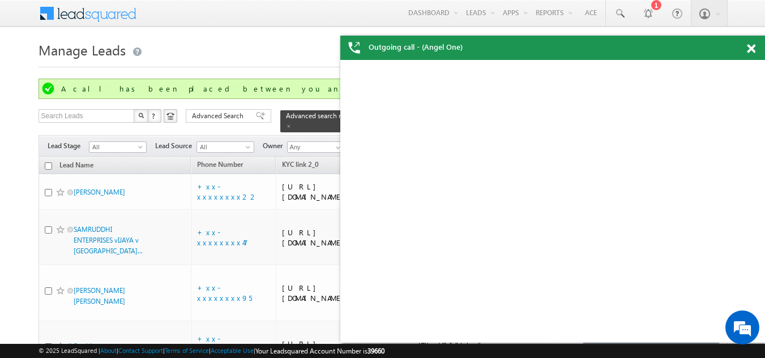
click at [753, 46] on span at bounding box center [751, 49] width 8 height 10
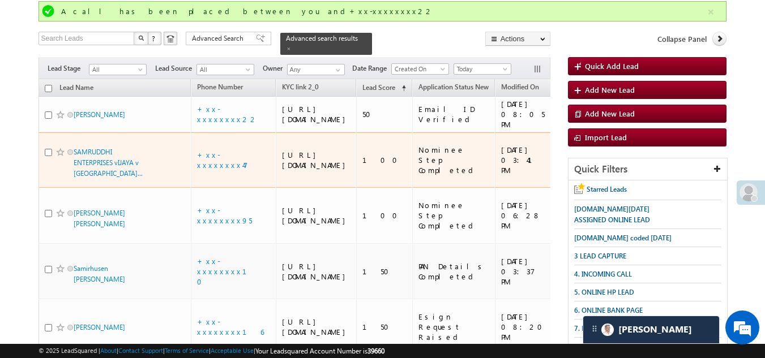
scroll to position [227, 0]
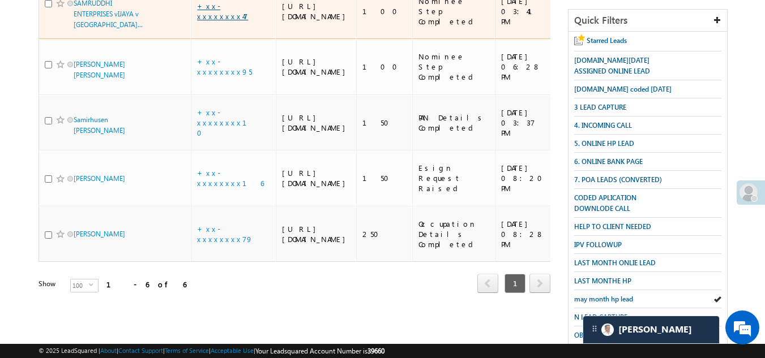
click at [215, 21] on link "+xx-xxxxxxxx47" at bounding box center [222, 11] width 51 height 20
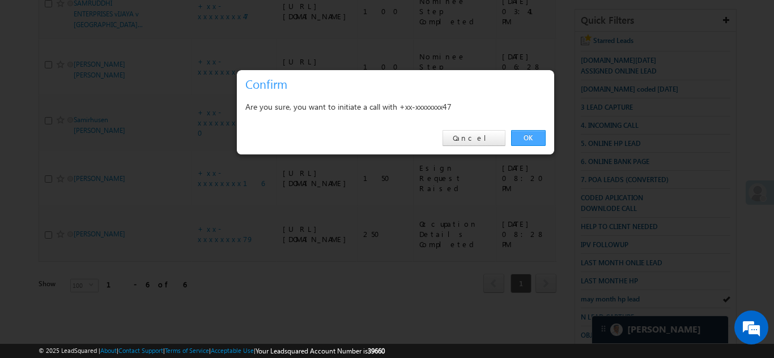
click at [522, 137] on link "OK" at bounding box center [528, 138] width 35 height 16
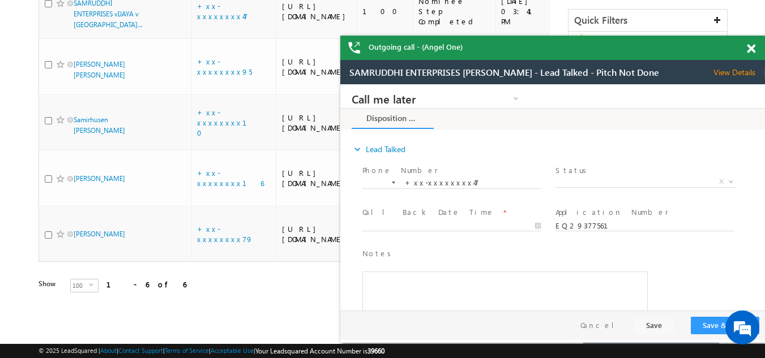
scroll to position [0, 0]
click at [750, 50] on span at bounding box center [751, 49] width 8 height 10
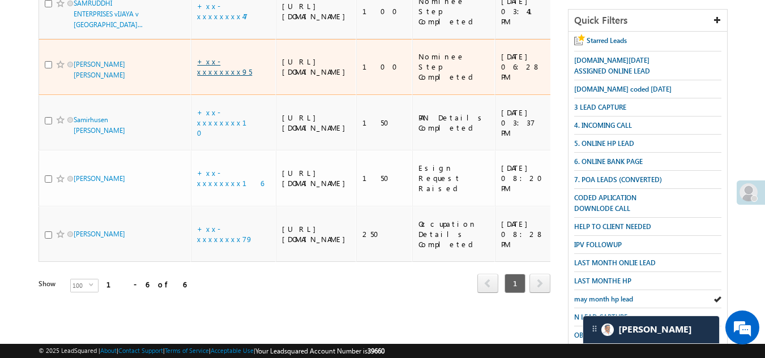
click at [226, 76] on link "+xx-xxxxxxxx95" at bounding box center [224, 67] width 55 height 20
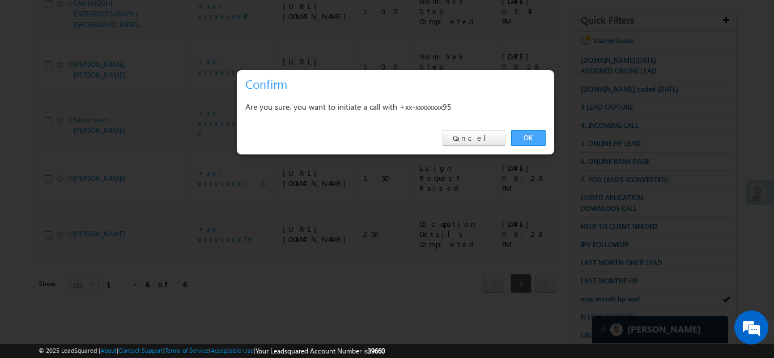
click at [523, 135] on link "OK" at bounding box center [528, 138] width 35 height 16
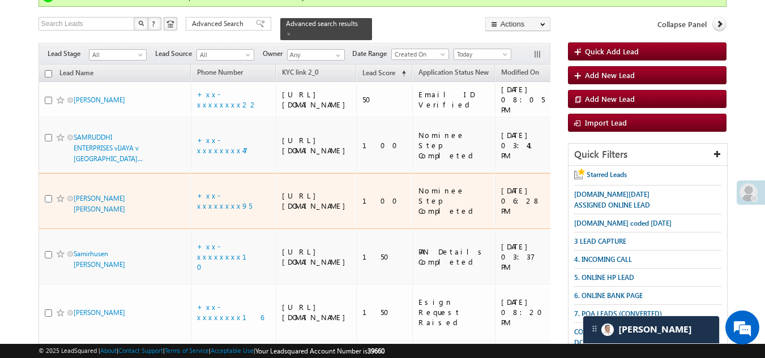
scroll to position [87, 0]
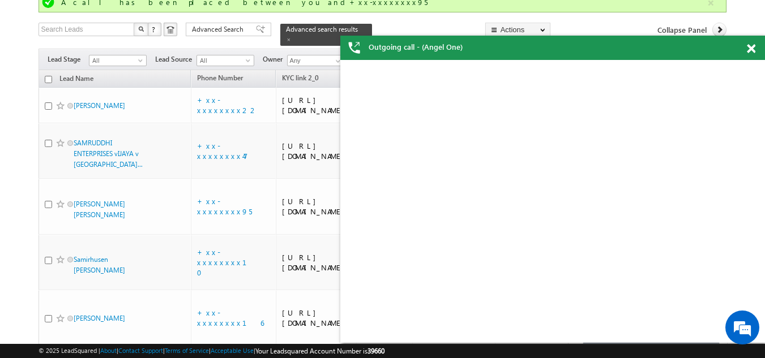
click at [751, 48] on span at bounding box center [751, 49] width 8 height 10
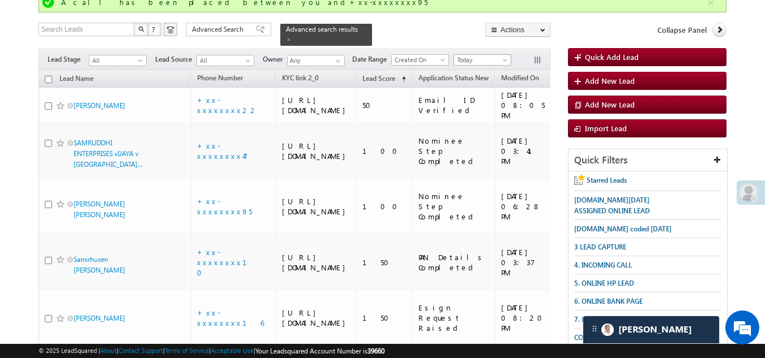
click at [478, 55] on span "Today" at bounding box center [481, 60] width 54 height 10
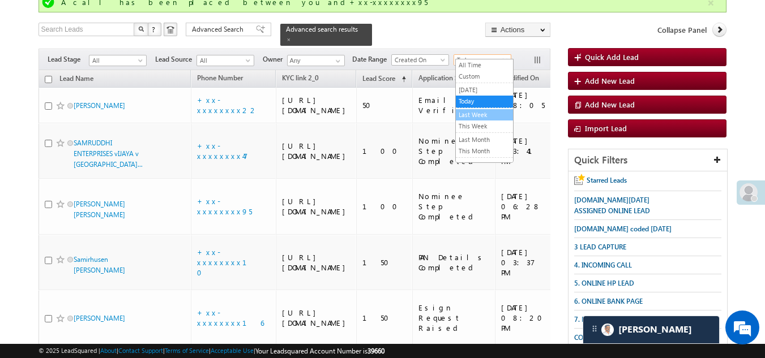
click at [478, 114] on link "Last Week" at bounding box center [484, 115] width 57 height 10
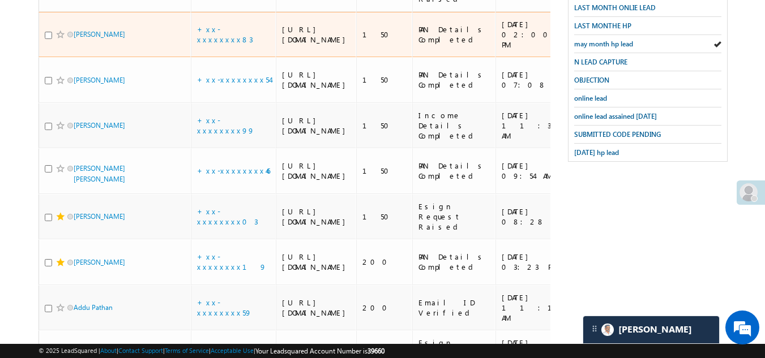
scroll to position [426, 0]
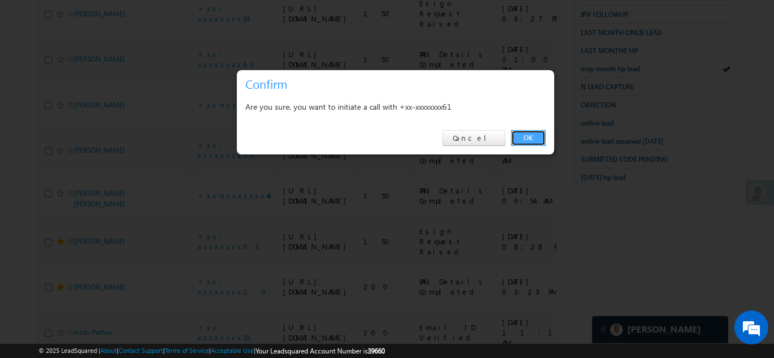
click at [522, 139] on link "OK" at bounding box center [528, 138] width 35 height 16
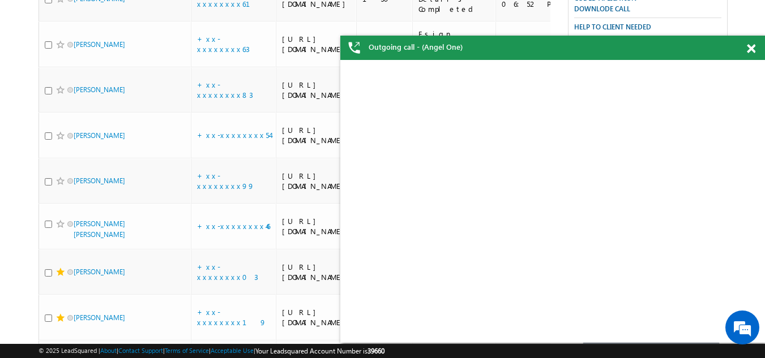
scroll to position [457, 0]
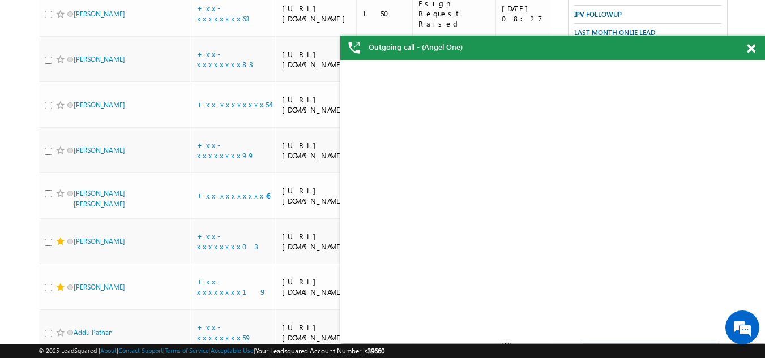
click at [751, 49] on span at bounding box center [751, 49] width 8 height 10
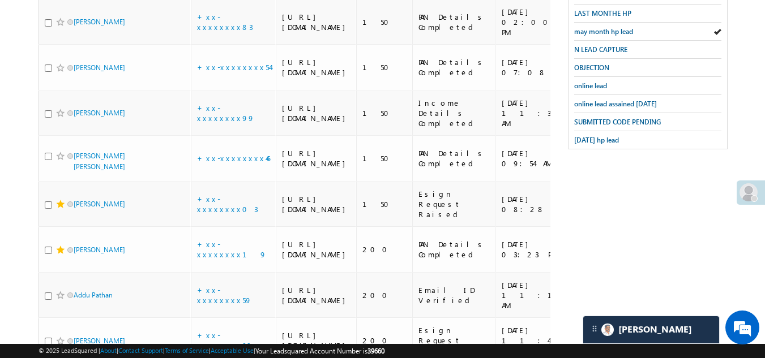
scroll to position [514, 0]
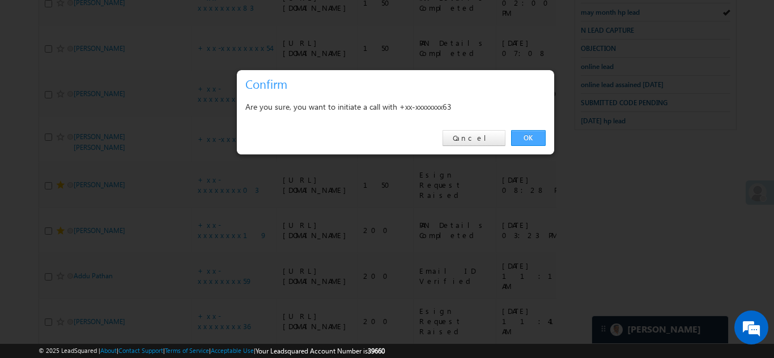
click at [528, 137] on link "OK" at bounding box center [528, 138] width 35 height 16
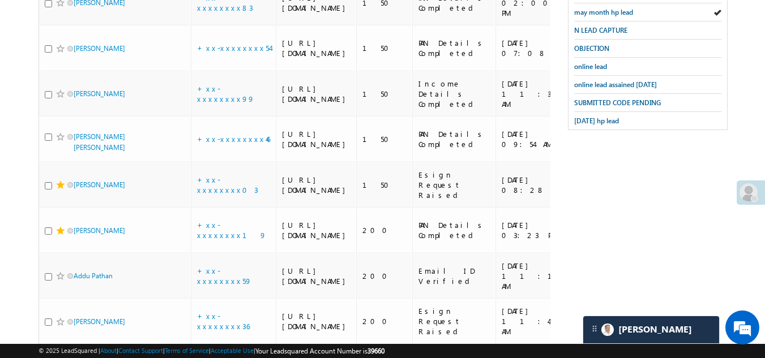
checkbox input "true"
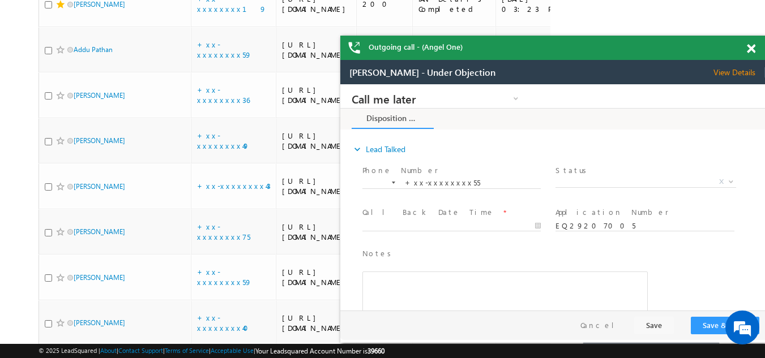
scroll to position [0, 0]
click at [751, 50] on span at bounding box center [751, 49] width 8 height 10
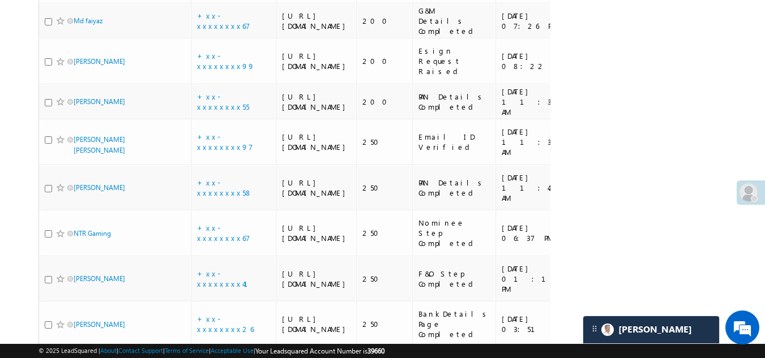
scroll to position [1193, 0]
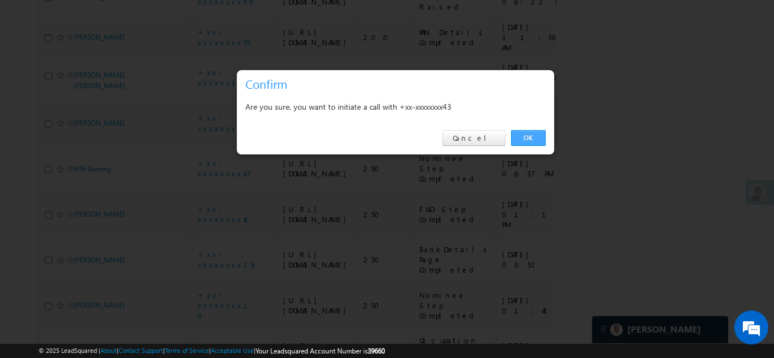
click at [531, 136] on link "OK" at bounding box center [528, 138] width 35 height 16
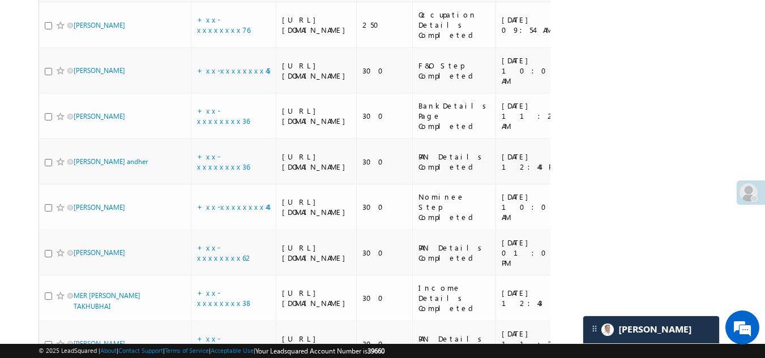
scroll to position [1873, 0]
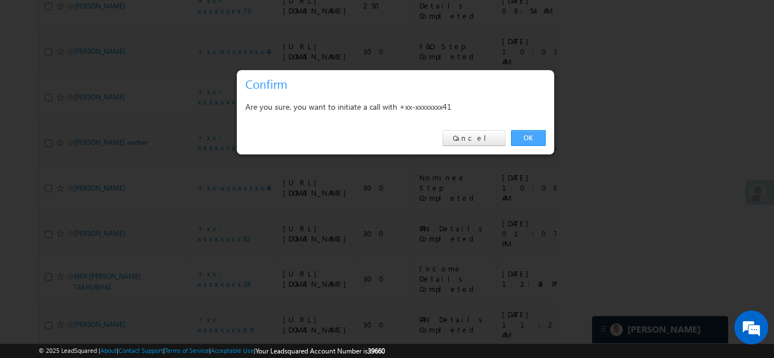
click at [524, 135] on link "OK" at bounding box center [528, 138] width 35 height 16
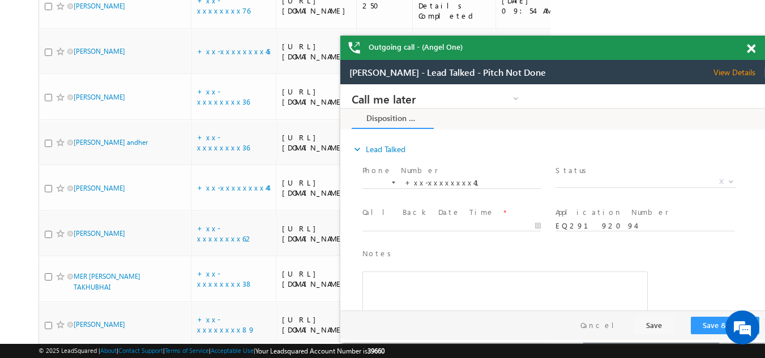
scroll to position [0, 0]
click at [752, 47] on span at bounding box center [751, 49] width 8 height 10
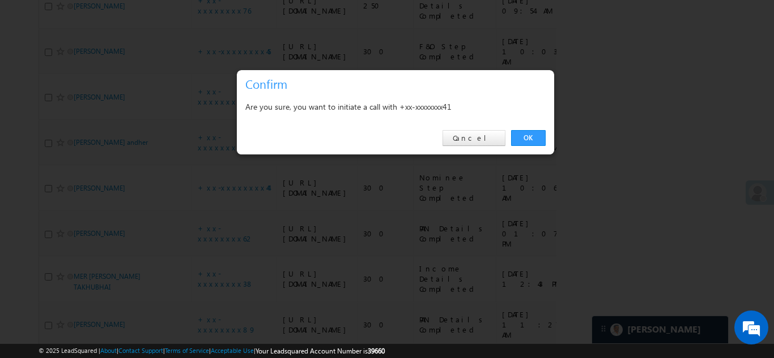
click at [528, 133] on link "OK" at bounding box center [528, 138] width 35 height 16
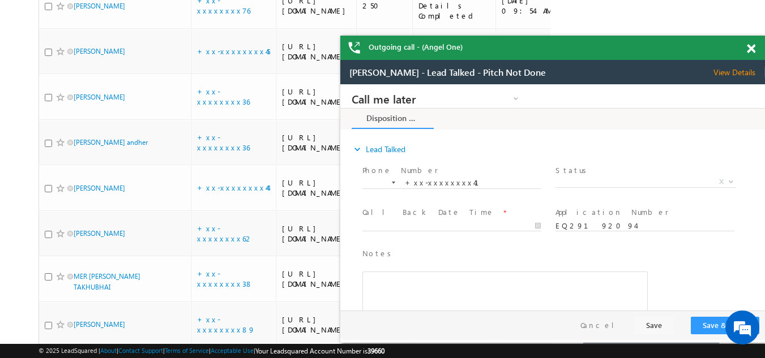
click at [752, 46] on span at bounding box center [751, 49] width 8 height 10
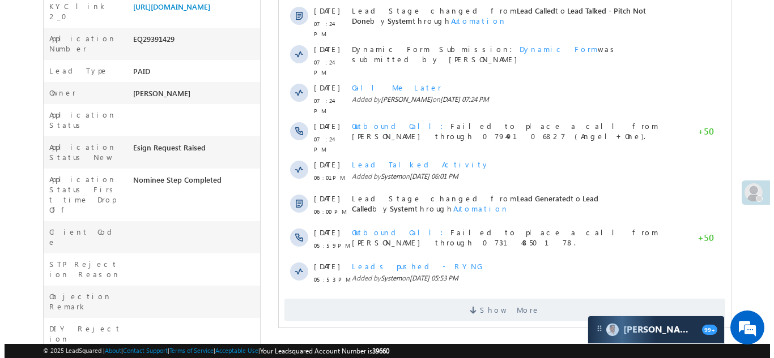
scroll to position [57, 0]
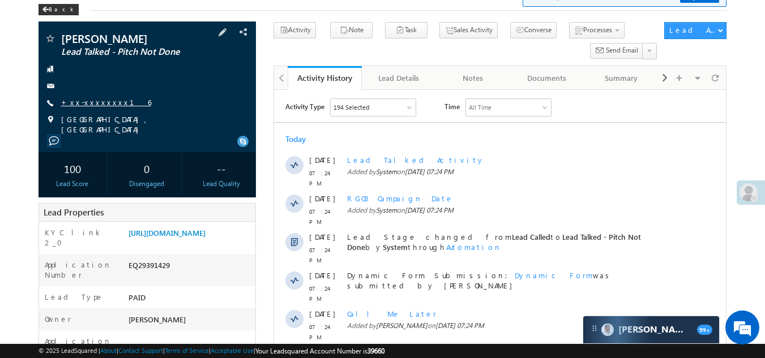
click at [96, 101] on link "+xx-xxxxxxxx16" at bounding box center [106, 102] width 90 height 10
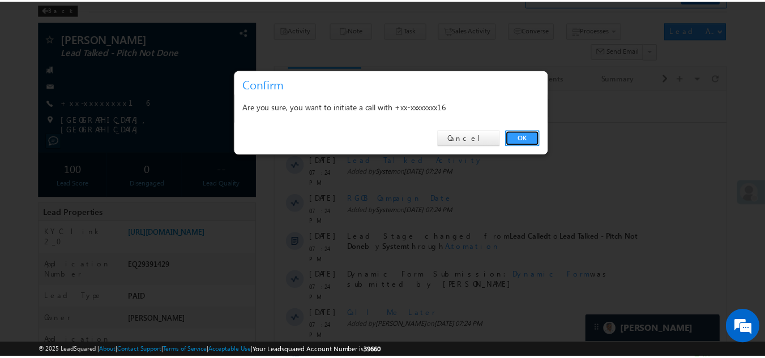
scroll to position [0, 0]
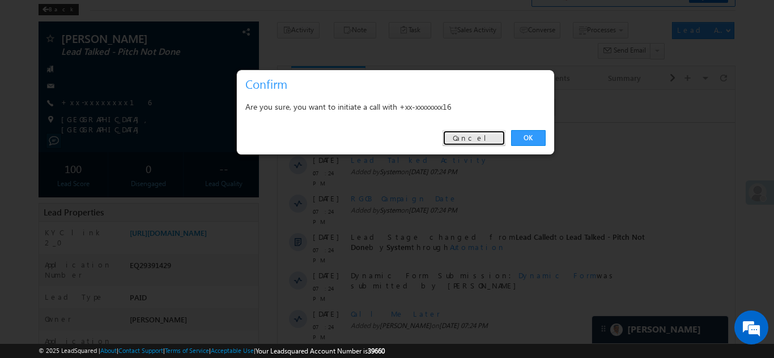
click at [475, 136] on link "Cancel" at bounding box center [473, 138] width 63 height 16
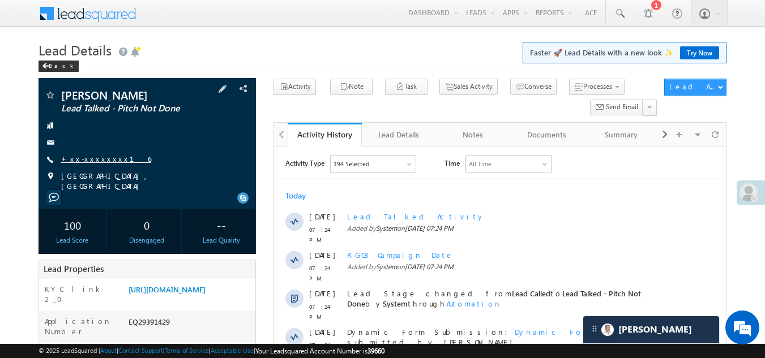
click at [95, 159] on link "+xx-xxxxxxxx16" at bounding box center [106, 159] width 90 height 10
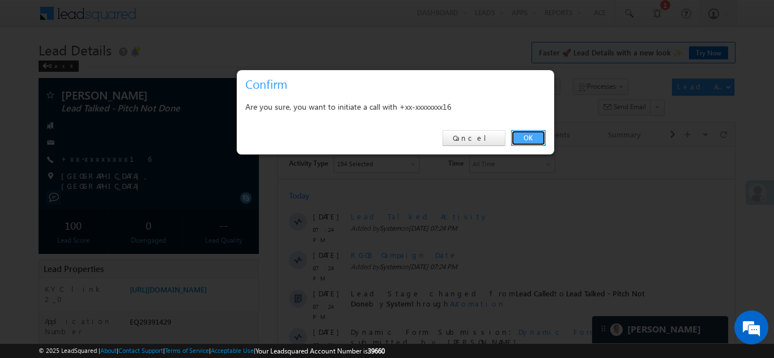
click at [532, 136] on link "OK" at bounding box center [528, 138] width 35 height 16
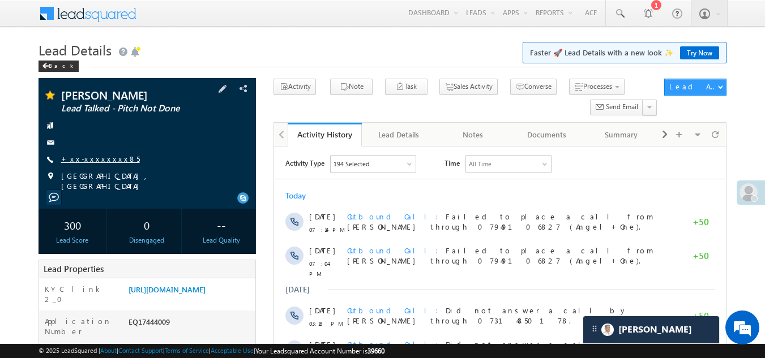
click at [93, 162] on link "+xx-xxxxxxxx85" at bounding box center [100, 159] width 79 height 10
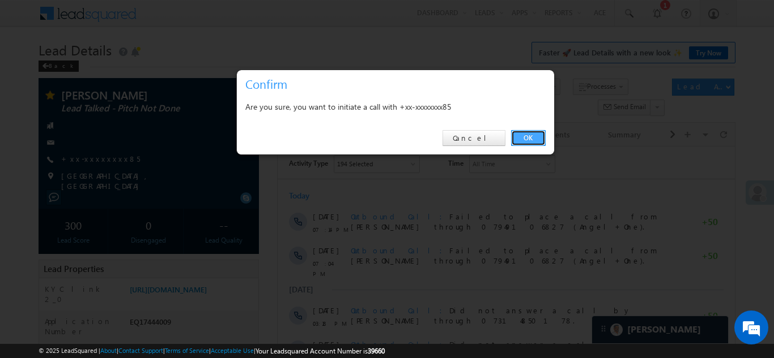
click at [541, 139] on link "OK" at bounding box center [528, 138] width 35 height 16
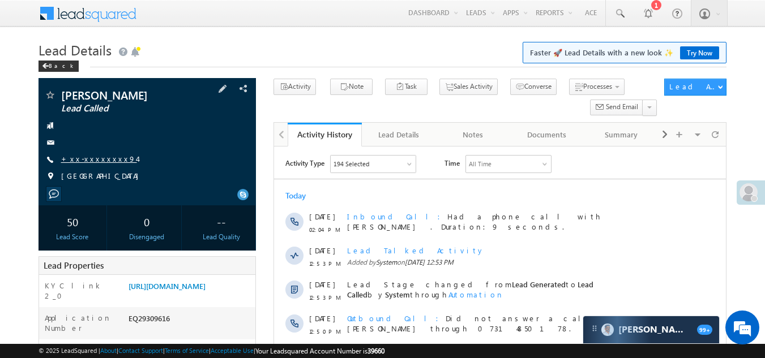
click at [96, 157] on link "+xx-xxxxxxxx94" at bounding box center [99, 159] width 76 height 10
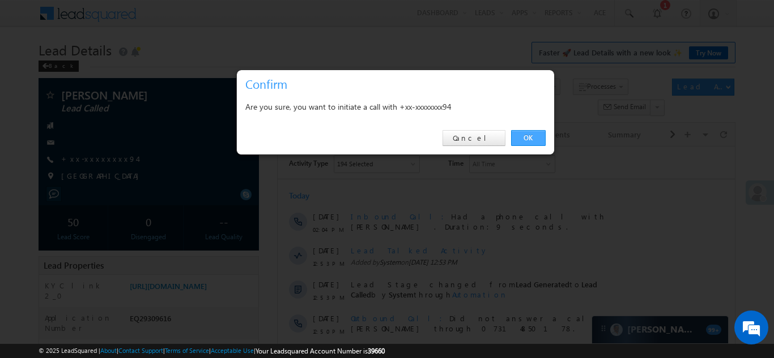
click at [532, 136] on link "OK" at bounding box center [528, 138] width 35 height 16
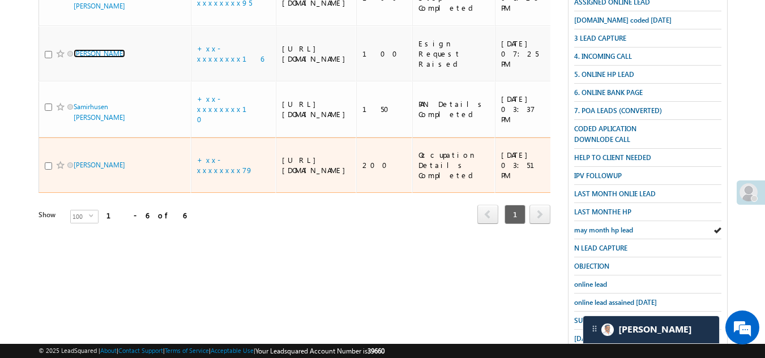
scroll to position [283, 0]
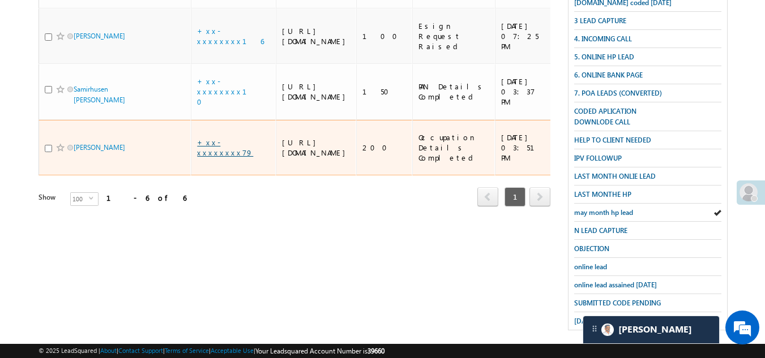
click at [225, 157] on link "+xx-xxxxxxxx79" at bounding box center [225, 148] width 56 height 20
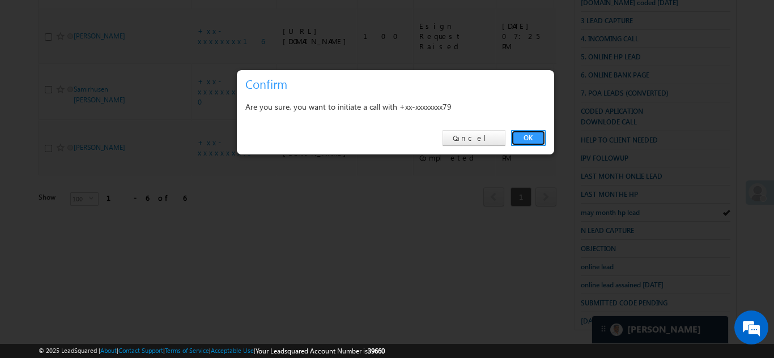
click at [528, 133] on link "OK" at bounding box center [528, 138] width 35 height 16
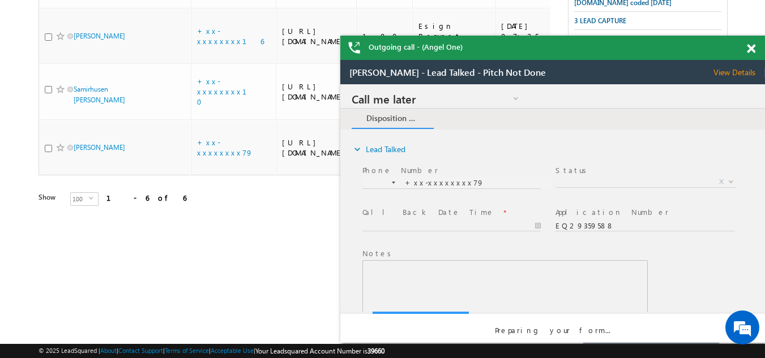
scroll to position [0, 0]
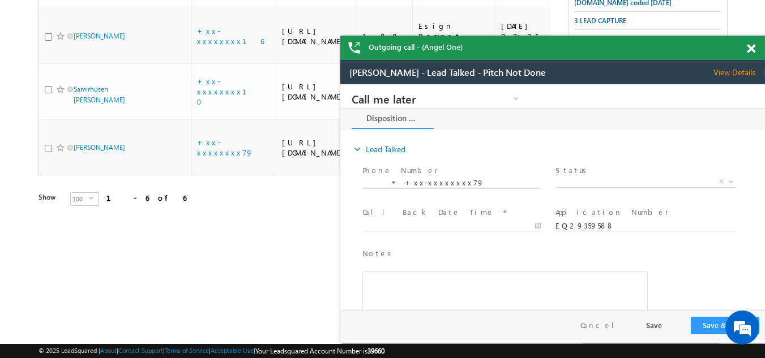
click at [748, 49] on span at bounding box center [751, 49] width 8 height 10
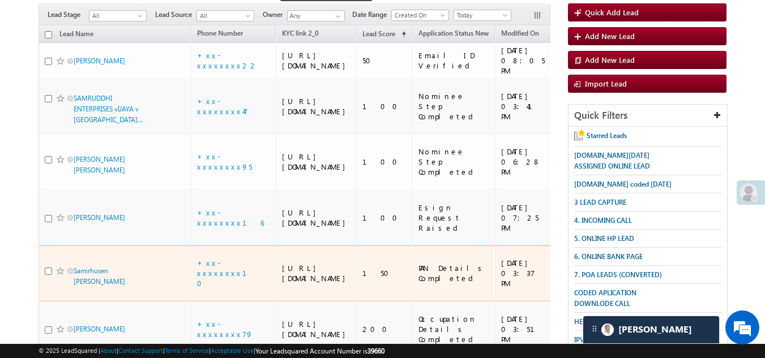
scroll to position [30, 0]
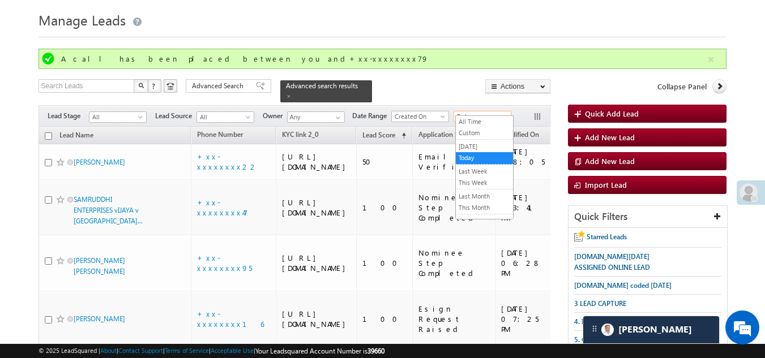
click at [478, 112] on span "Today" at bounding box center [481, 117] width 54 height 10
click at [473, 147] on link "[DATE]" at bounding box center [484, 147] width 57 height 10
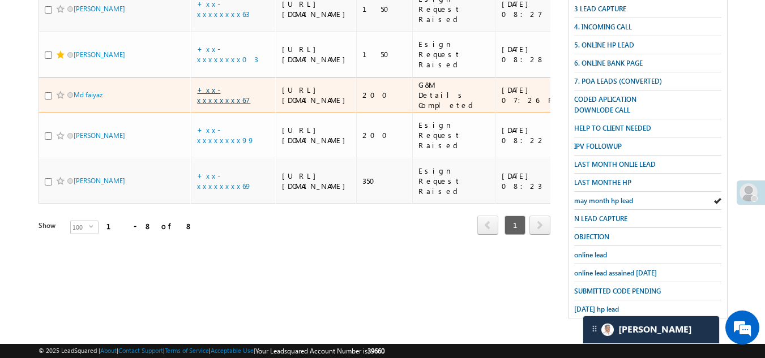
scroll to position [406, 0]
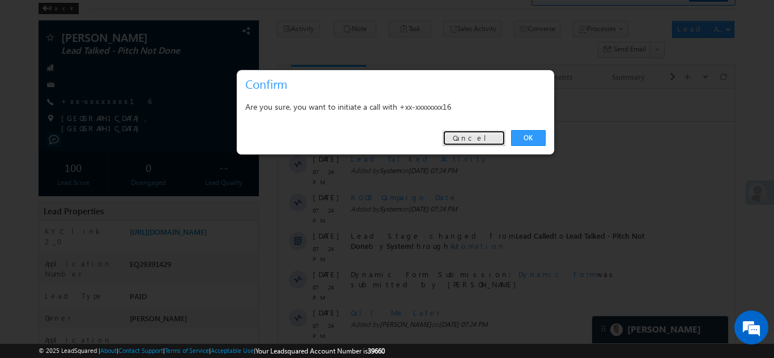
click at [489, 137] on link "Cancel" at bounding box center [473, 138] width 63 height 16
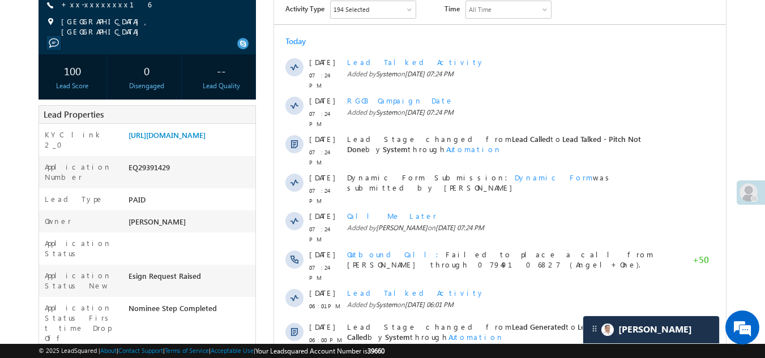
scroll to position [1, 0]
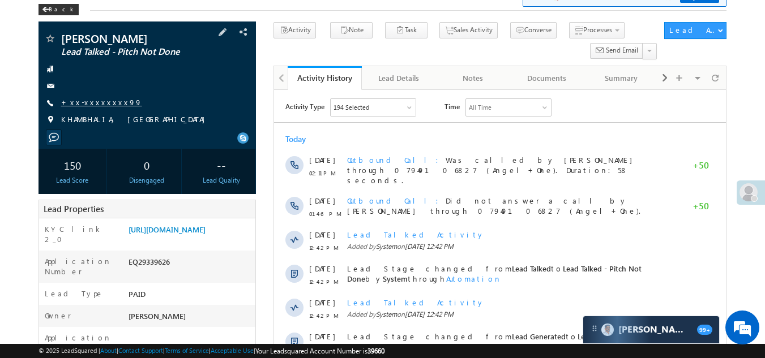
click at [102, 107] on link "+xx-xxxxxxxx99" at bounding box center [101, 102] width 81 height 10
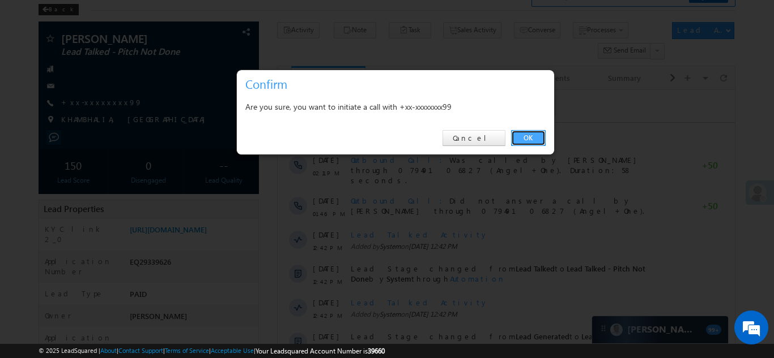
click at [530, 134] on link "OK" at bounding box center [528, 138] width 35 height 16
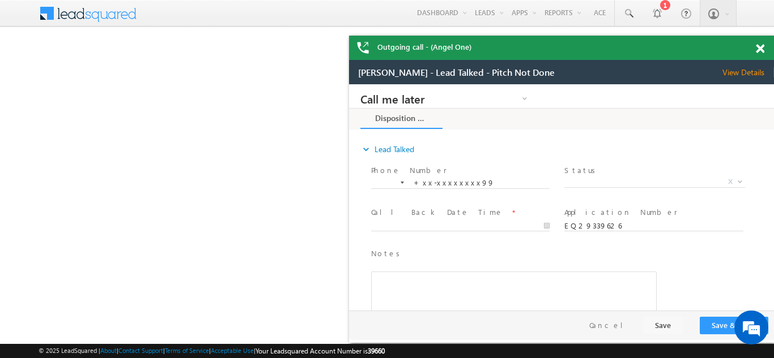
click at [757, 49] on span at bounding box center [759, 49] width 8 height 10
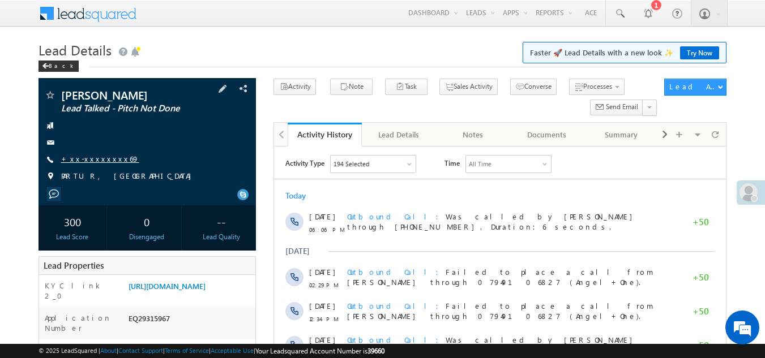
click at [89, 156] on link "+xx-xxxxxxxx69" at bounding box center [100, 159] width 78 height 10
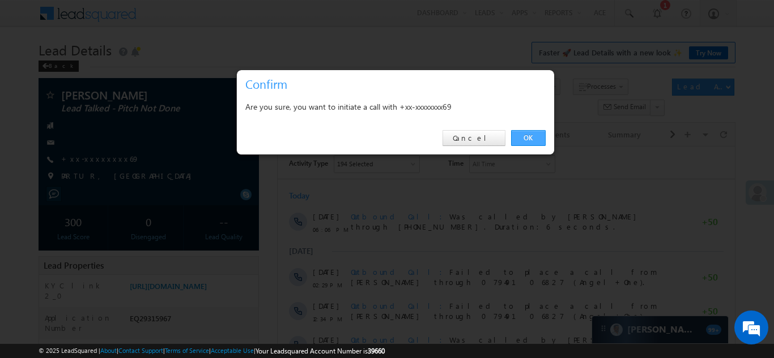
click at [527, 135] on link "OK" at bounding box center [528, 138] width 35 height 16
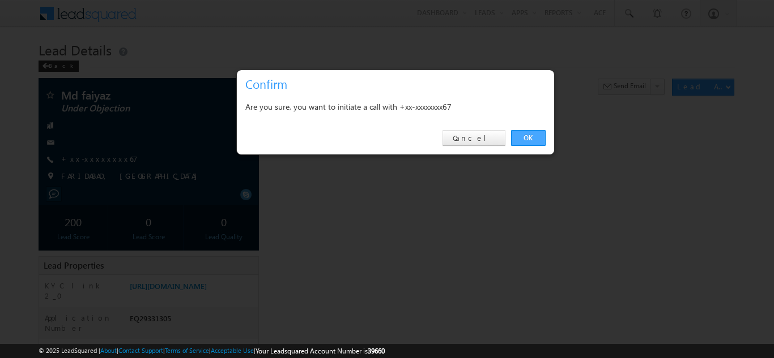
click at [522, 135] on link "OK" at bounding box center [528, 138] width 35 height 16
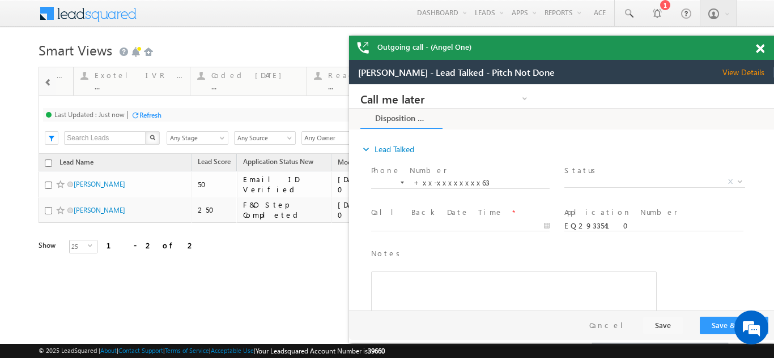
click at [762, 49] on span at bounding box center [759, 49] width 8 height 10
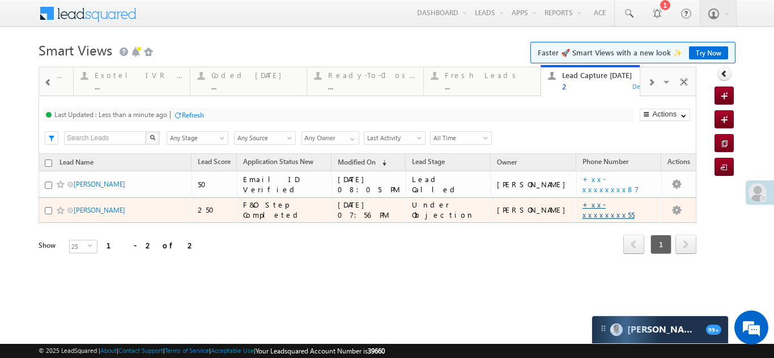
click at [596, 210] on link "+xx-xxxxxxxx55" at bounding box center [608, 210] width 52 height 20
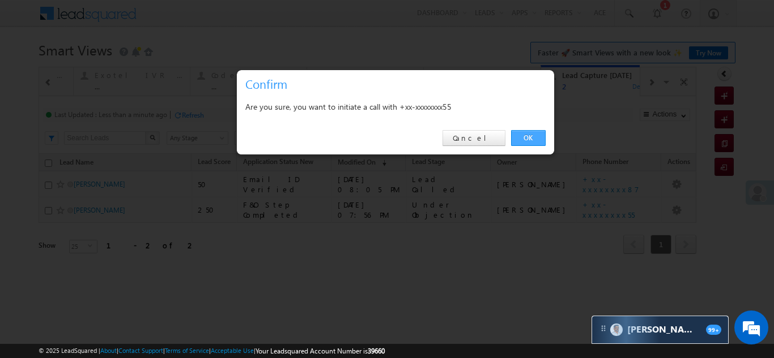
click at [523, 136] on link "OK" at bounding box center [528, 138] width 35 height 16
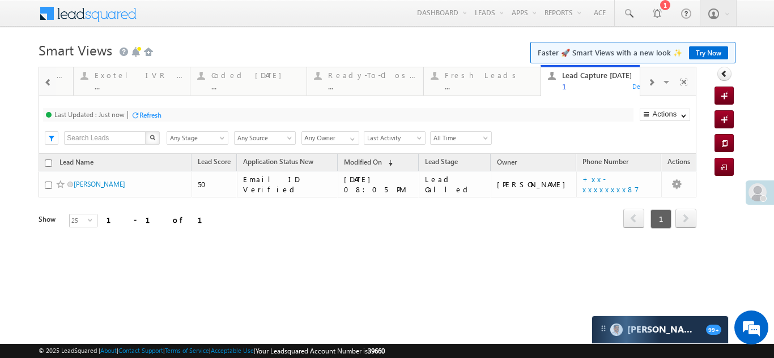
click at [150, 116] on div "Refresh" at bounding box center [150, 115] width 22 height 8
click at [461, 77] on div "Fresh Leads" at bounding box center [489, 75] width 88 height 9
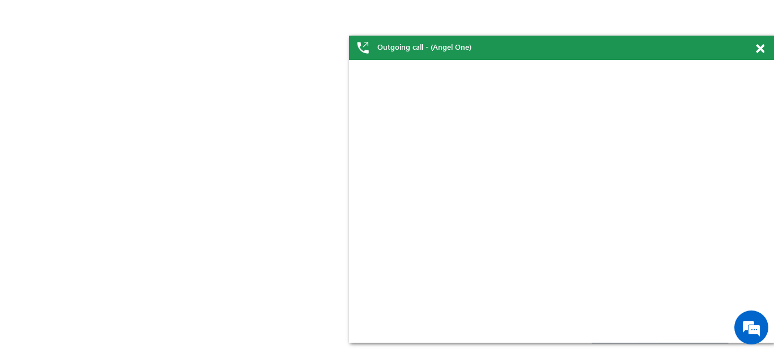
click at [757, 50] on span at bounding box center [759, 49] width 8 height 10
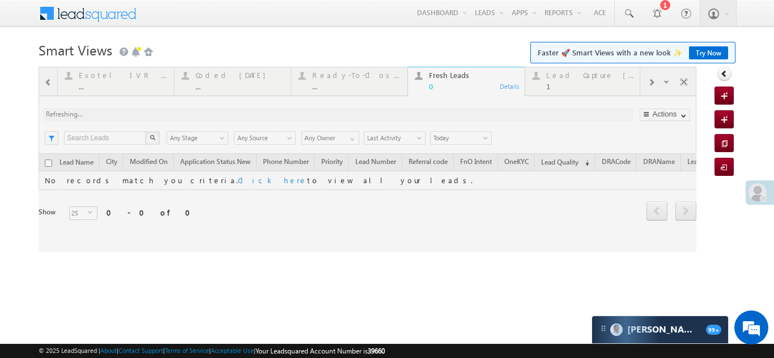
click at [754, 193] on span at bounding box center [757, 192] width 18 height 18
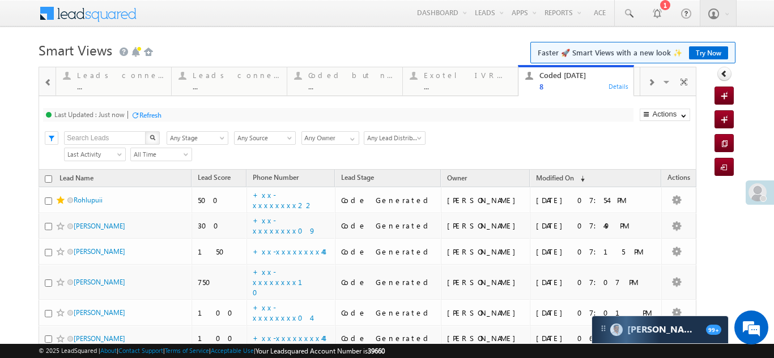
click at [157, 119] on div "Refresh" at bounding box center [150, 115] width 22 height 8
